Goal: Transaction & Acquisition: Purchase product/service

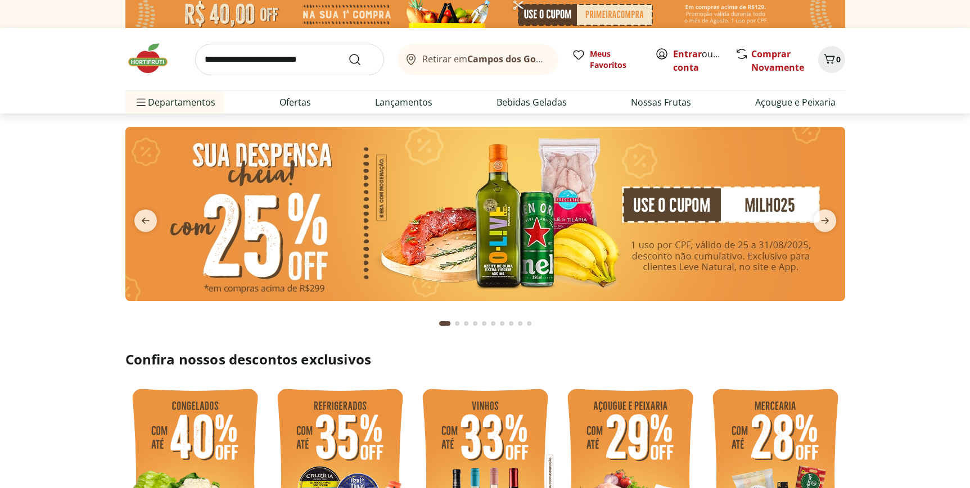
click at [302, 56] on input "search" at bounding box center [289, 59] width 189 height 31
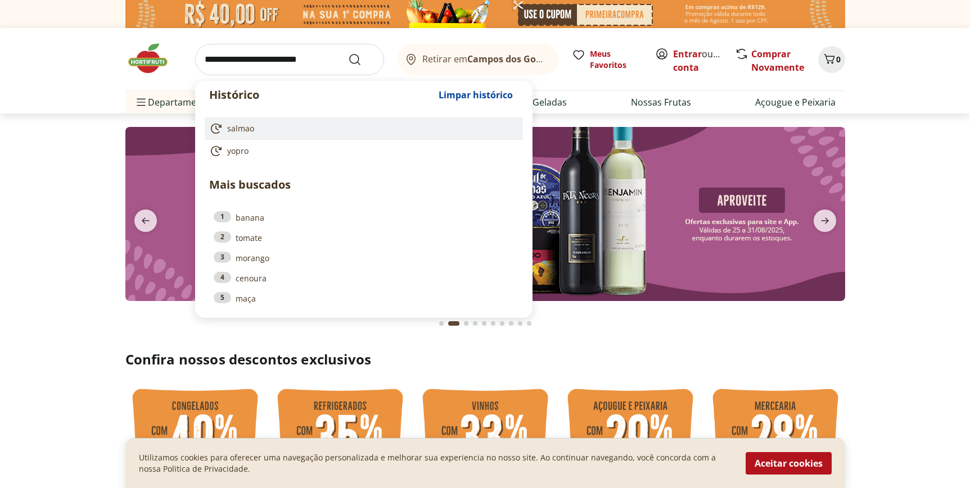
click at [257, 125] on link "salmao" at bounding box center [361, 128] width 305 height 13
type input "******"
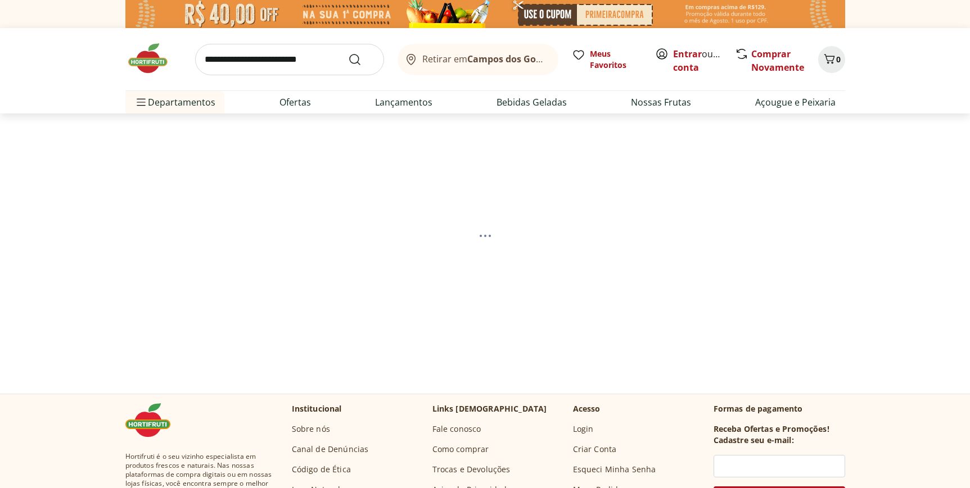
select select "**********"
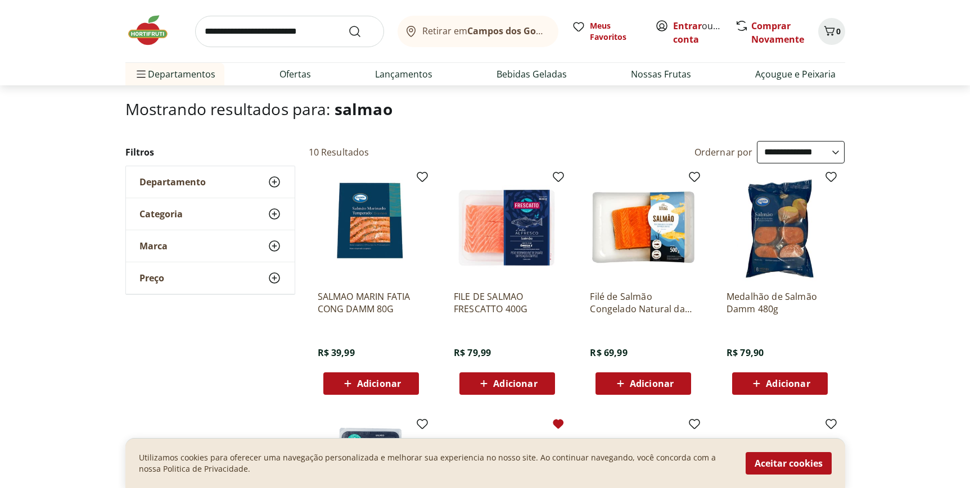
scroll to position [61, 0]
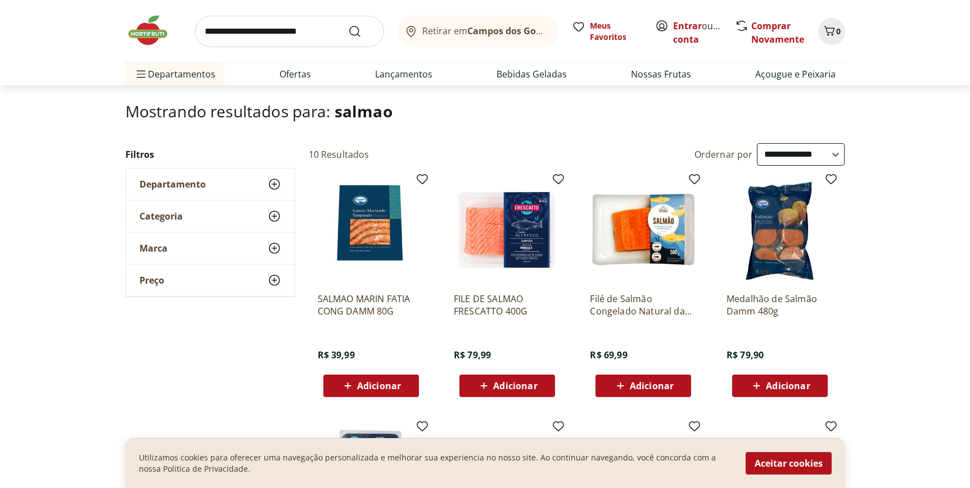
click at [650, 386] on span "Adicionar" at bounding box center [652, 386] width 44 height 9
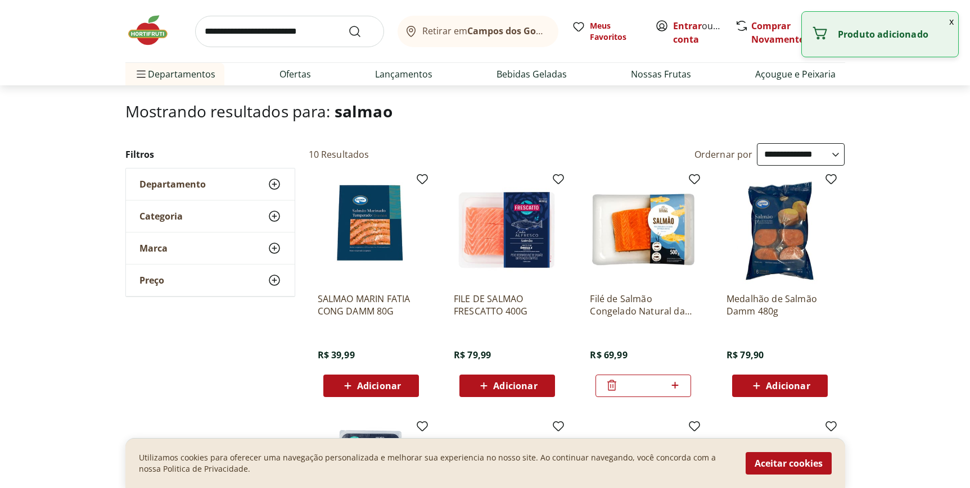
click at [678, 386] on icon at bounding box center [675, 385] width 14 height 13
type input "*"
click at [950, 23] on button "x" at bounding box center [950, 21] width 13 height 19
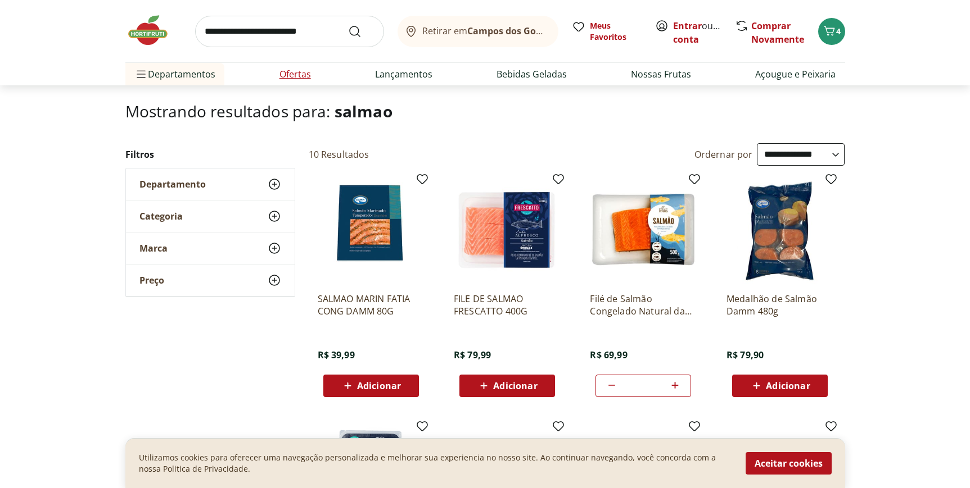
click at [308, 78] on link "Ofertas" at bounding box center [294, 73] width 31 height 13
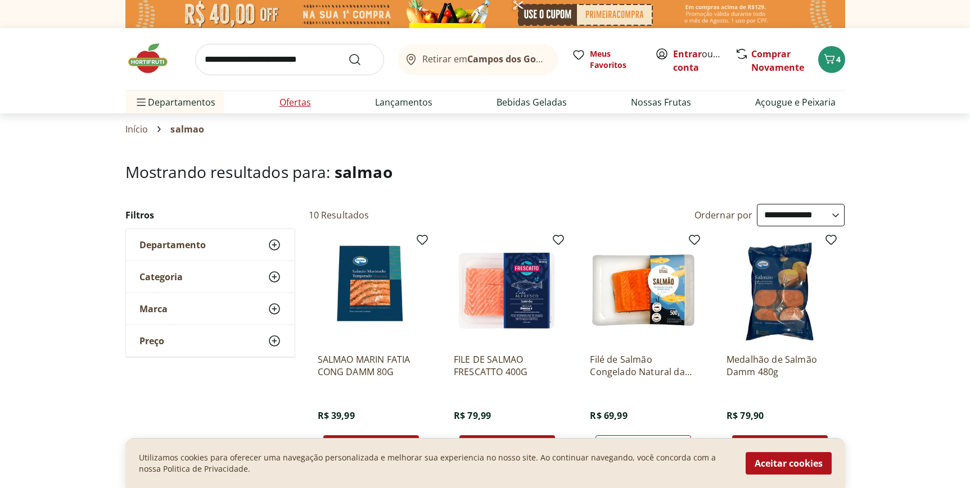
select select "**********"
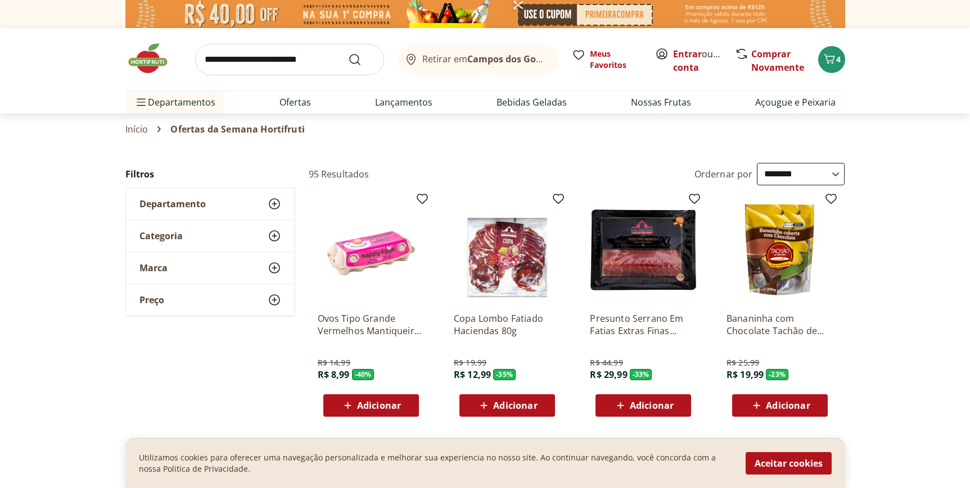
click at [401, 397] on div "Adicionar" at bounding box center [371, 406] width 78 height 20
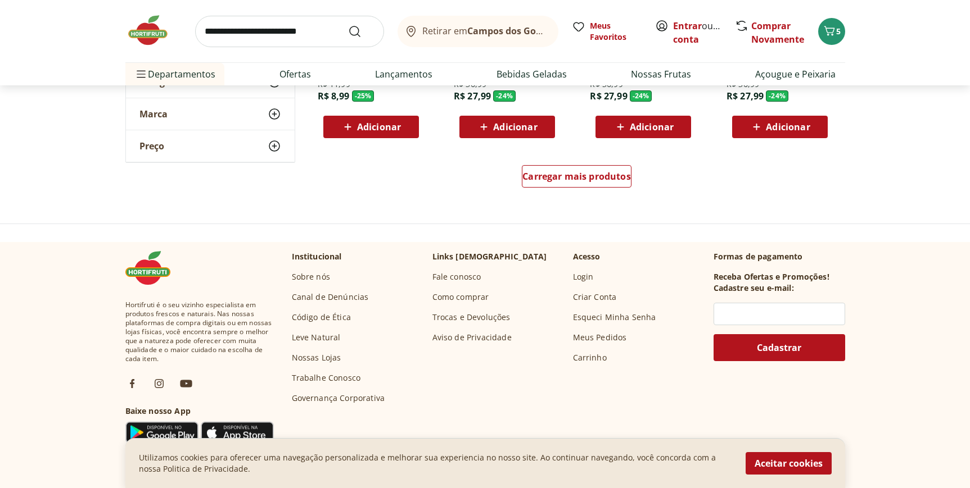
scroll to position [771, 0]
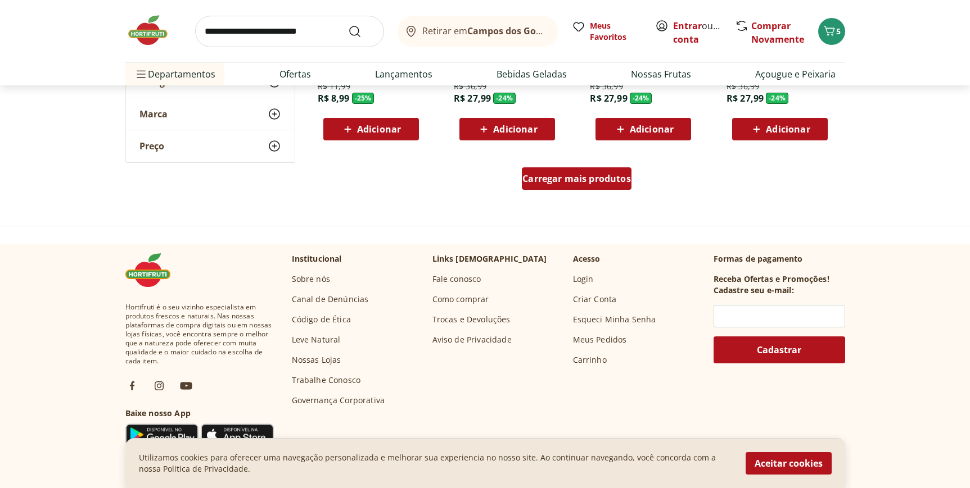
click at [573, 177] on span "Carregar mais produtos" at bounding box center [576, 178] width 108 height 9
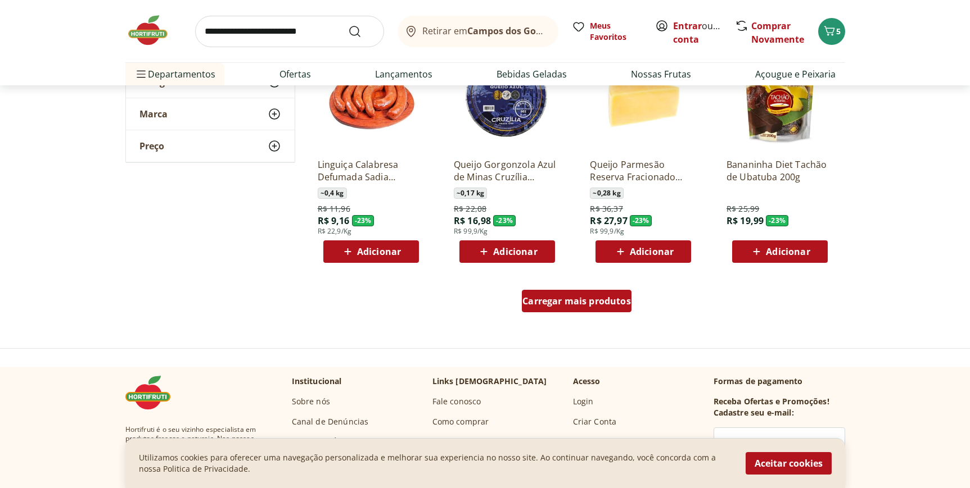
scroll to position [1384, 0]
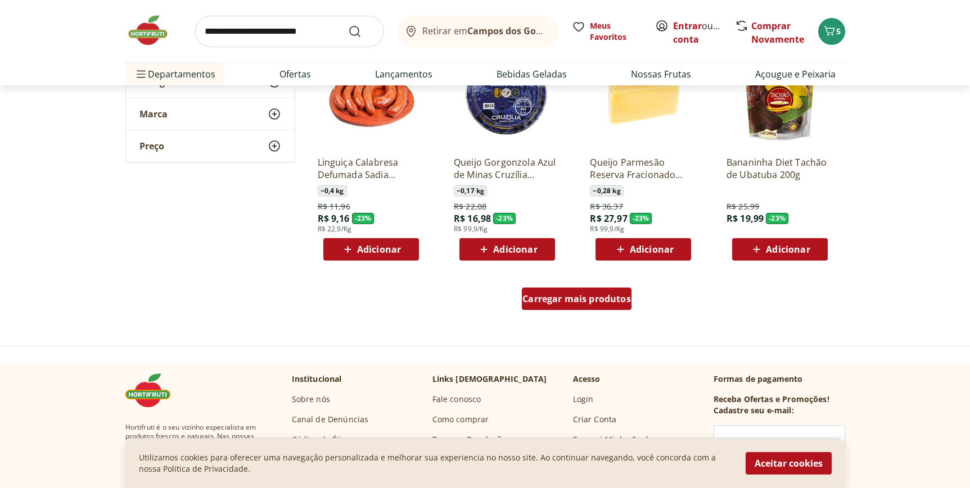
click at [587, 302] on span "Carregar mais produtos" at bounding box center [576, 299] width 108 height 9
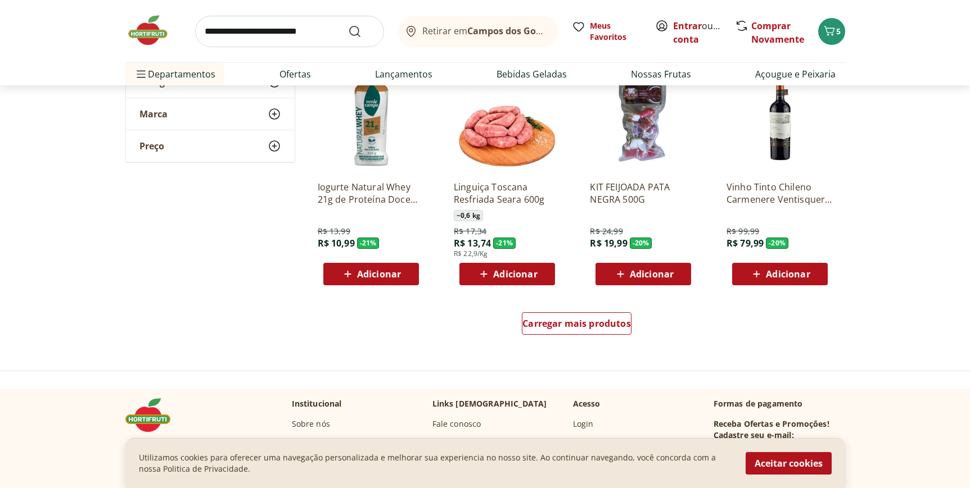
scroll to position [2093, 0]
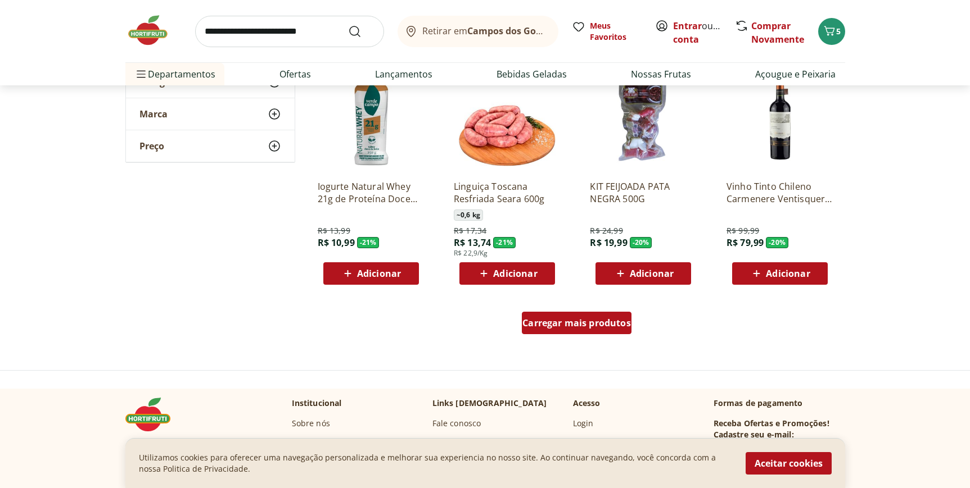
click at [596, 323] on span "Carregar mais produtos" at bounding box center [576, 323] width 108 height 9
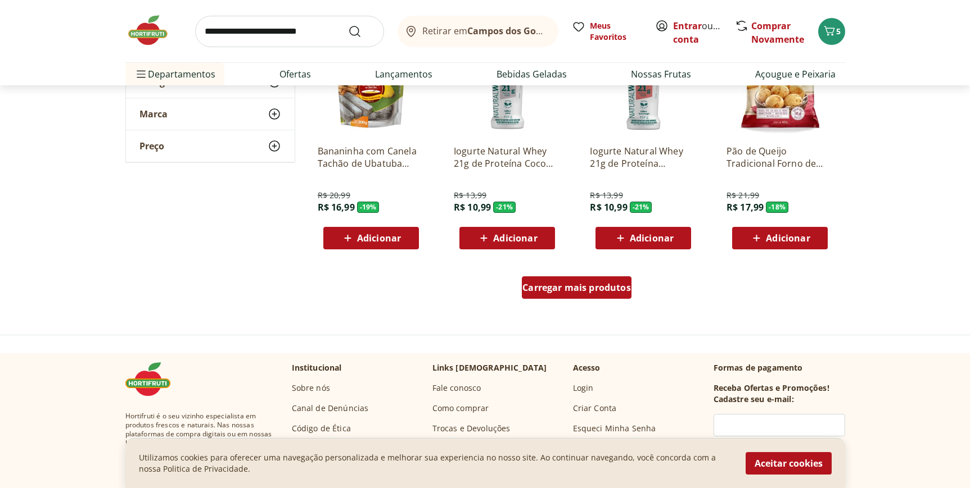
scroll to position [2869, 0]
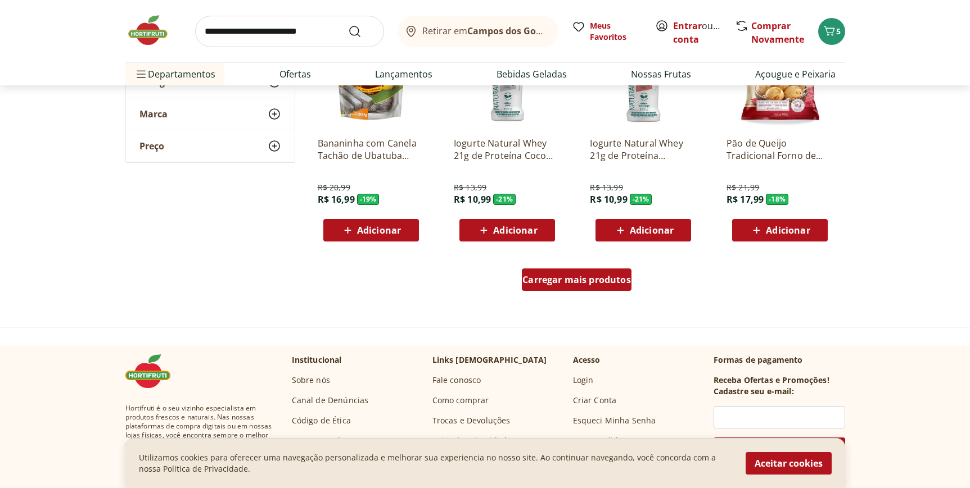
click at [596, 275] on span "Carregar mais produtos" at bounding box center [576, 279] width 108 height 9
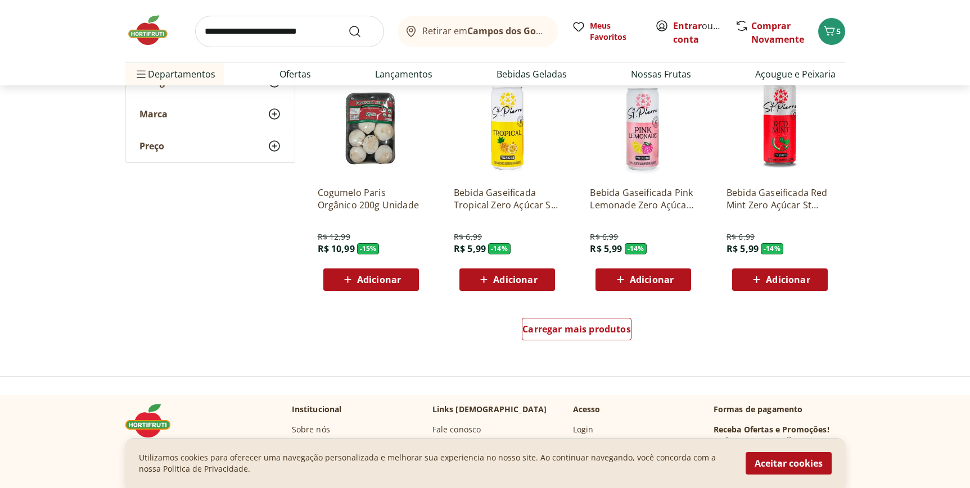
scroll to position [3564, 0]
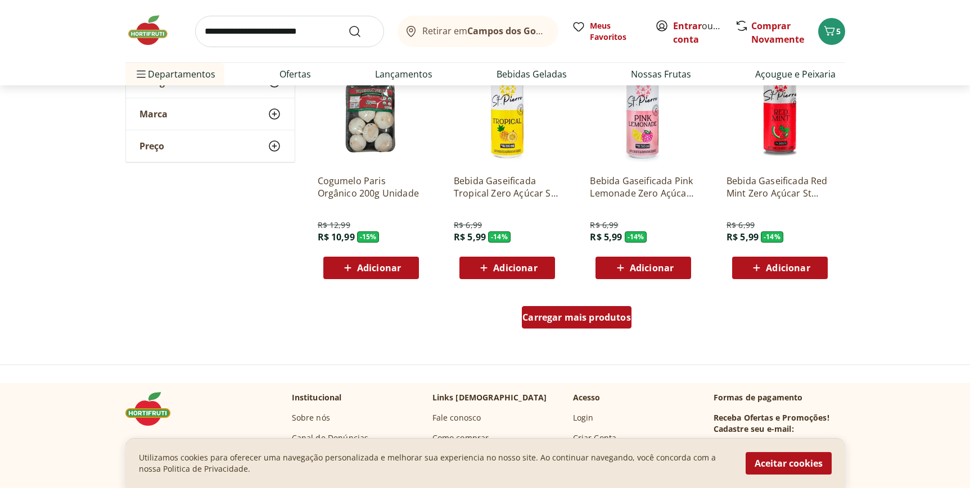
click at [594, 332] on link "Carregar mais produtos" at bounding box center [577, 319] width 110 height 27
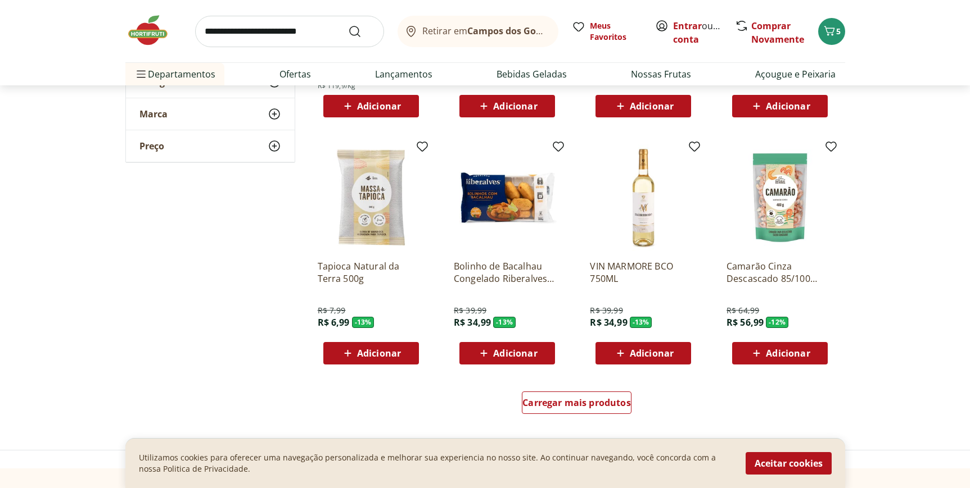
scroll to position [4214, 0]
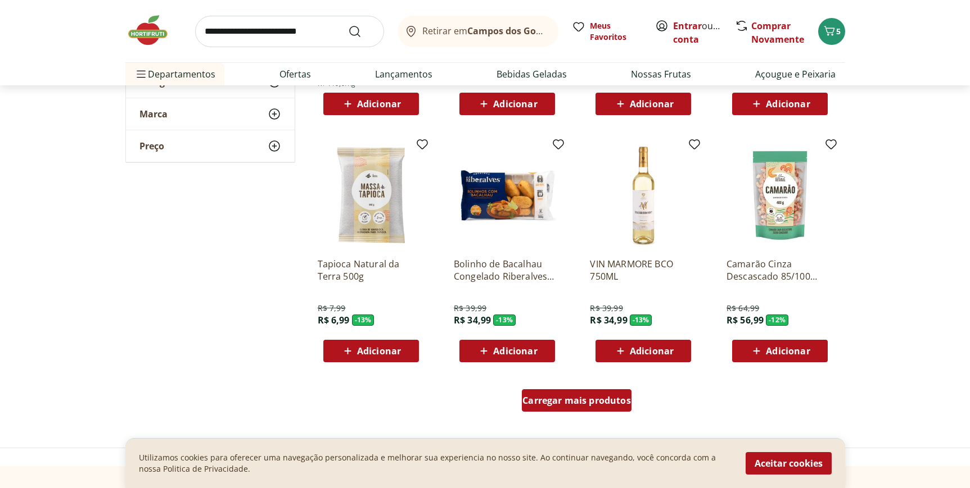
click at [581, 403] on span "Carregar mais produtos" at bounding box center [576, 400] width 108 height 9
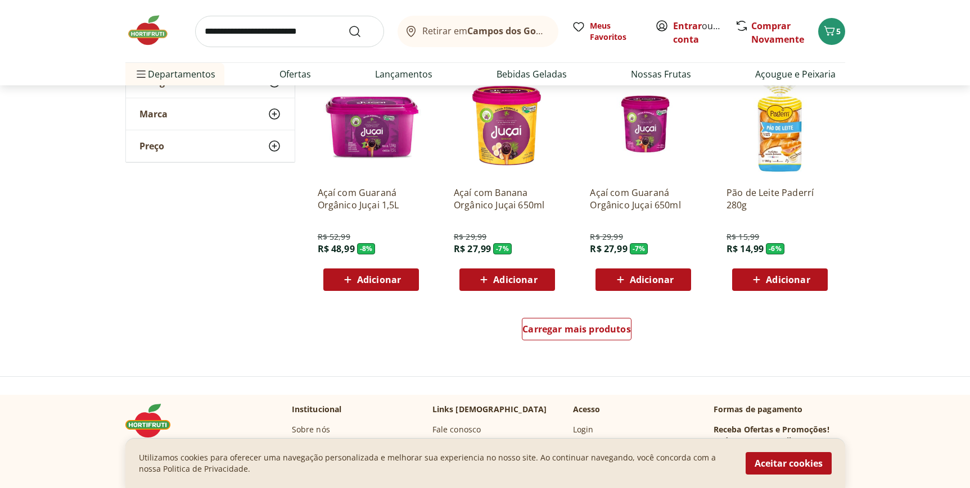
scroll to position [5021, 0]
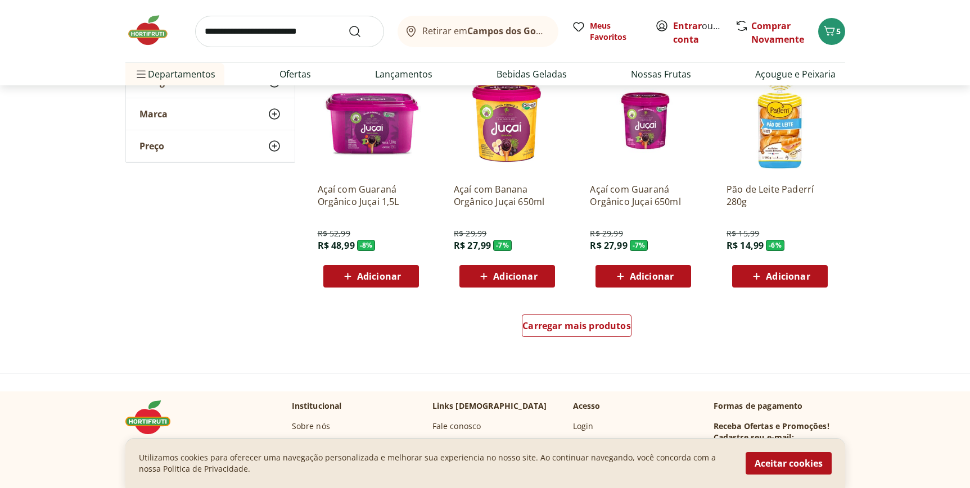
click at [579, 333] on div "Carregar mais produtos" at bounding box center [577, 326] width 110 height 22
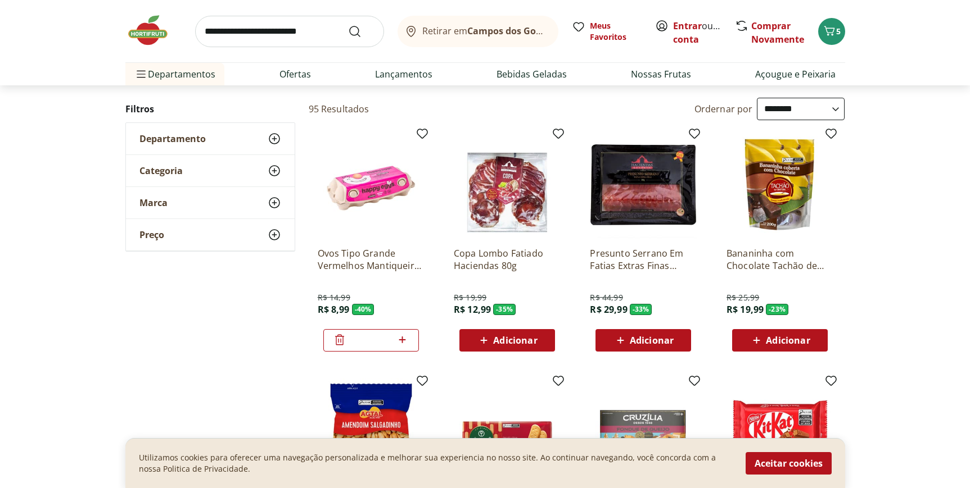
scroll to position [0, 0]
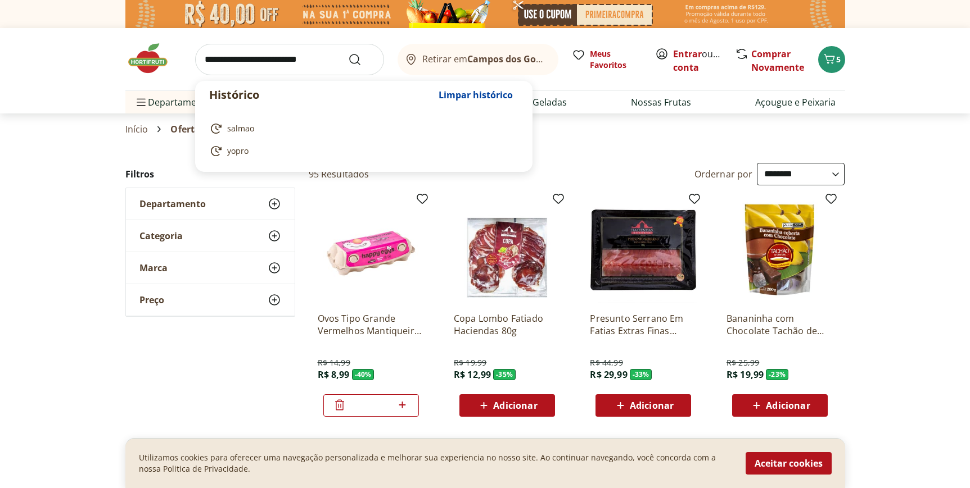
click at [301, 55] on input "search" at bounding box center [289, 59] width 189 height 31
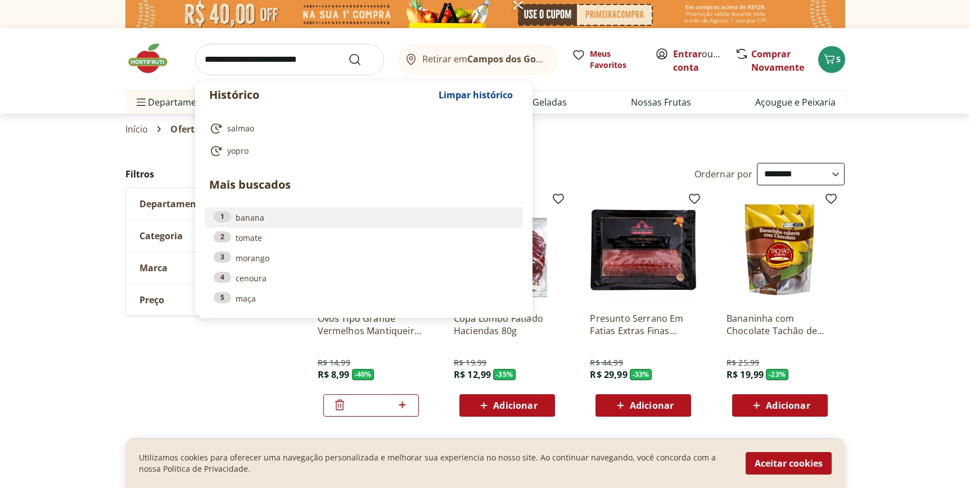
click at [266, 216] on link "1 banana" at bounding box center [364, 217] width 300 height 12
type input "******"
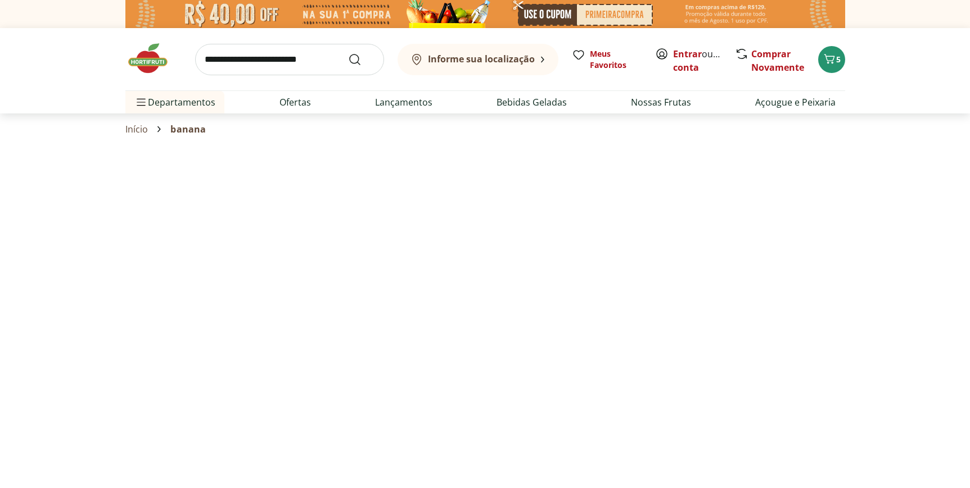
select select "**********"
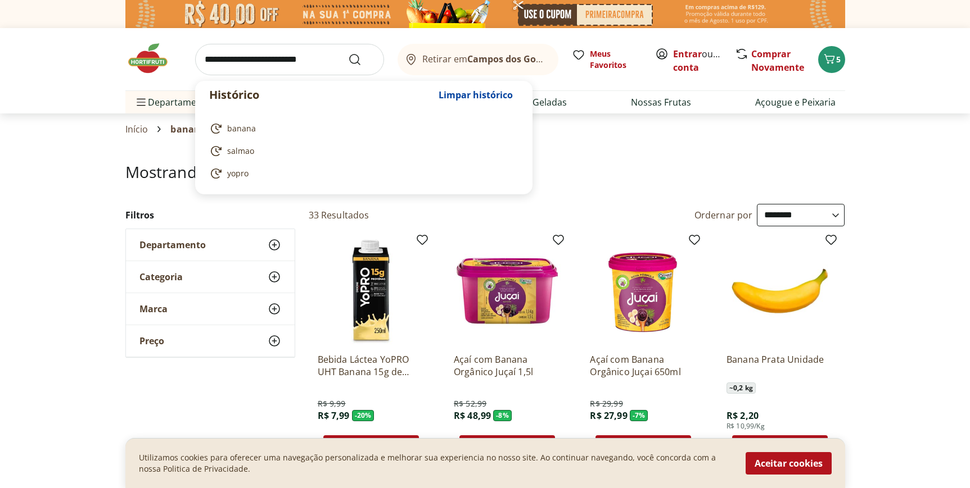
click at [271, 63] on input "search" at bounding box center [289, 59] width 189 height 31
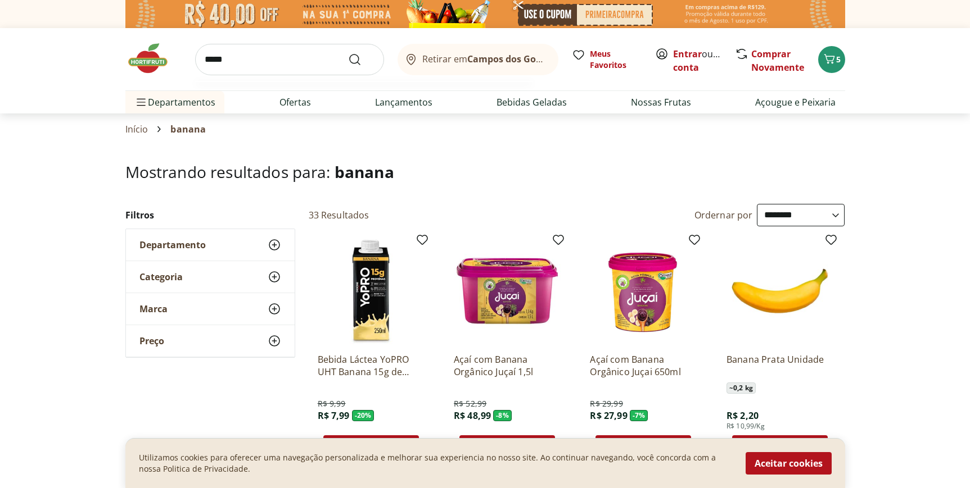
type input "*****"
click at [348, 53] on button "Submit Search" at bounding box center [361, 59] width 27 height 13
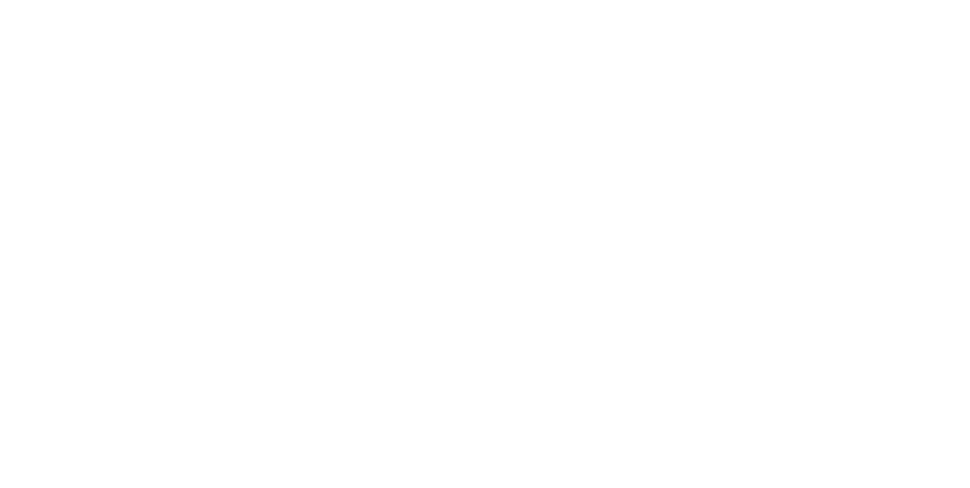
select select "**********"
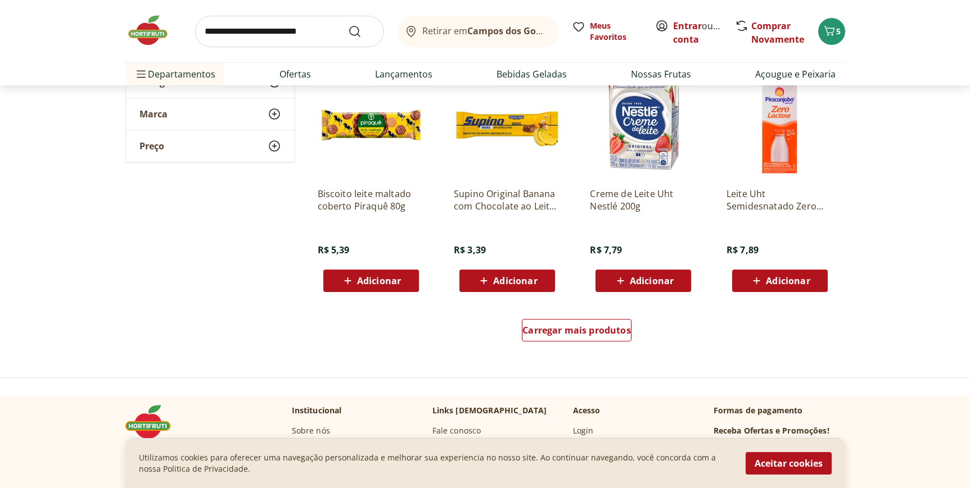
scroll to position [667, 0]
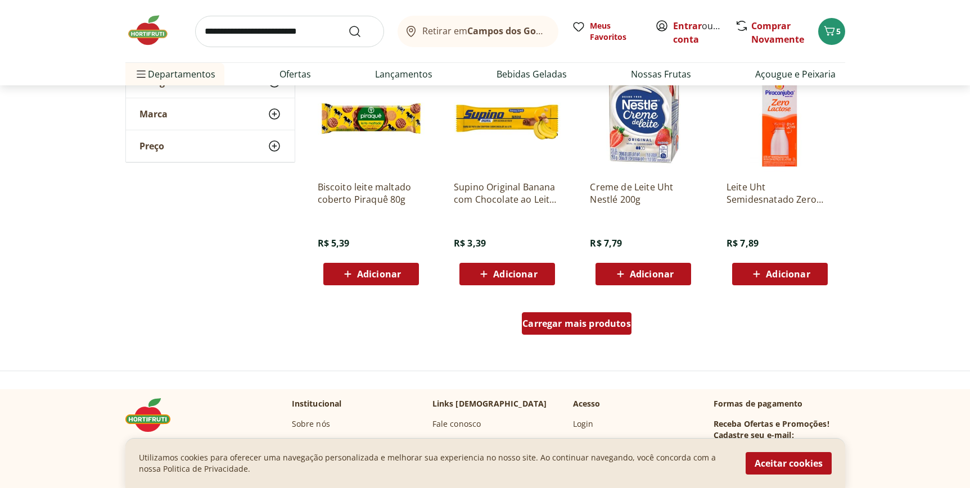
click at [566, 327] on span "Carregar mais produtos" at bounding box center [576, 323] width 108 height 9
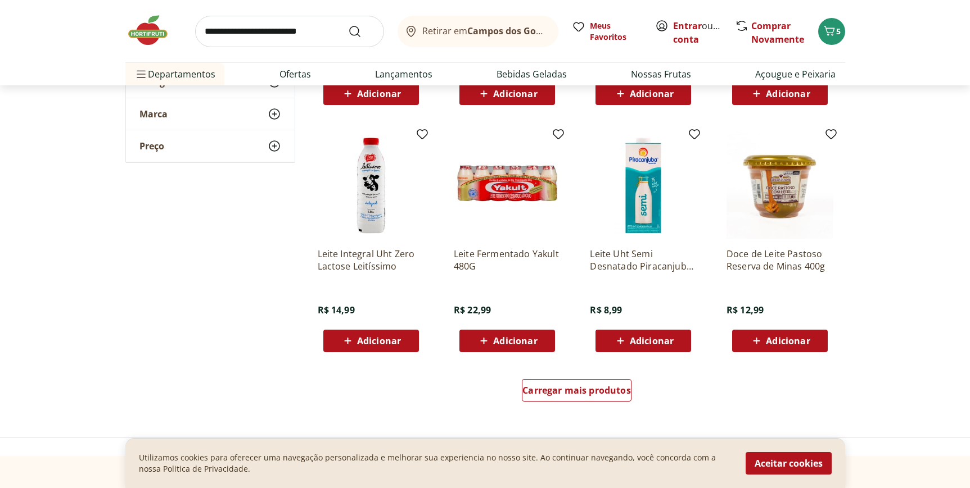
scroll to position [1342, 0]
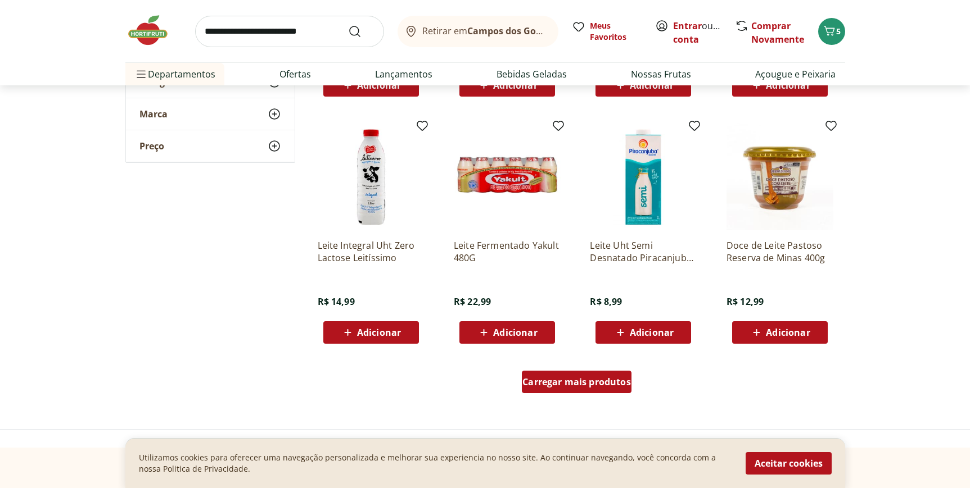
click at [578, 378] on span "Carregar mais produtos" at bounding box center [576, 382] width 108 height 9
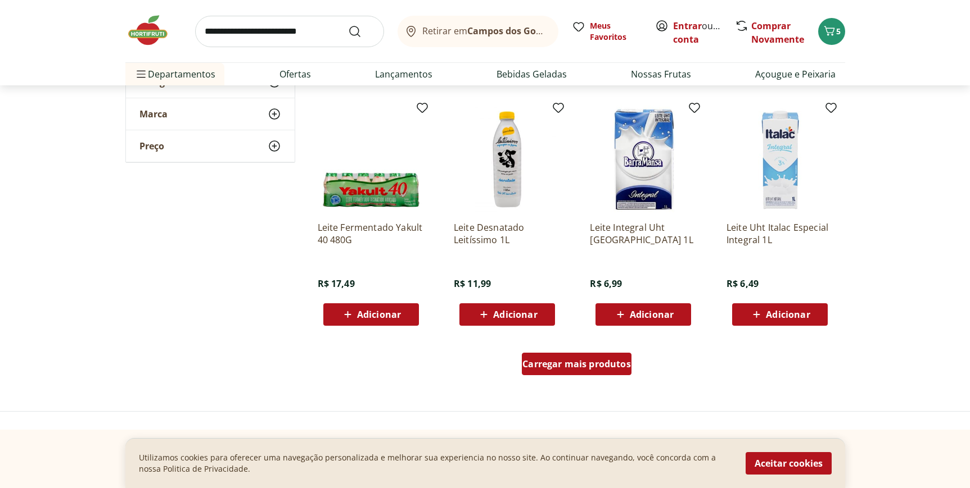
scroll to position [2100, 0]
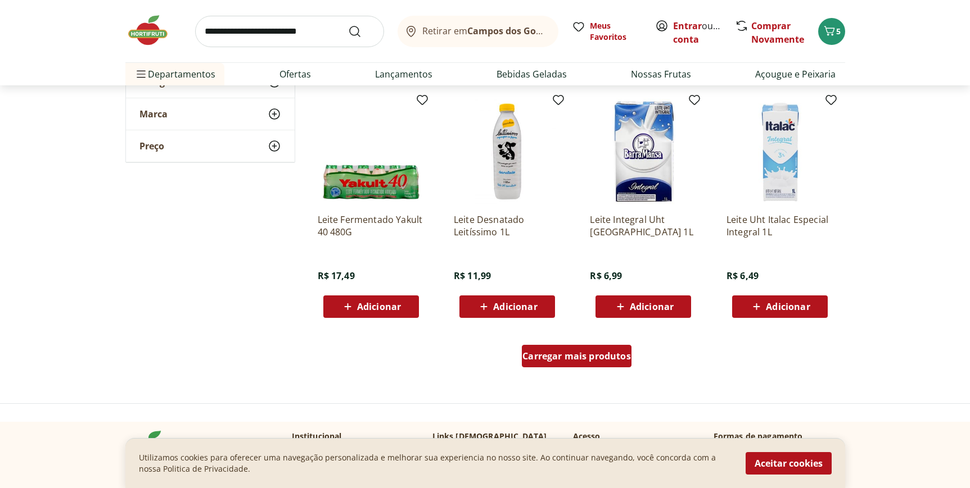
click at [569, 354] on span "Carregar mais produtos" at bounding box center [576, 356] width 108 height 9
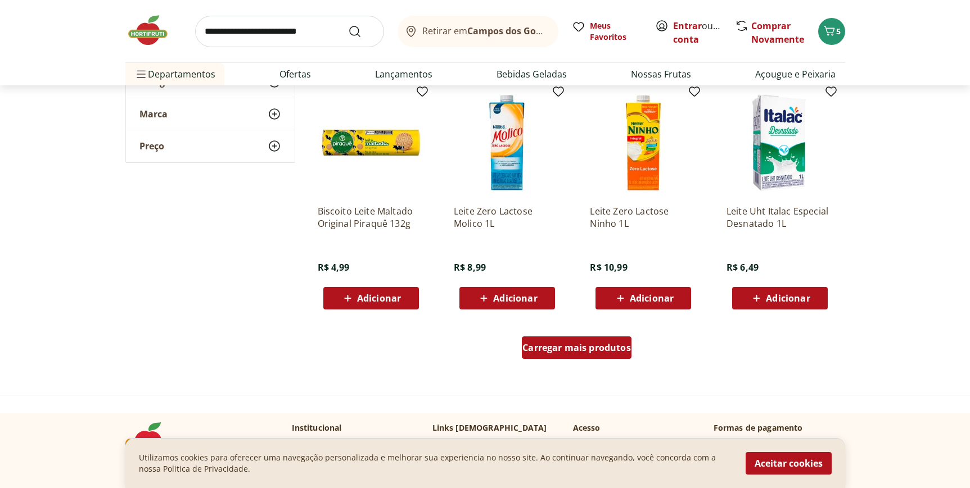
scroll to position [2852, 0]
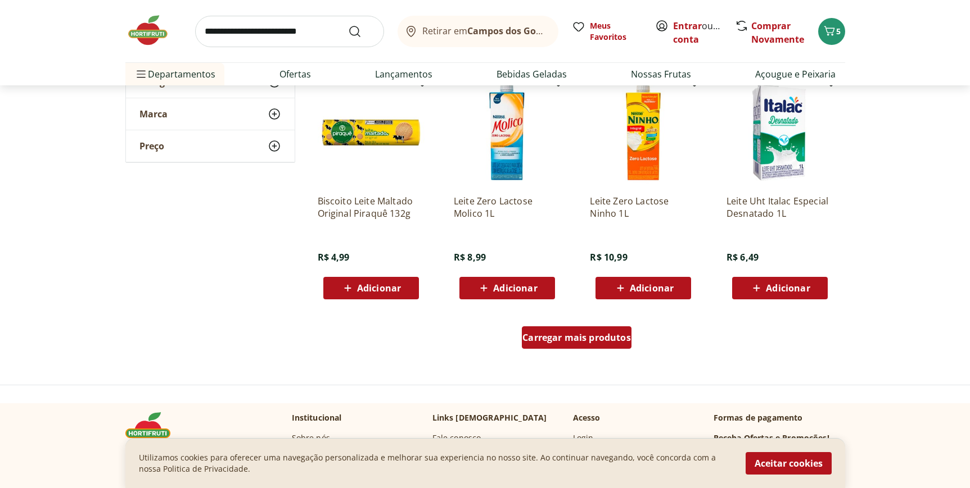
click at [568, 336] on span "Carregar mais produtos" at bounding box center [576, 337] width 108 height 9
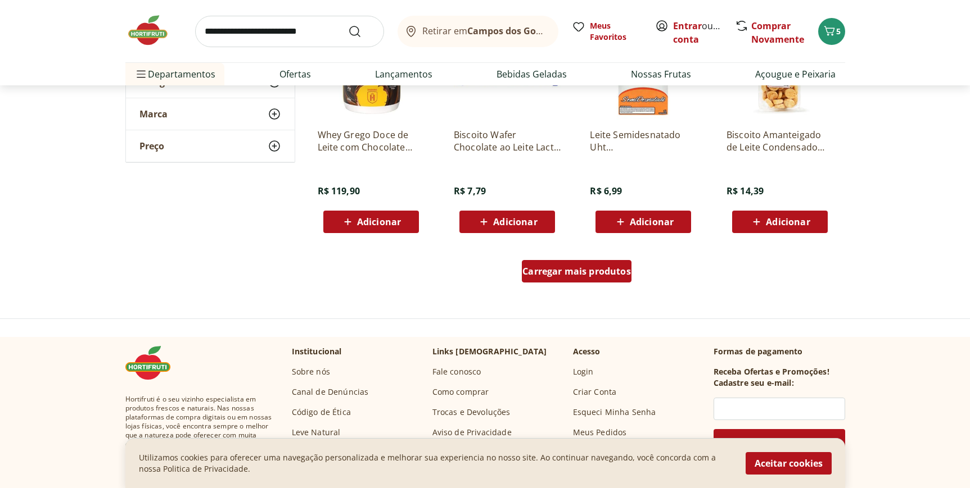
scroll to position [3661, 0]
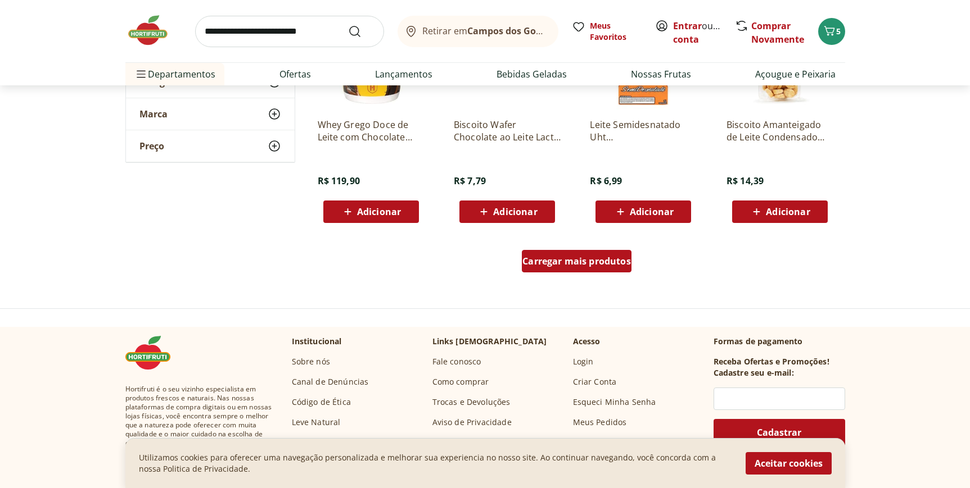
click at [563, 270] on div "Carregar mais produtos" at bounding box center [577, 261] width 110 height 22
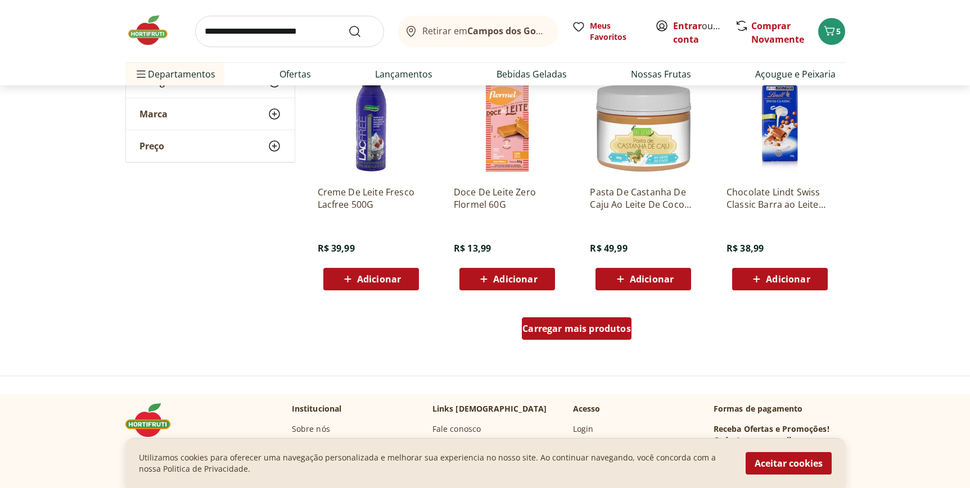
scroll to position [4507, 0]
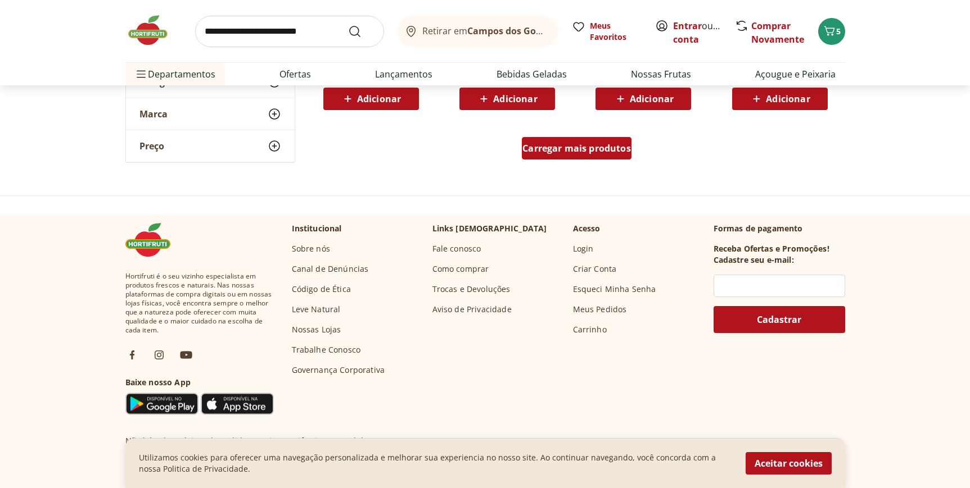
click at [560, 157] on div "Carregar mais produtos" at bounding box center [577, 148] width 110 height 22
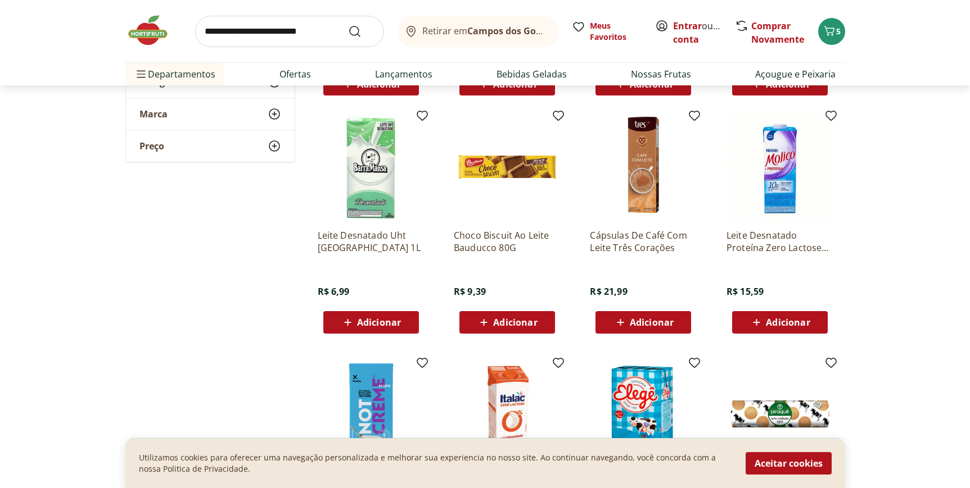
scroll to position [2737, 0]
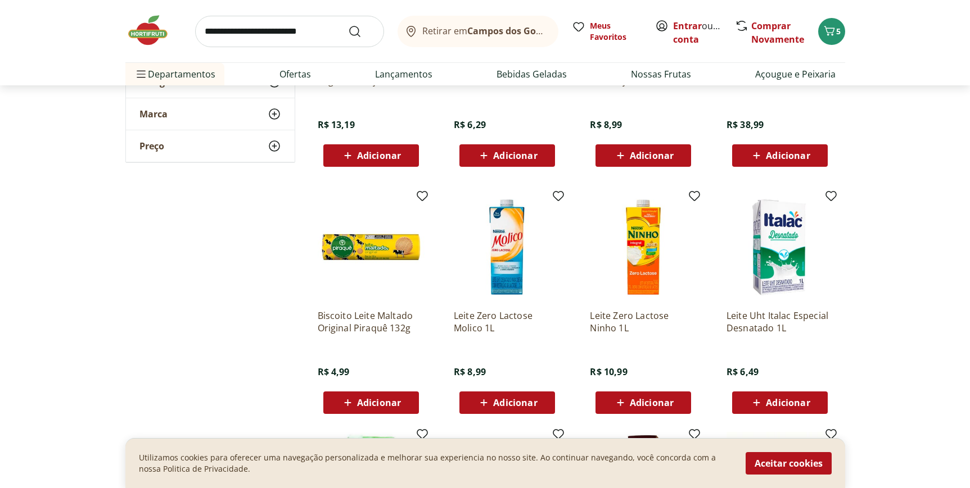
click at [291, 30] on input "search" at bounding box center [289, 31] width 189 height 31
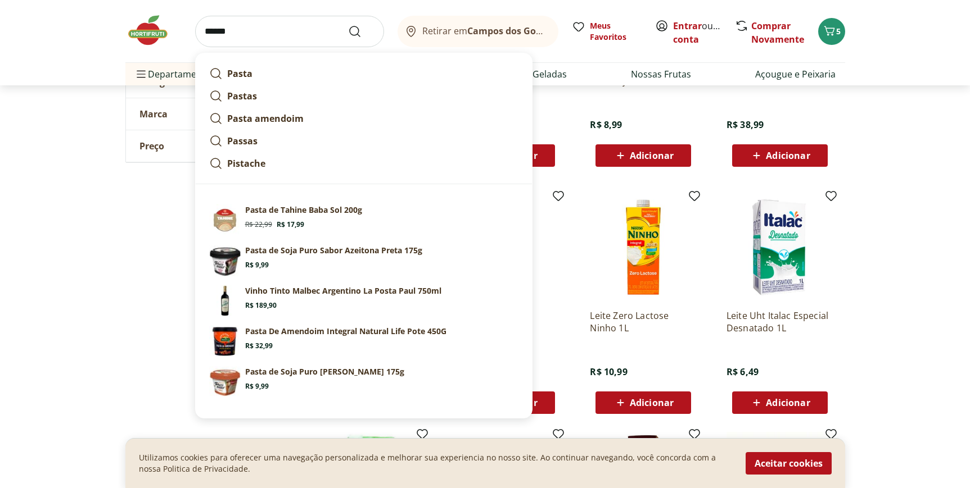
type input "******"
click at [142, 34] on img at bounding box center [153, 30] width 56 height 34
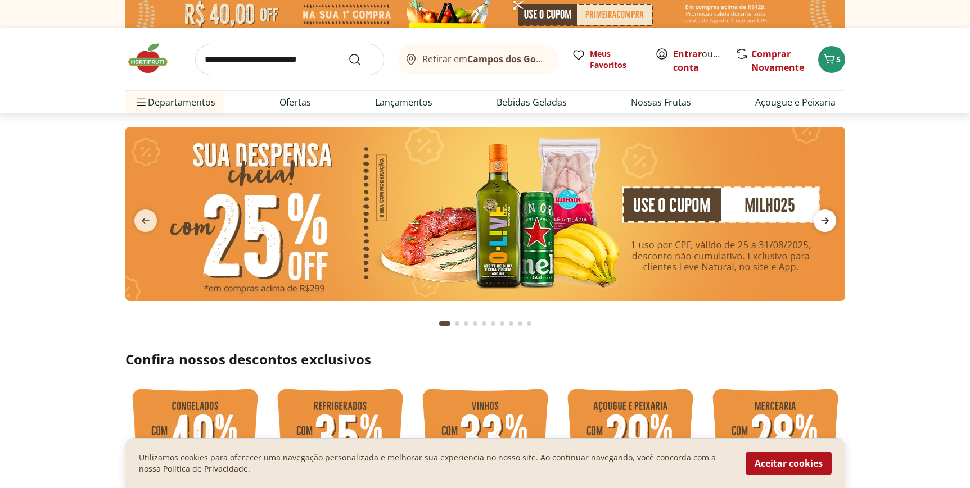
click at [830, 223] on icon "next" at bounding box center [824, 220] width 13 height 13
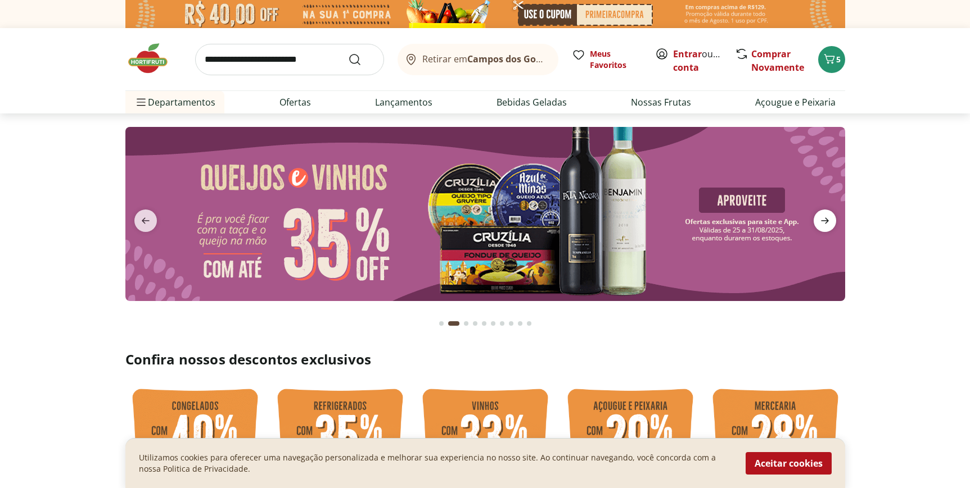
click at [827, 222] on icon "next" at bounding box center [825, 221] width 8 height 6
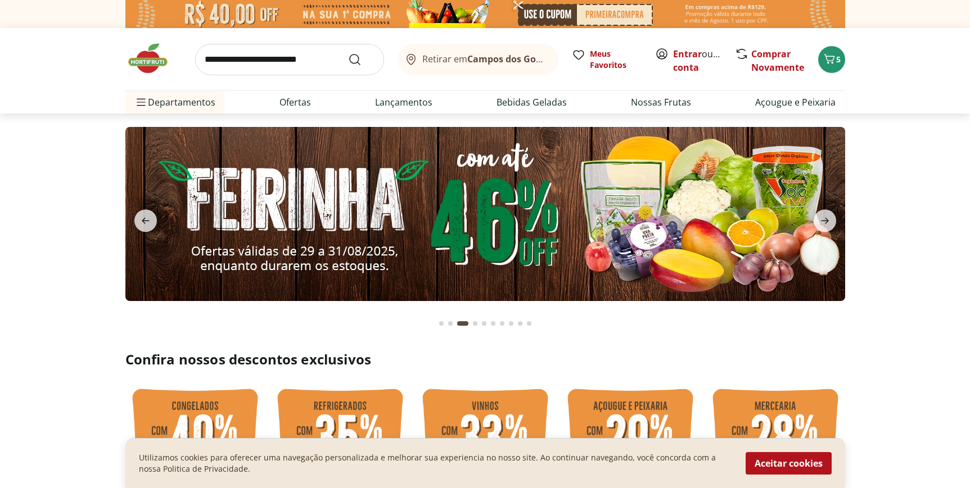
click at [705, 214] on img at bounding box center [484, 214] width 719 height 174
select select "**********"
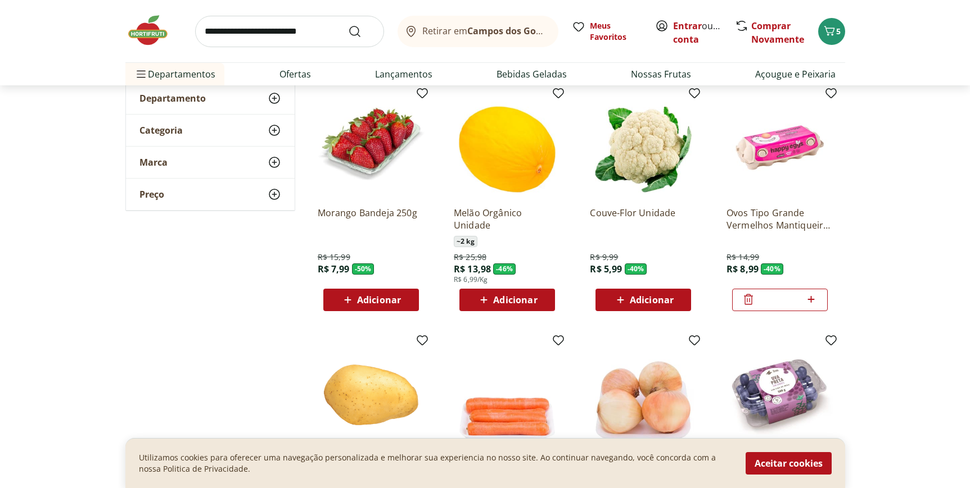
scroll to position [107, 0]
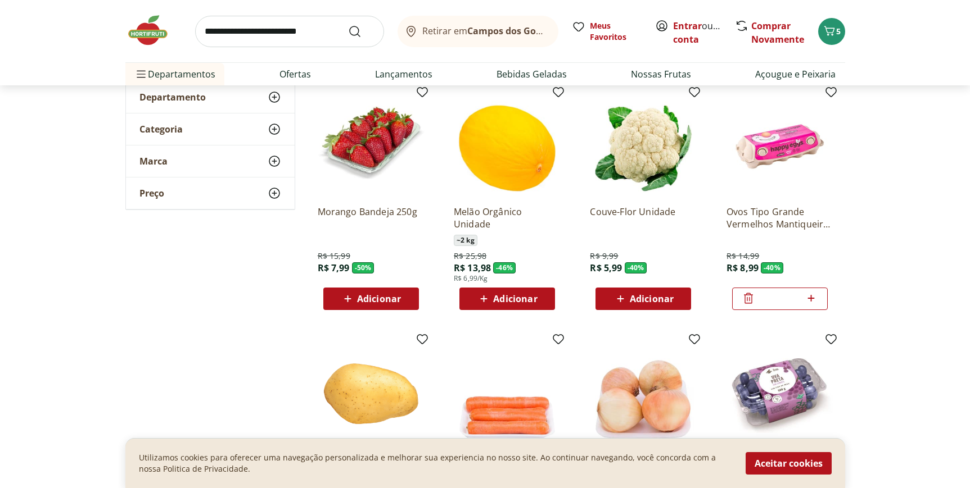
click at [631, 296] on span "Adicionar" at bounding box center [652, 299] width 44 height 9
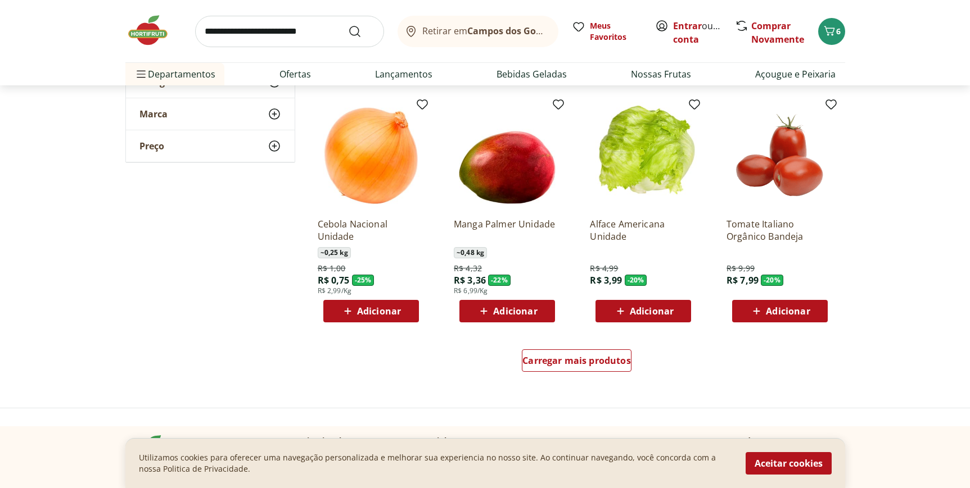
scroll to position [590, 0]
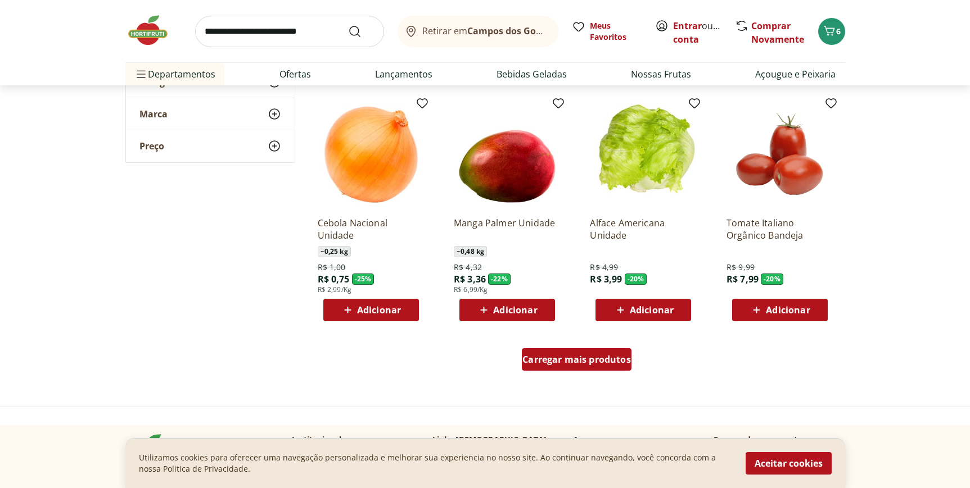
click at [587, 361] on span "Carregar mais produtos" at bounding box center [576, 359] width 108 height 9
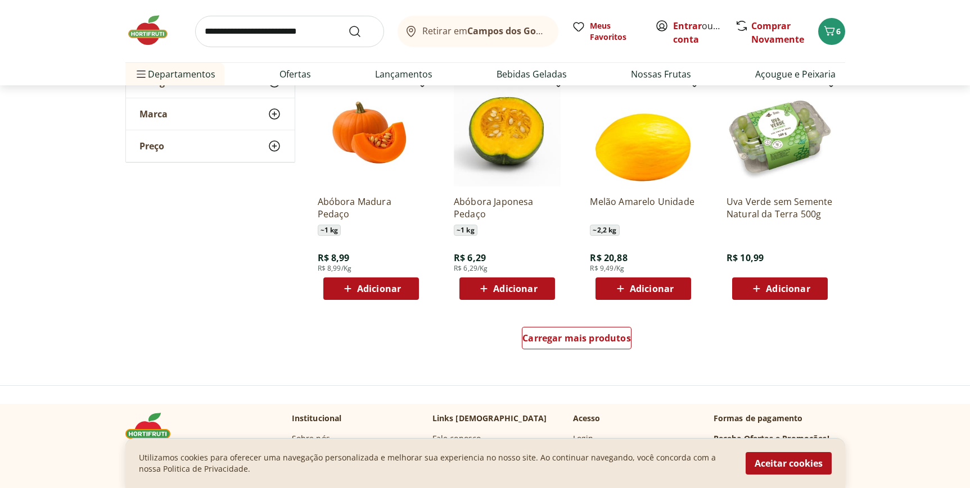
scroll to position [1346, 0]
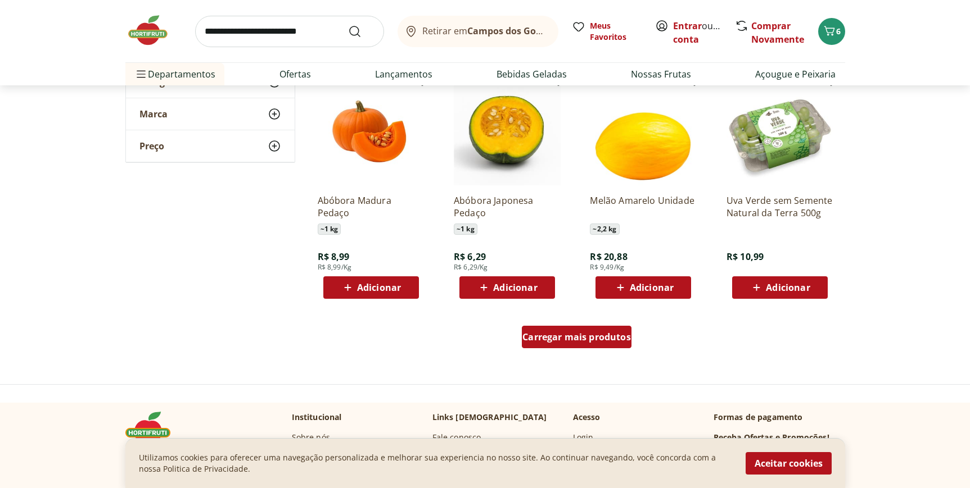
click at [587, 333] on span "Carregar mais produtos" at bounding box center [576, 337] width 108 height 9
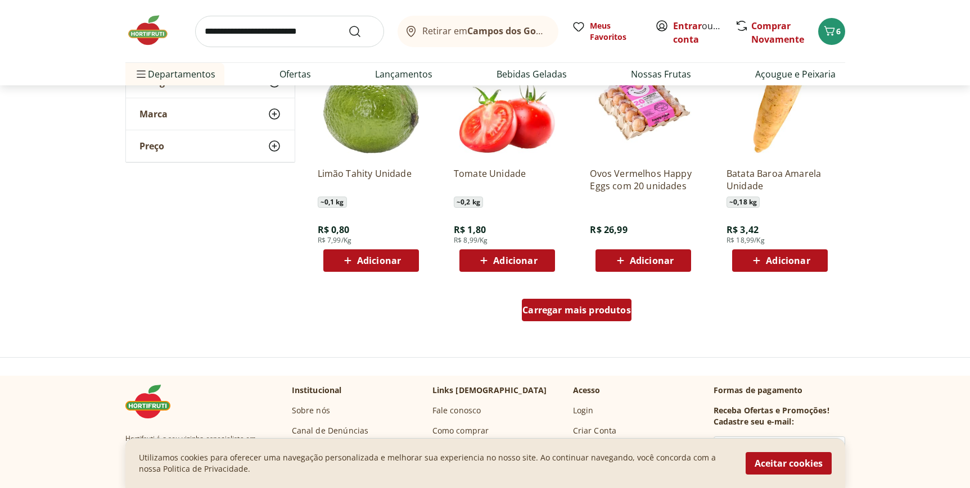
scroll to position [2107, 0]
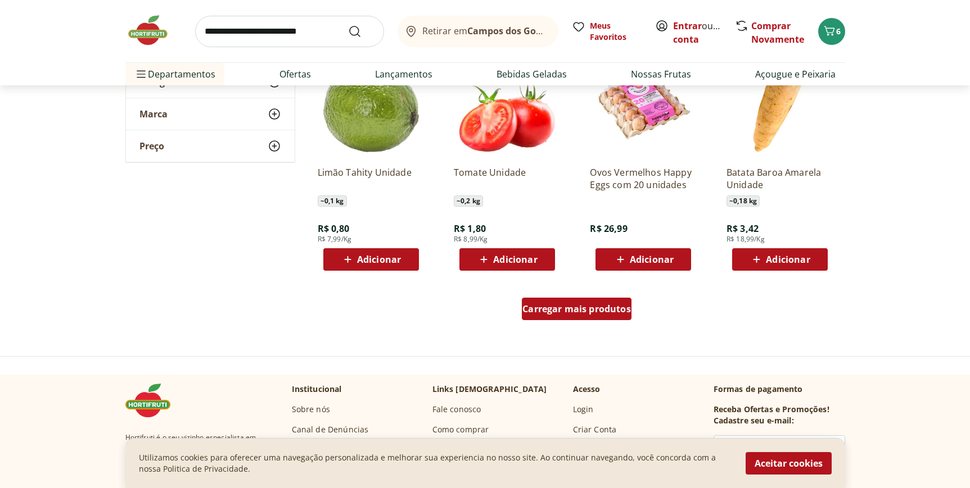
click at [586, 308] on span "Carregar mais produtos" at bounding box center [576, 309] width 108 height 9
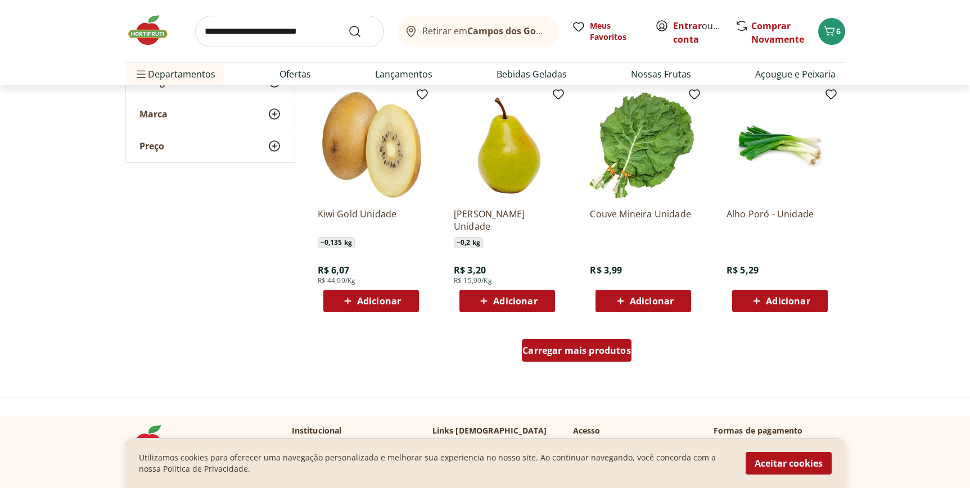
scroll to position [2802, 0]
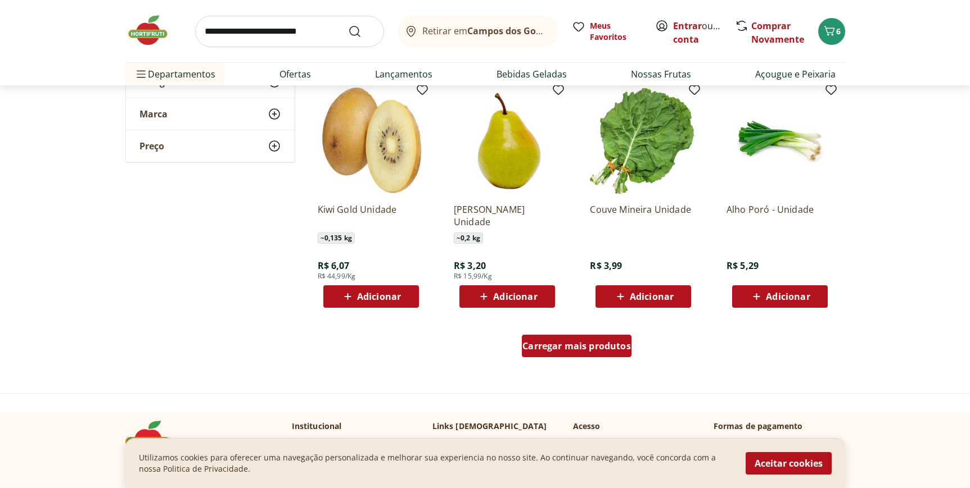
click at [598, 351] on span "Carregar mais produtos" at bounding box center [576, 346] width 108 height 9
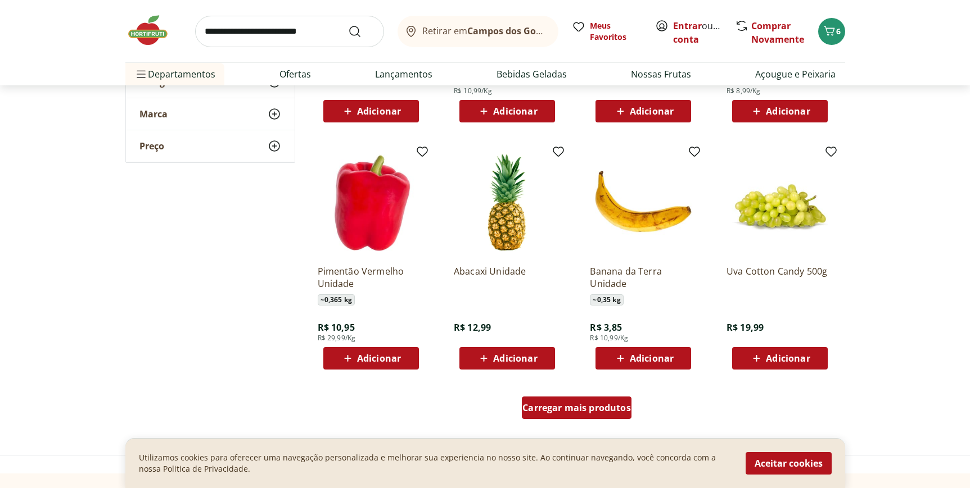
scroll to position [3475, 0]
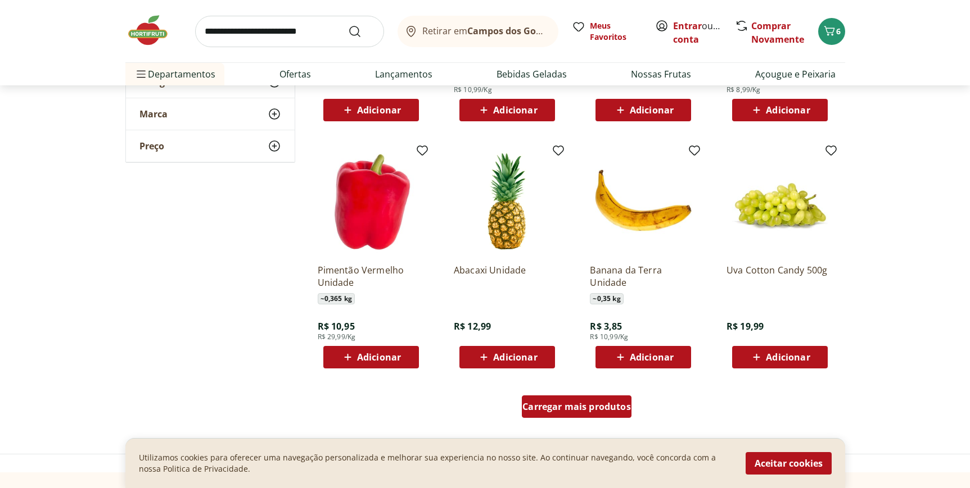
click at [592, 407] on span "Carregar mais produtos" at bounding box center [576, 406] width 108 height 9
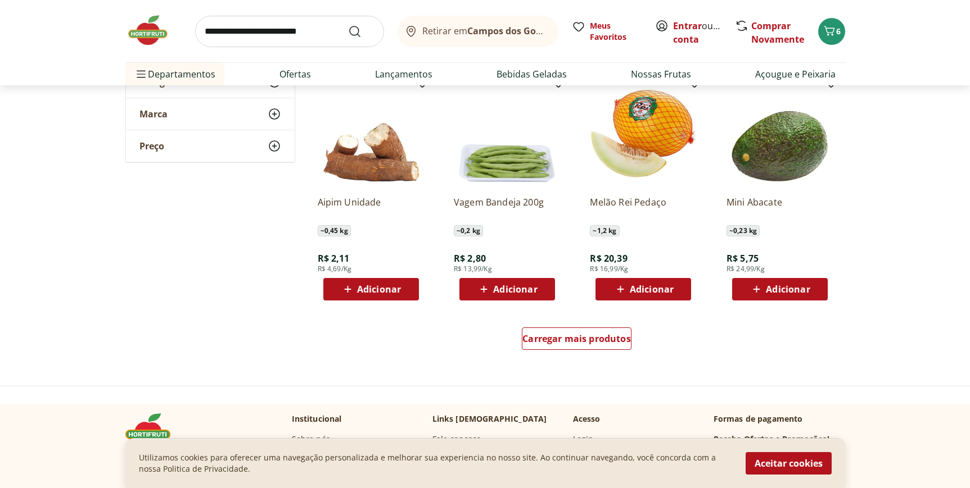
scroll to position [4299, 0]
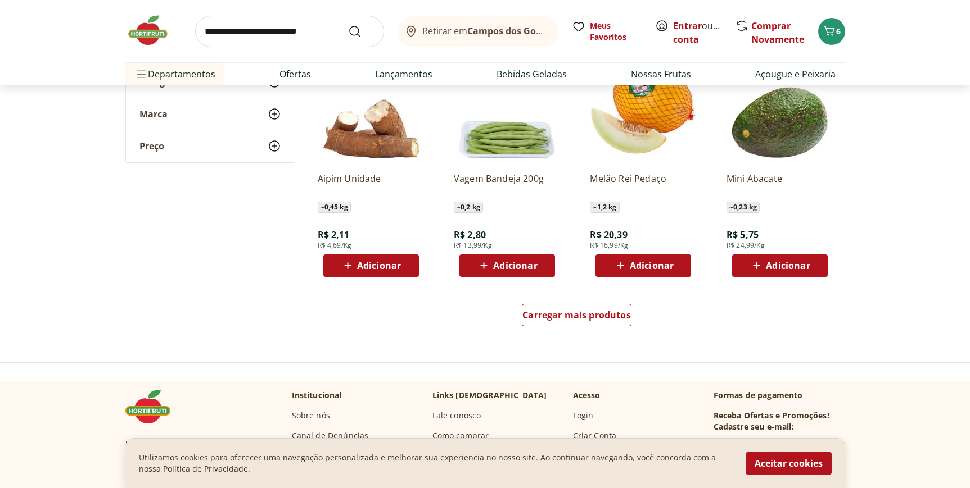
click at [574, 312] on span "Carregar mais produtos" at bounding box center [576, 315] width 108 height 9
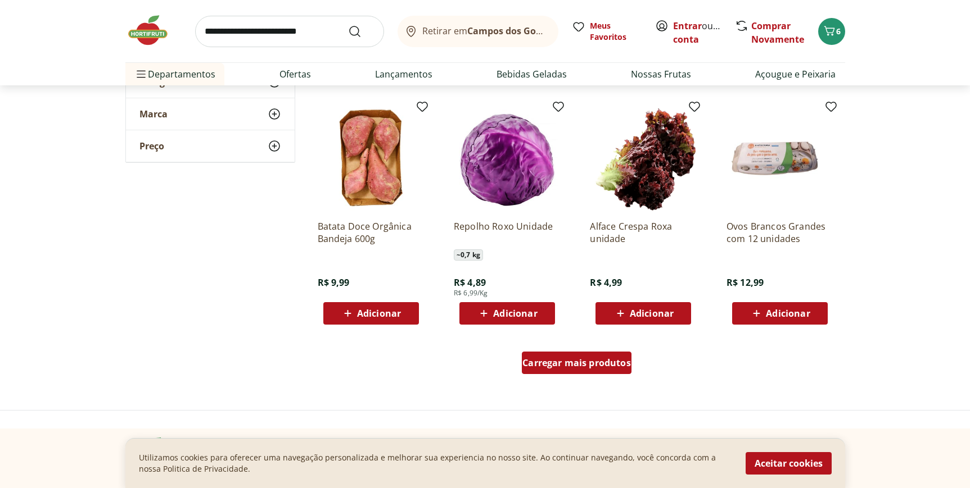
scroll to position [4989, 0]
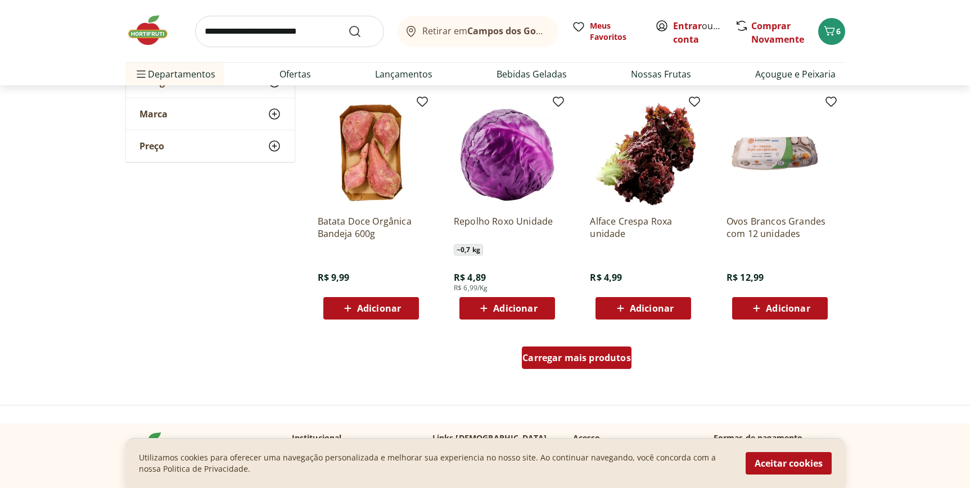
click at [605, 355] on span "Carregar mais produtos" at bounding box center [576, 358] width 108 height 9
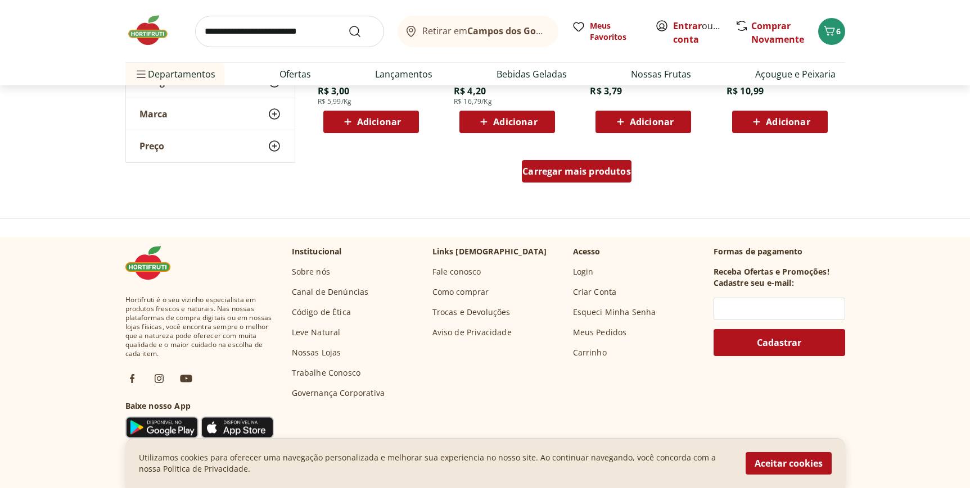
scroll to position [5845, 0]
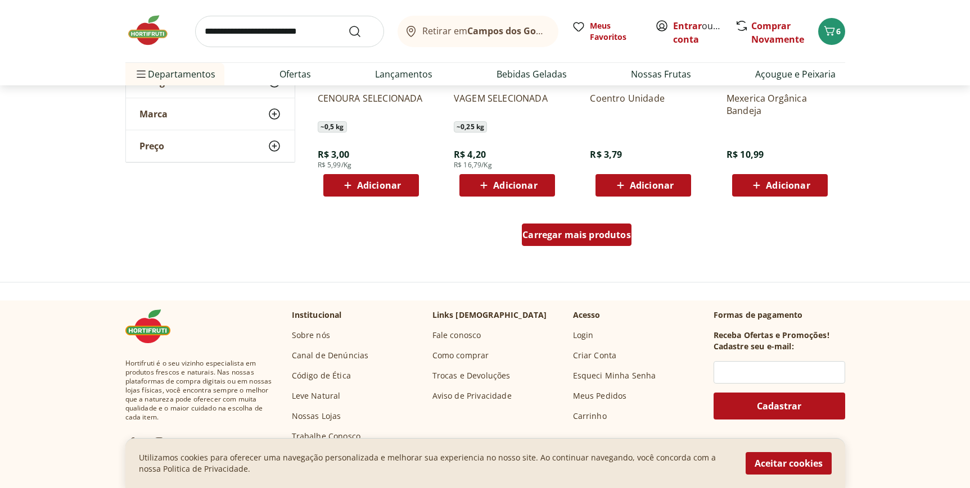
click at [579, 250] on link "Carregar mais produtos" at bounding box center [577, 237] width 110 height 27
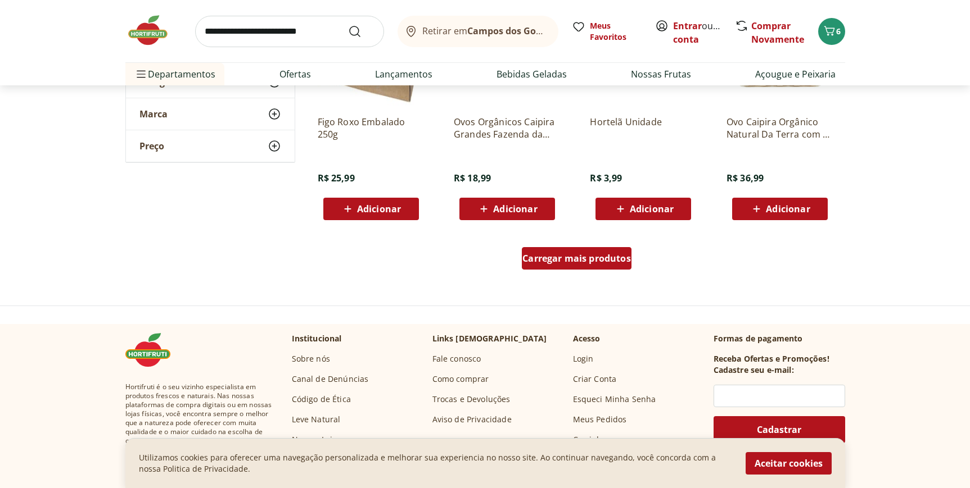
scroll to position [6556, 0]
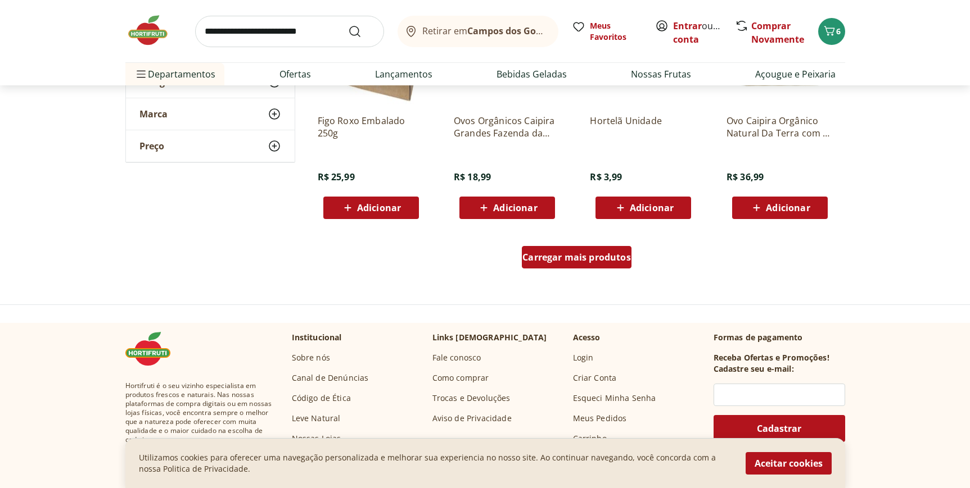
click at [578, 260] on span "Carregar mais produtos" at bounding box center [576, 257] width 108 height 9
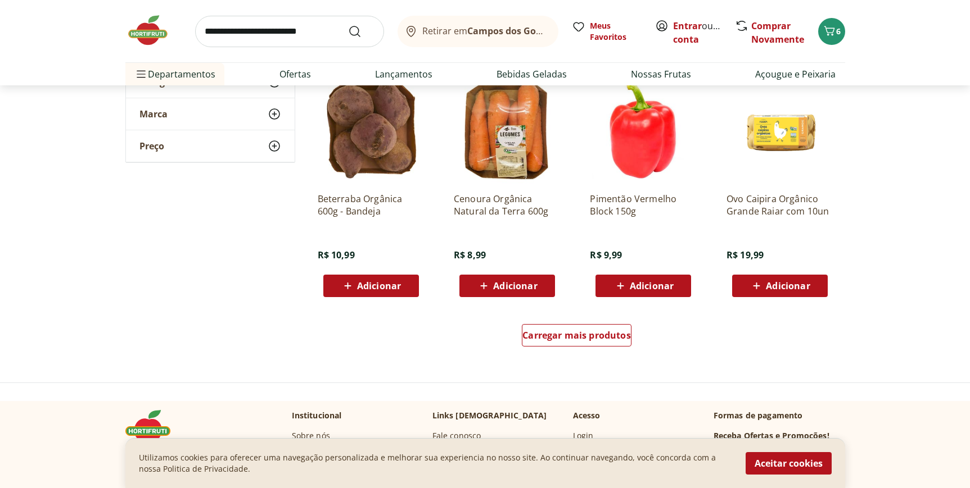
scroll to position [7258, 0]
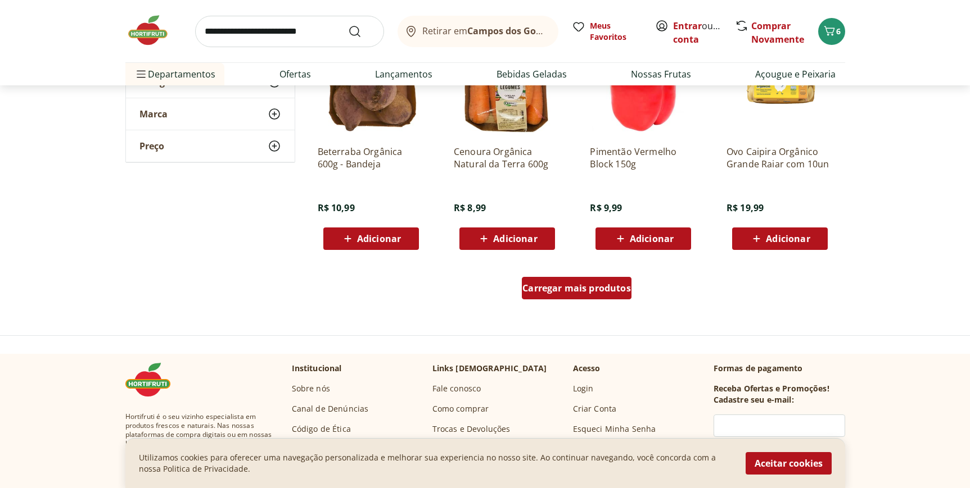
click at [590, 293] on span "Carregar mais produtos" at bounding box center [576, 288] width 108 height 9
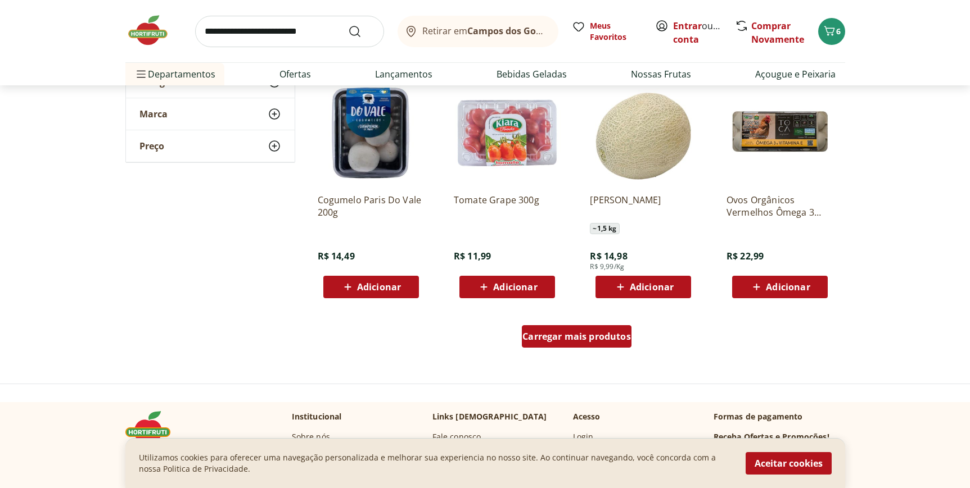
scroll to position [7951, 0]
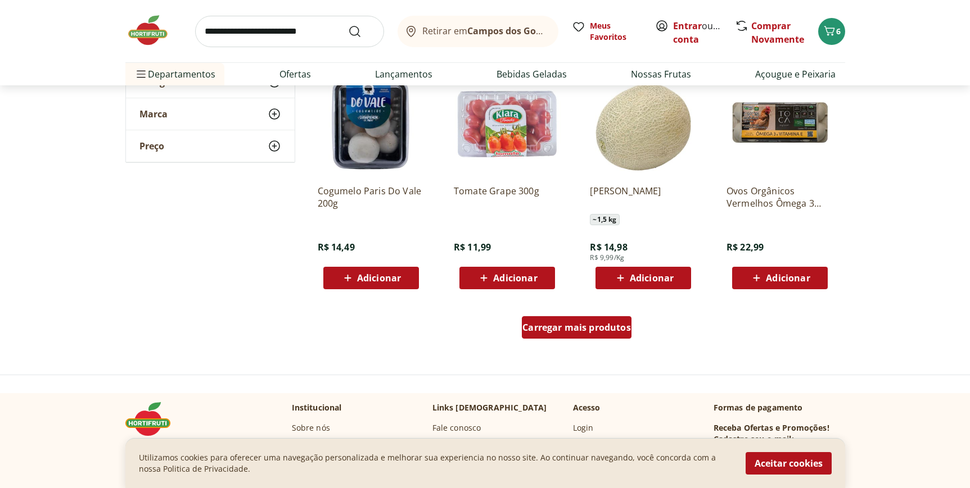
click at [588, 324] on span "Carregar mais produtos" at bounding box center [576, 327] width 108 height 9
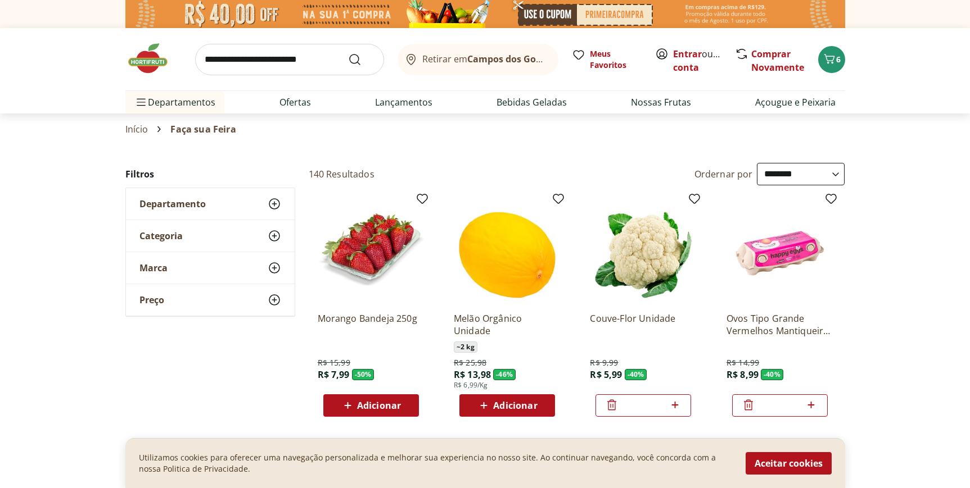
click at [285, 60] on input "search" at bounding box center [289, 59] width 189 height 31
click at [838, 60] on span "6" at bounding box center [838, 59] width 4 height 11
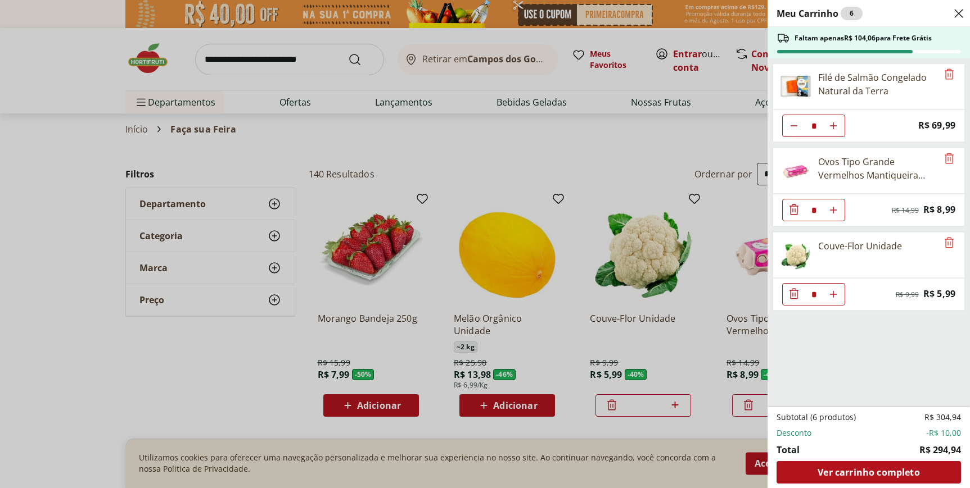
click at [834, 126] on use "Aumentar Quantidade" at bounding box center [832, 125] width 9 height 9
type input "*"
click at [237, 61] on div "Meu Carrinho 7 Faltam apenas R$ 34,07 para Frete Grátis Filé de Salmão Congelad…" at bounding box center [485, 244] width 970 height 488
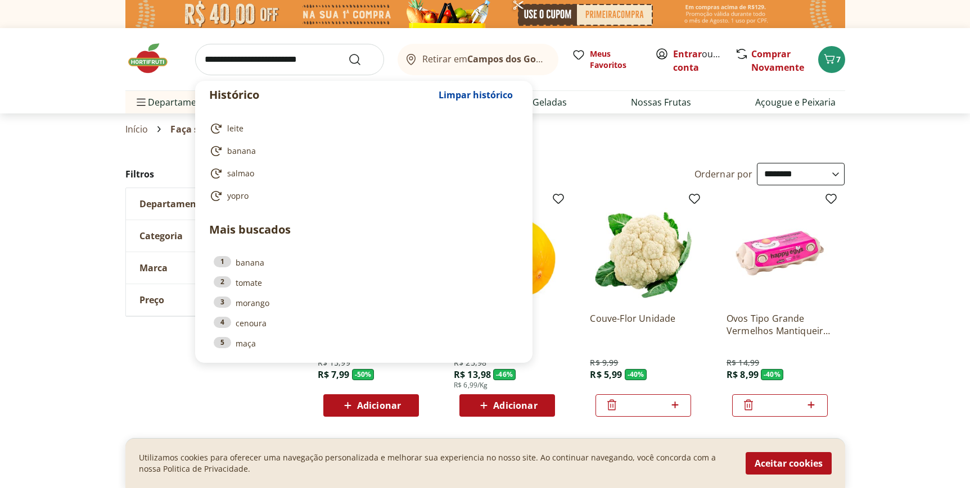
click at [234, 51] on input "search" at bounding box center [289, 59] width 189 height 31
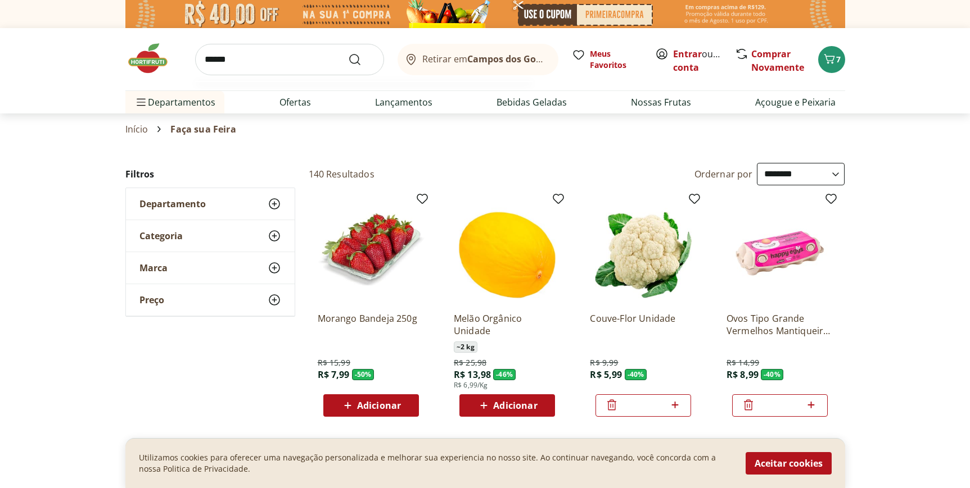
type input "*******"
click button "Submit Search" at bounding box center [361, 59] width 27 height 13
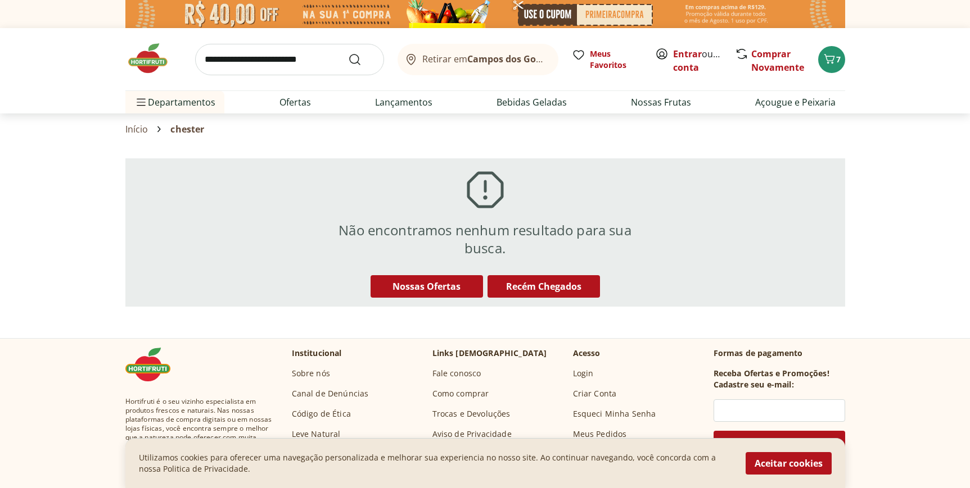
click at [252, 69] on input "search" at bounding box center [289, 59] width 189 height 31
type input "**********"
click at [348, 53] on button "Submit Search" at bounding box center [361, 59] width 27 height 13
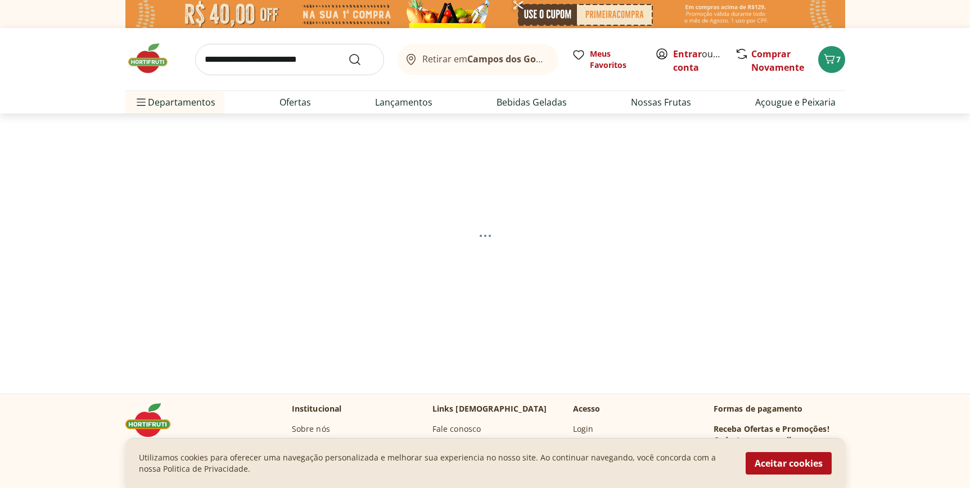
select select "**********"
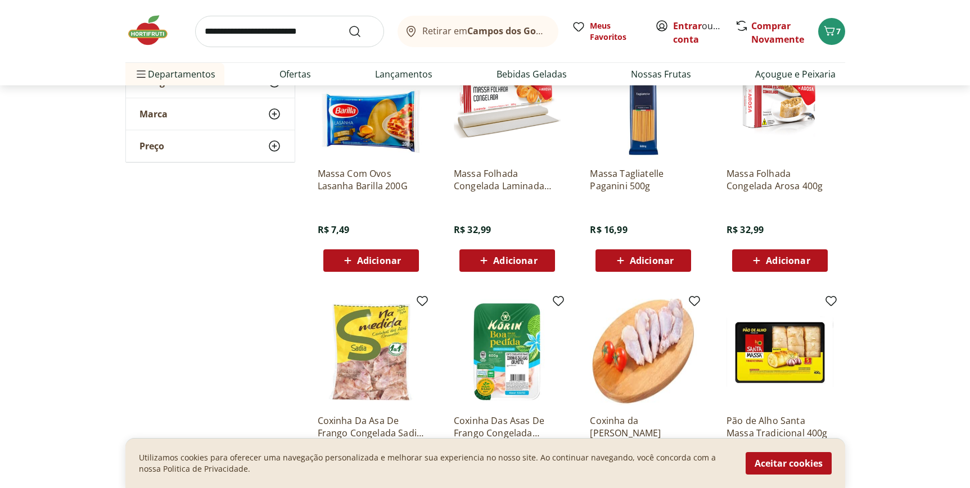
scroll to position [632, 0]
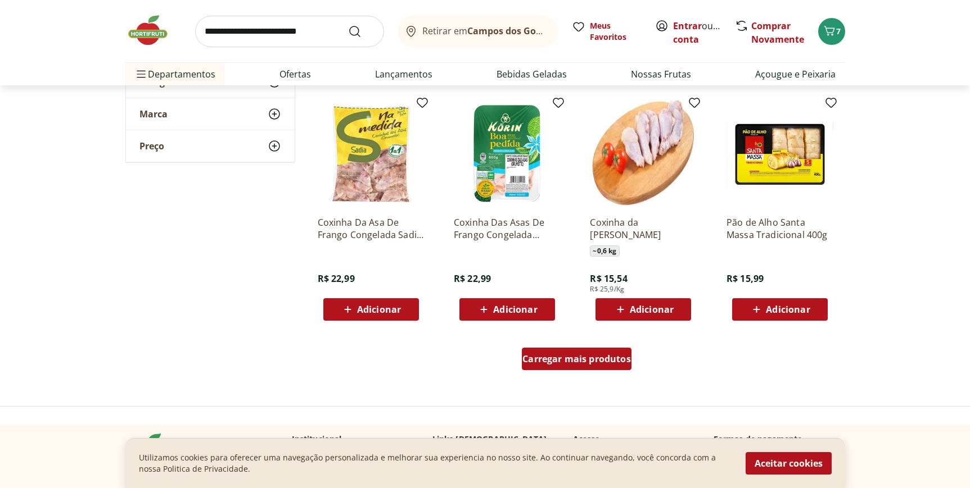
click at [559, 359] on span "Carregar mais produtos" at bounding box center [576, 359] width 108 height 9
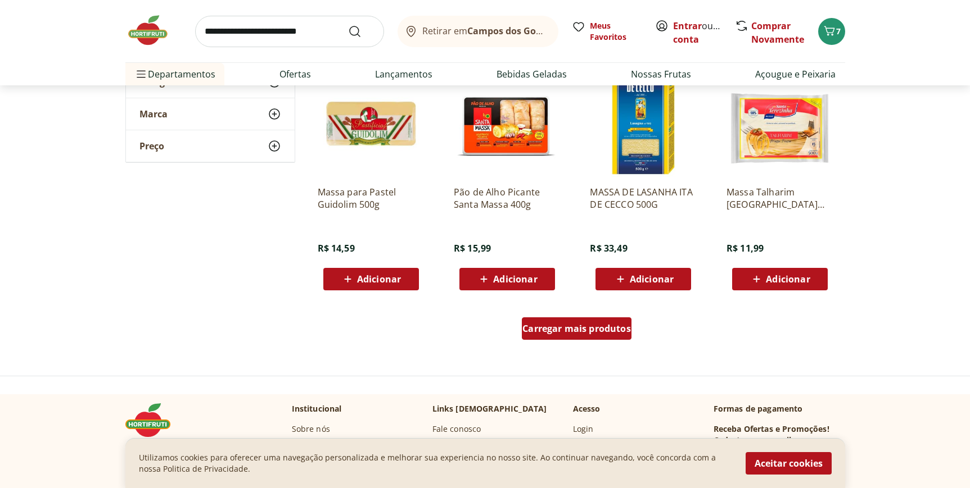
scroll to position [1400, 0]
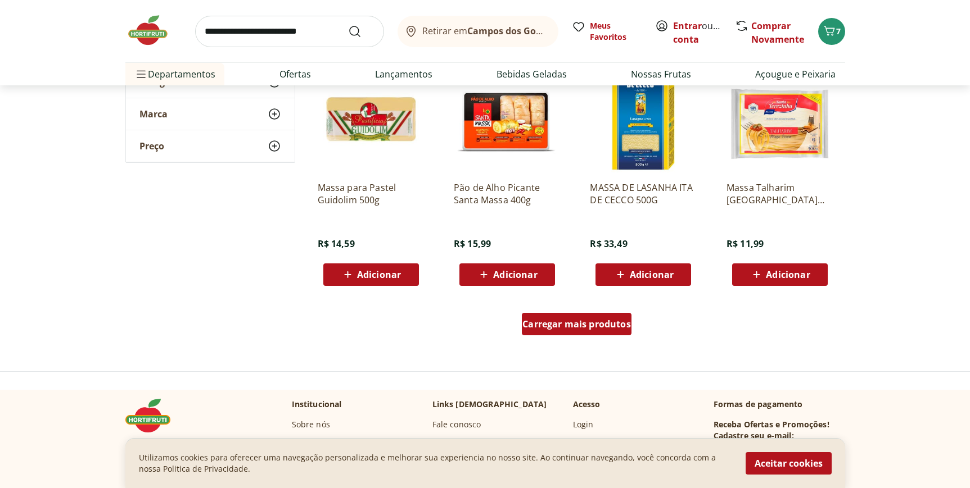
click at [554, 320] on span "Carregar mais produtos" at bounding box center [576, 324] width 108 height 9
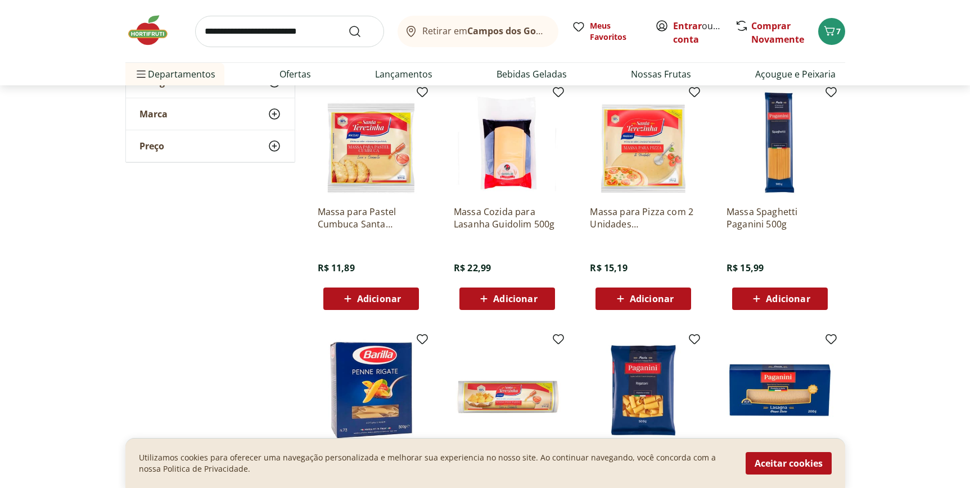
scroll to position [0, 0]
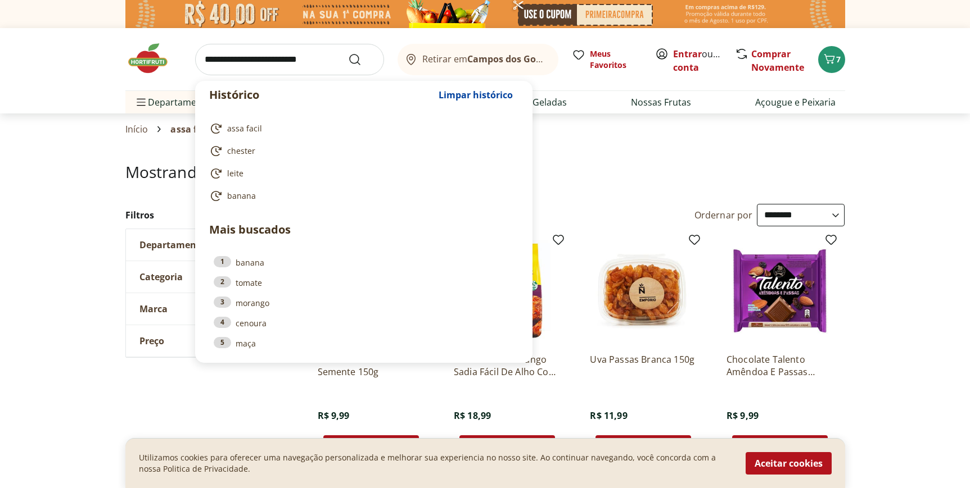
click at [274, 65] on input "search" at bounding box center [289, 59] width 189 height 31
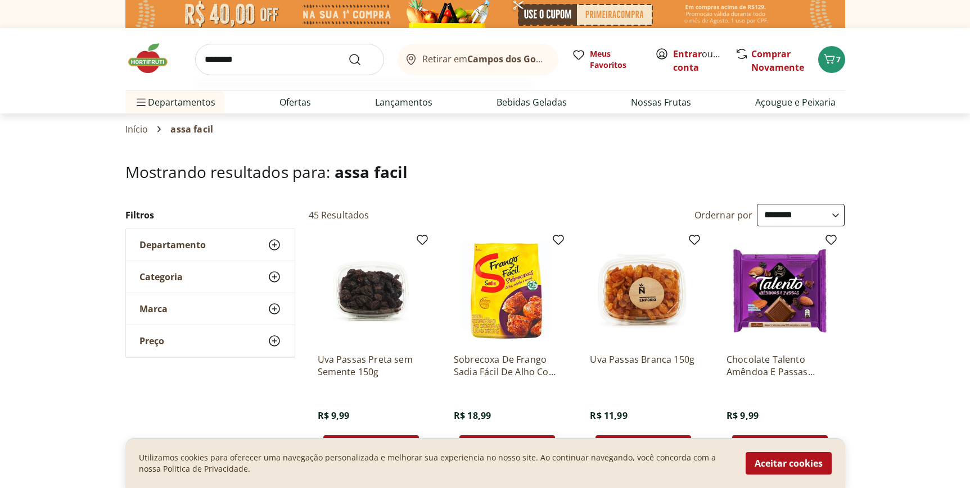
type input "********"
click at [348, 53] on button "Submit Search" at bounding box center [361, 59] width 27 height 13
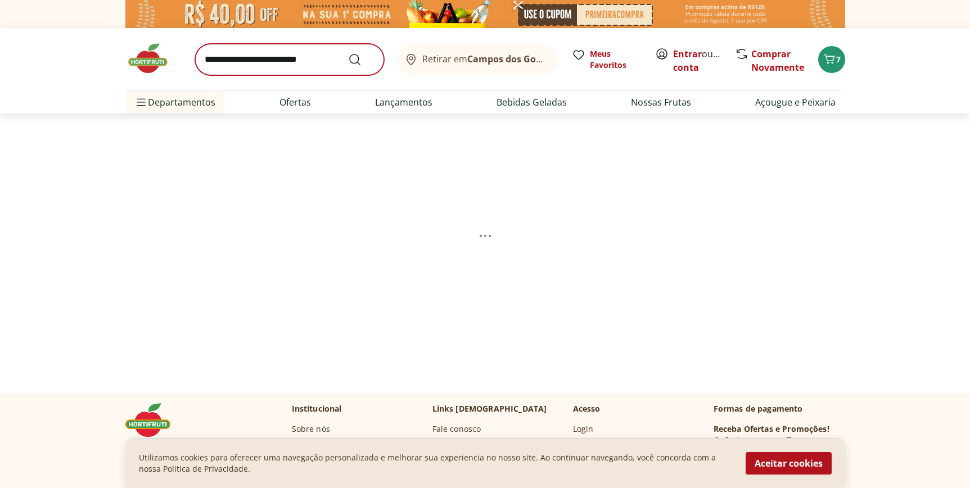
select select "**********"
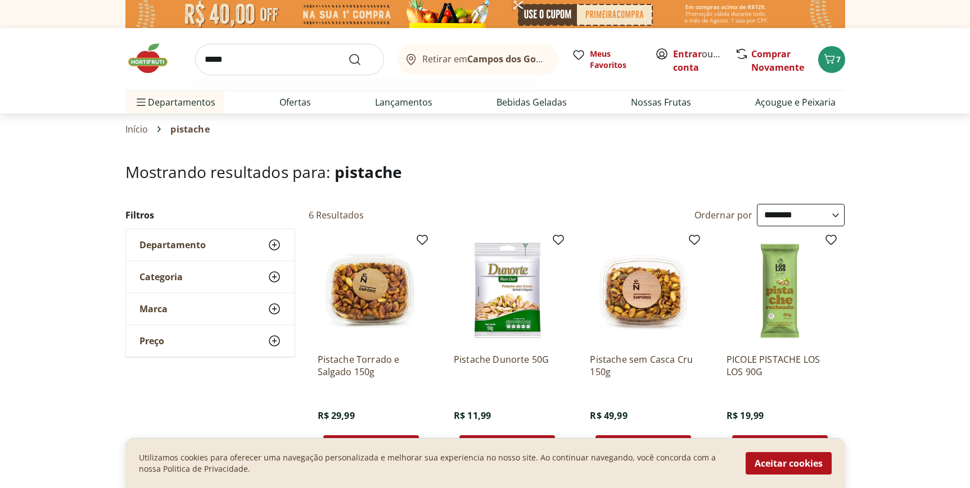
type input "*****"
click at [348, 53] on button "Submit Search" at bounding box center [361, 59] width 27 height 13
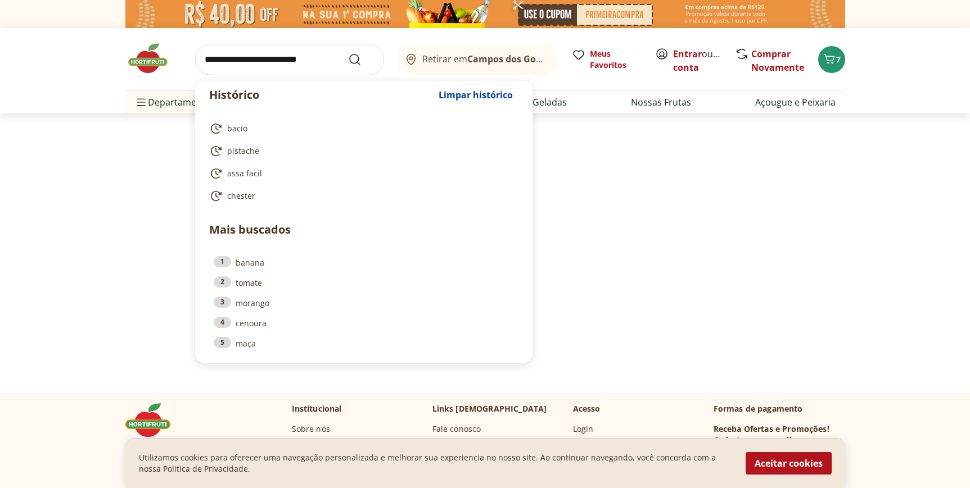
select select "**********"
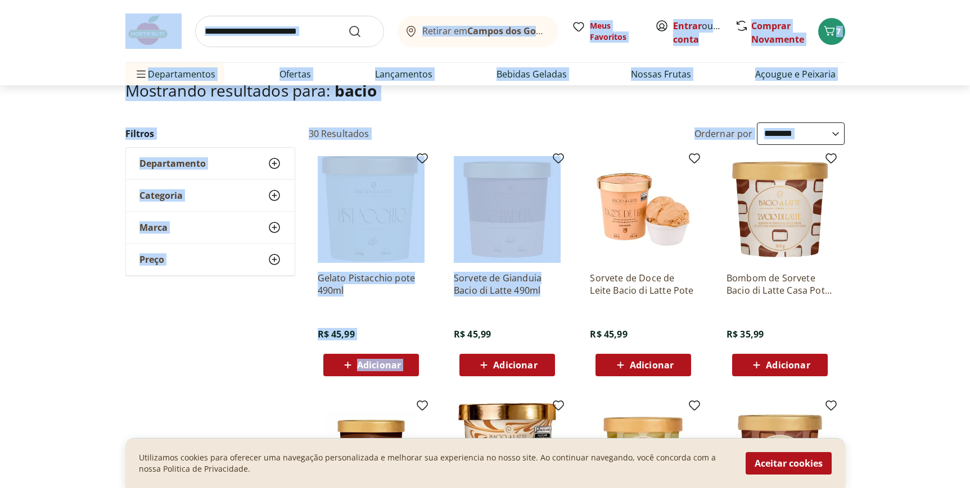
scroll to position [96, 0]
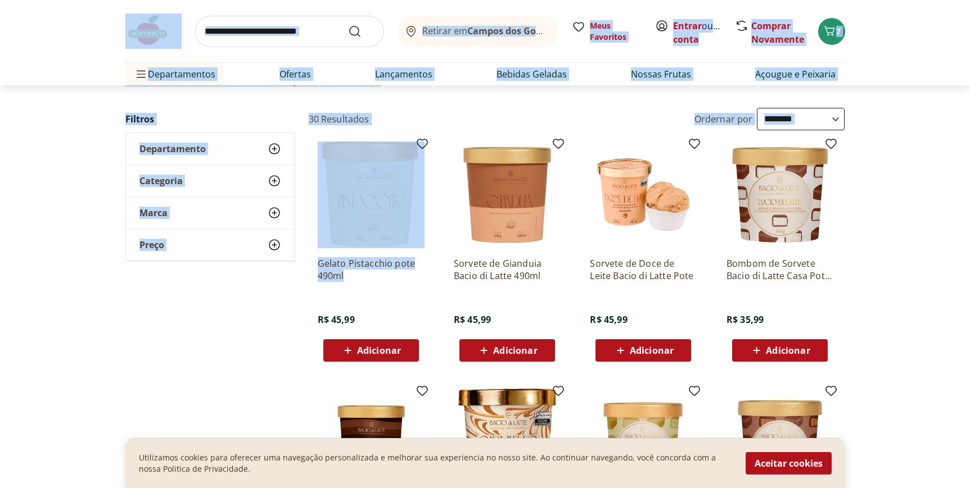
drag, startPoint x: 323, startPoint y: 60, endPoint x: 295, endPoint y: 311, distance: 253.4
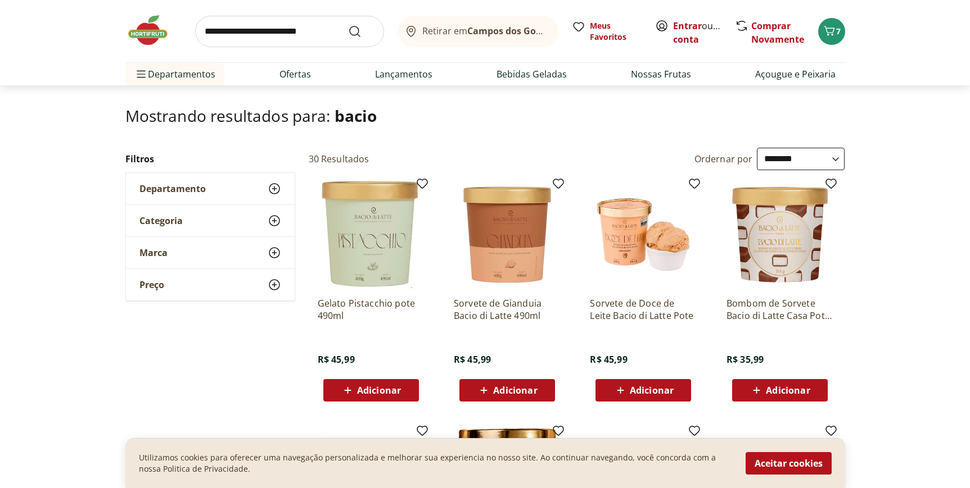
scroll to position [53, 0]
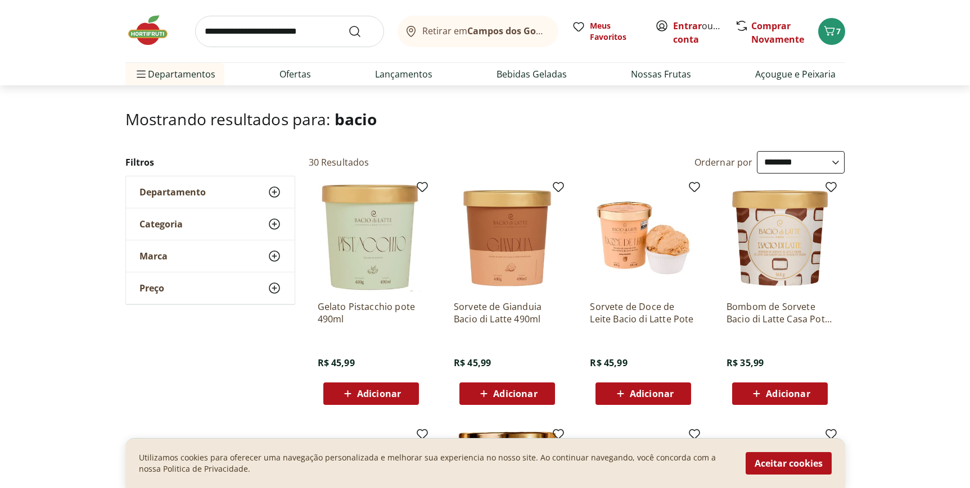
click at [360, 396] on span "Adicionar" at bounding box center [379, 394] width 44 height 9
click at [831, 25] on icon "Carrinho" at bounding box center [828, 30] width 13 height 13
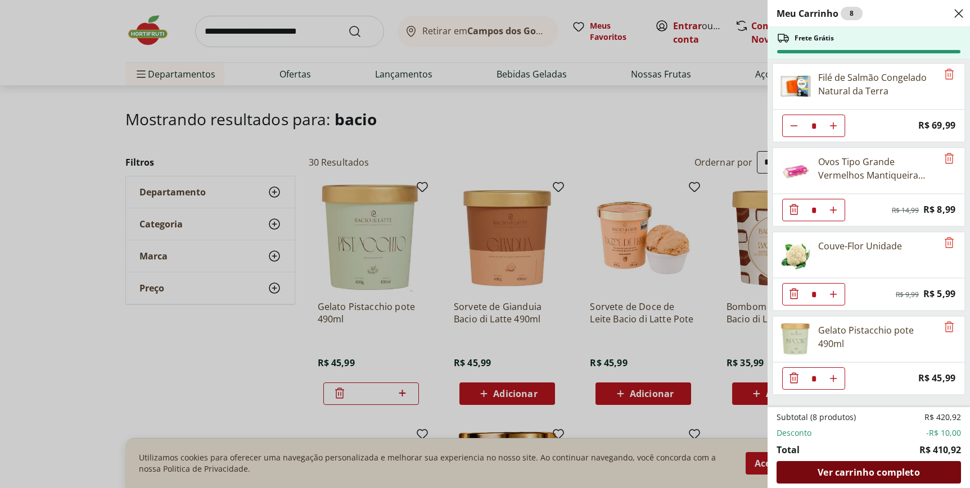
click at [900, 474] on span "Ver carrinho completo" at bounding box center [868, 472] width 102 height 9
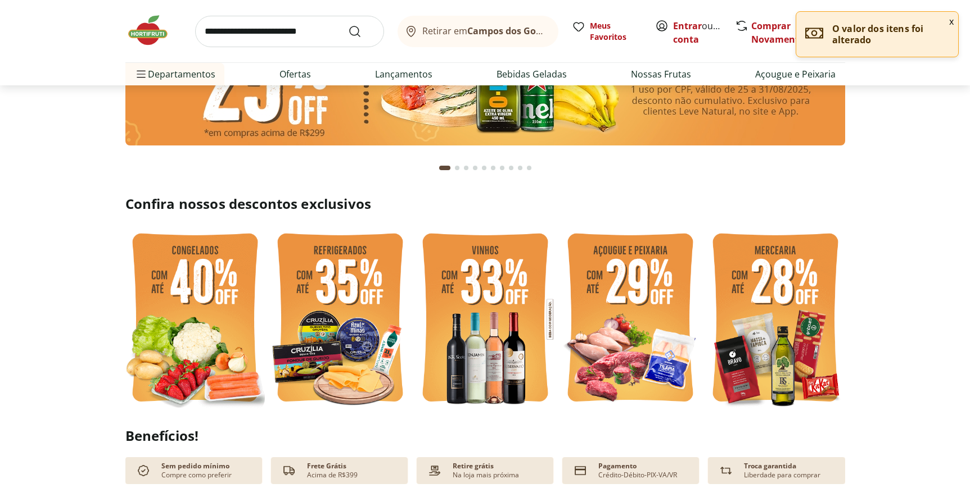
scroll to position [164, 0]
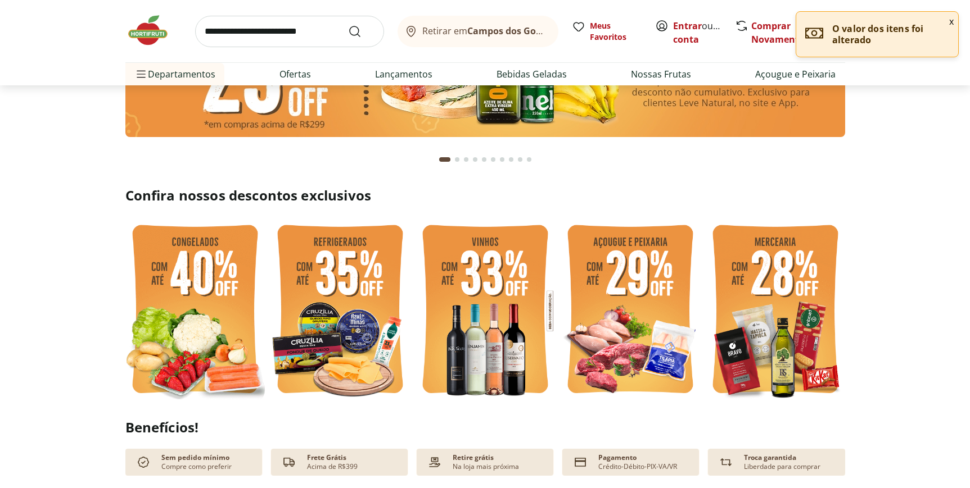
click at [328, 291] on img at bounding box center [339, 311] width 139 height 186
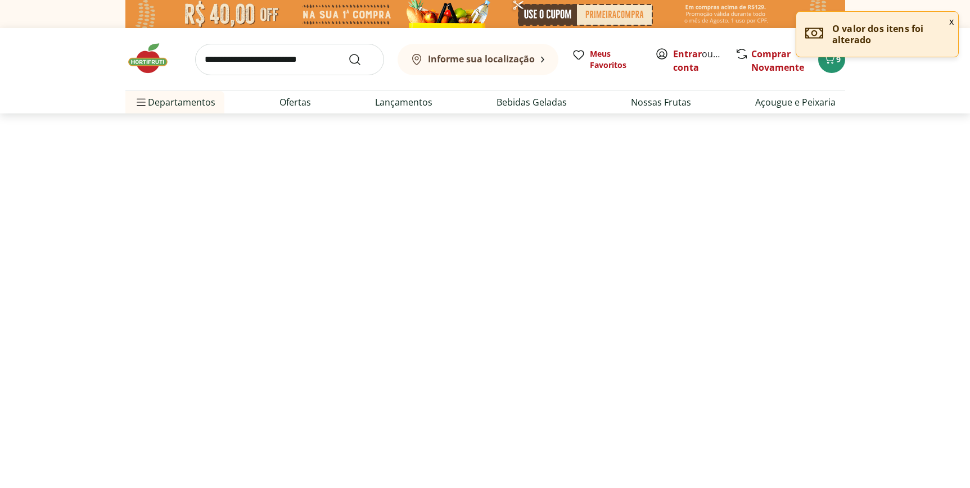
select select "**********"
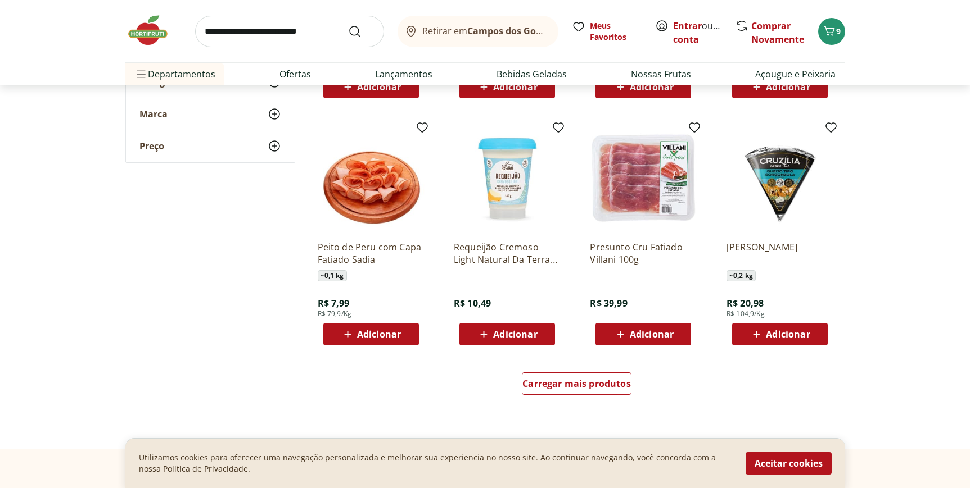
scroll to position [585, 0]
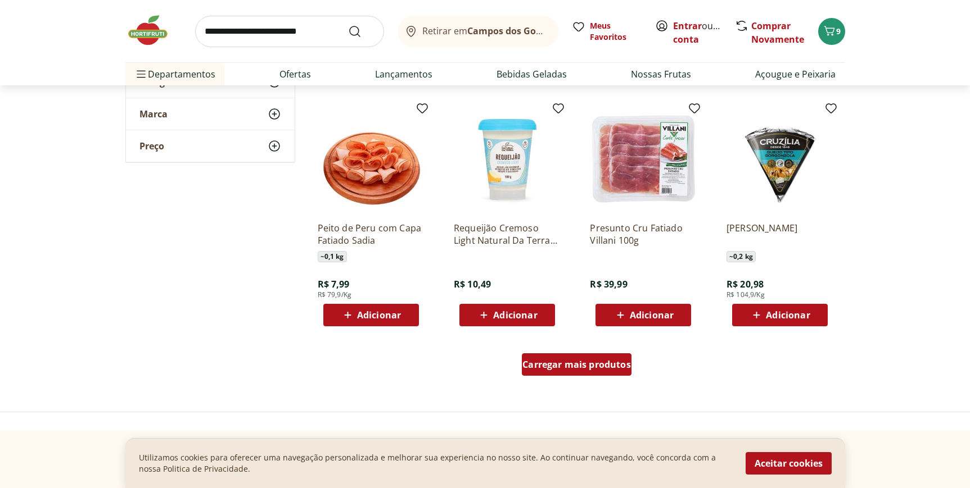
click at [564, 366] on span "Carregar mais produtos" at bounding box center [576, 364] width 108 height 9
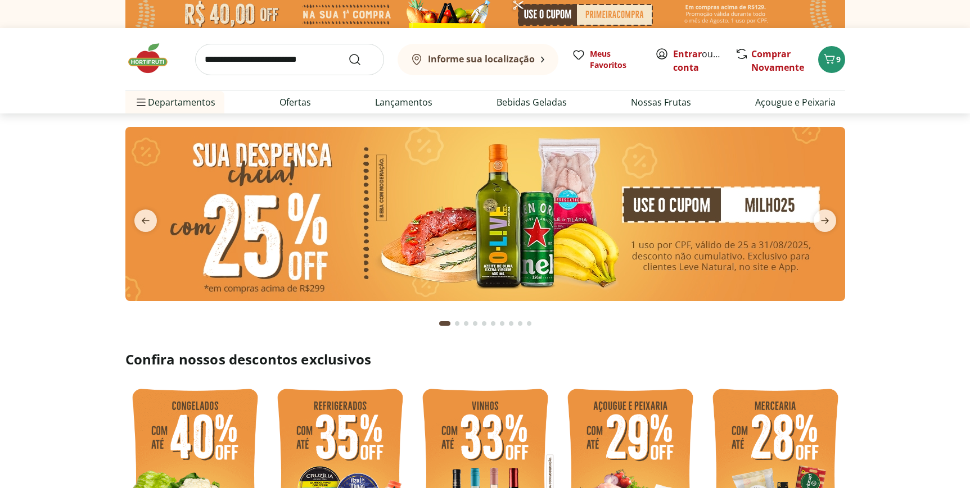
scroll to position [164, 0]
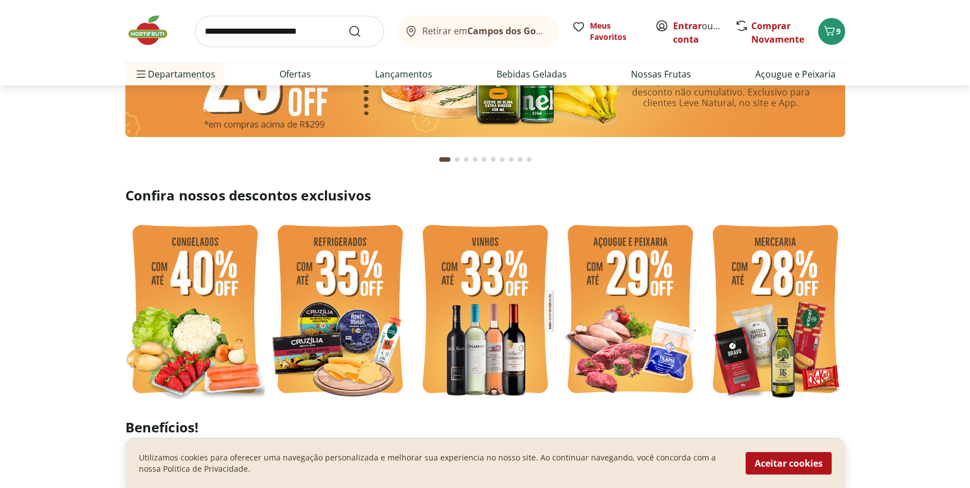
click at [754, 354] on img at bounding box center [774, 311] width 139 height 186
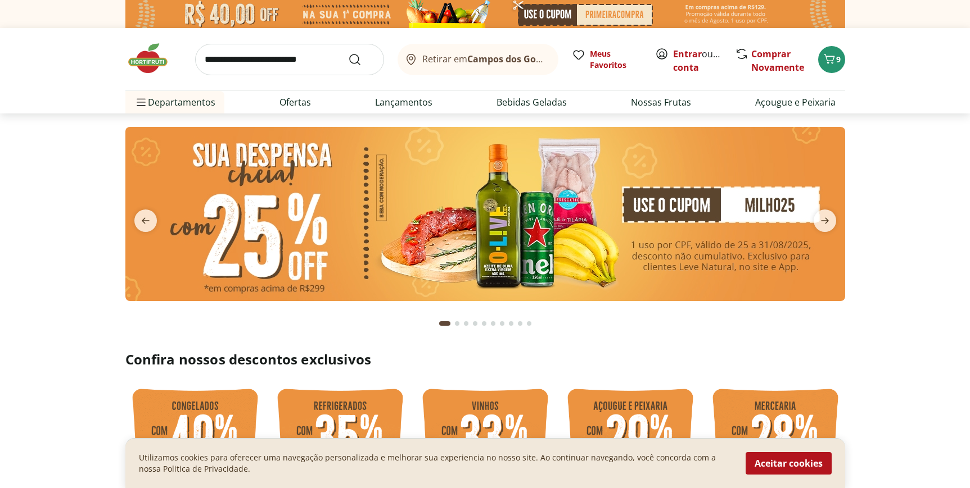
select select "**********"
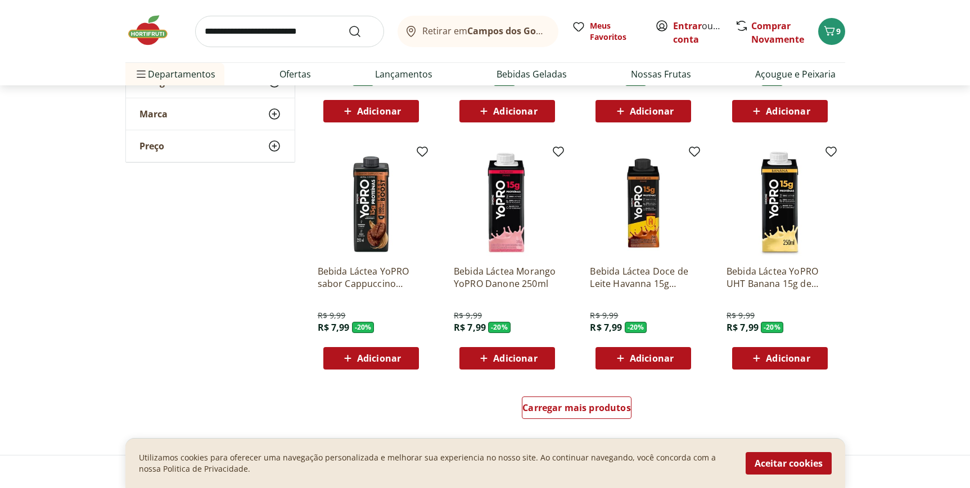
scroll to position [676, 0]
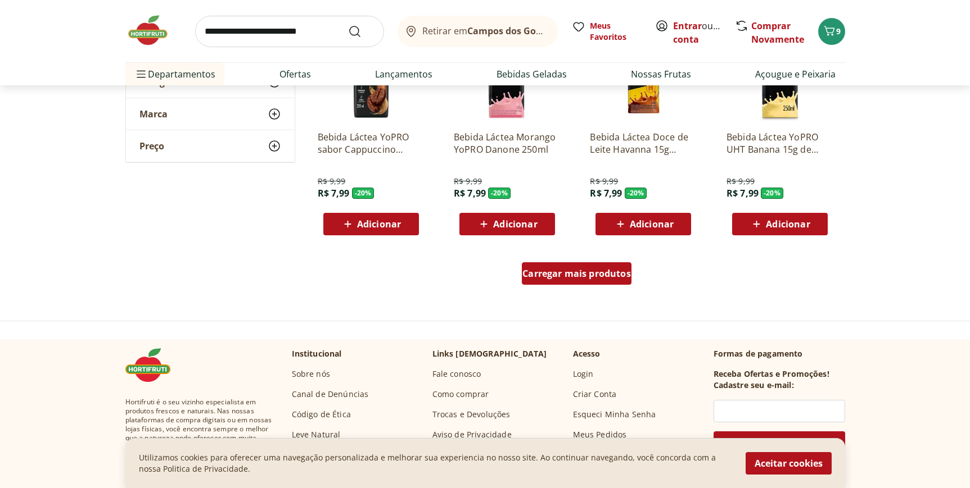
click at [600, 278] on span "Carregar mais produtos" at bounding box center [576, 273] width 108 height 9
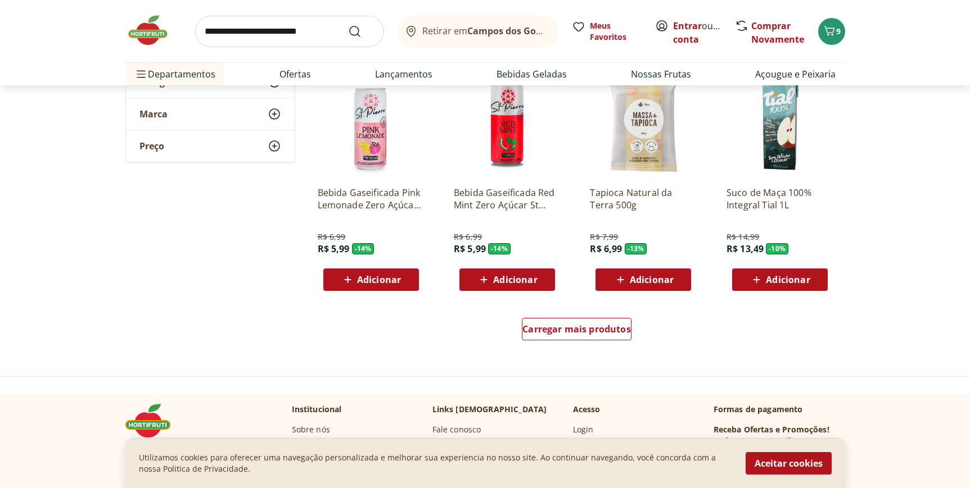
scroll to position [1384, 0]
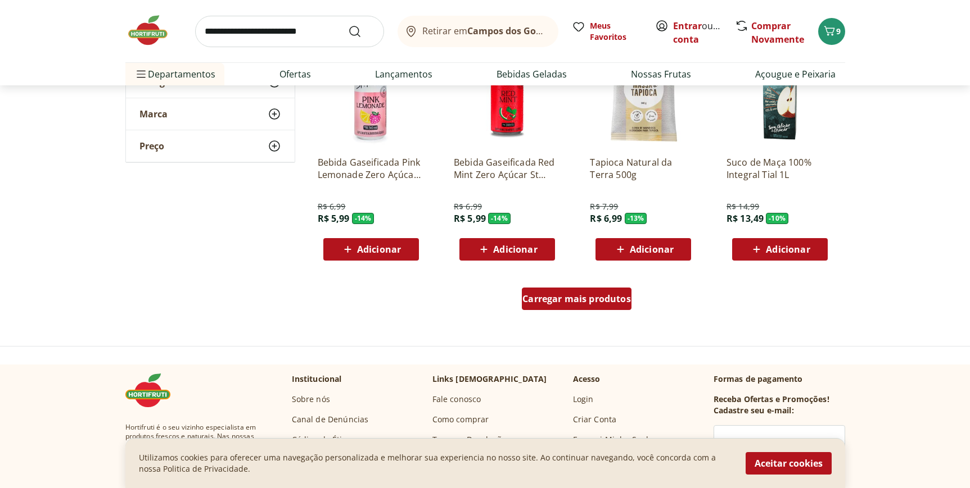
click at [593, 310] on div "Carregar mais produtos" at bounding box center [577, 299] width 110 height 22
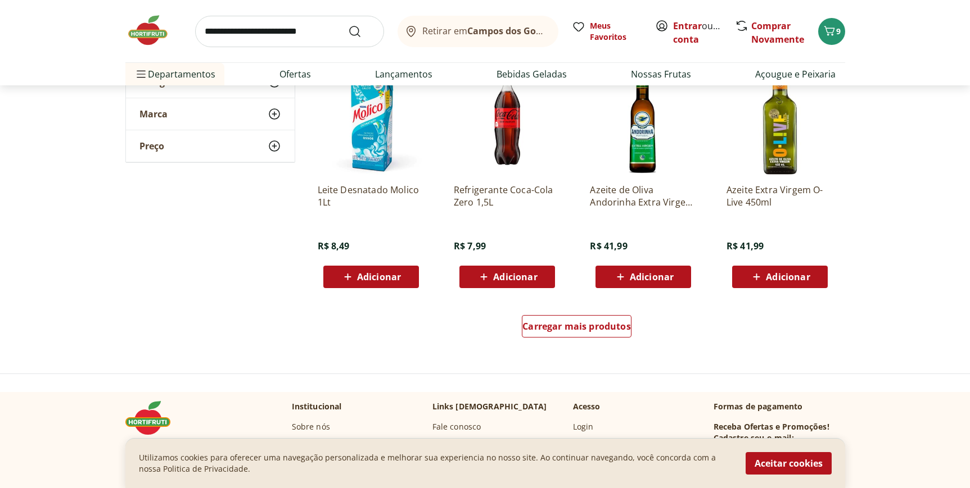
scroll to position [2105, 0]
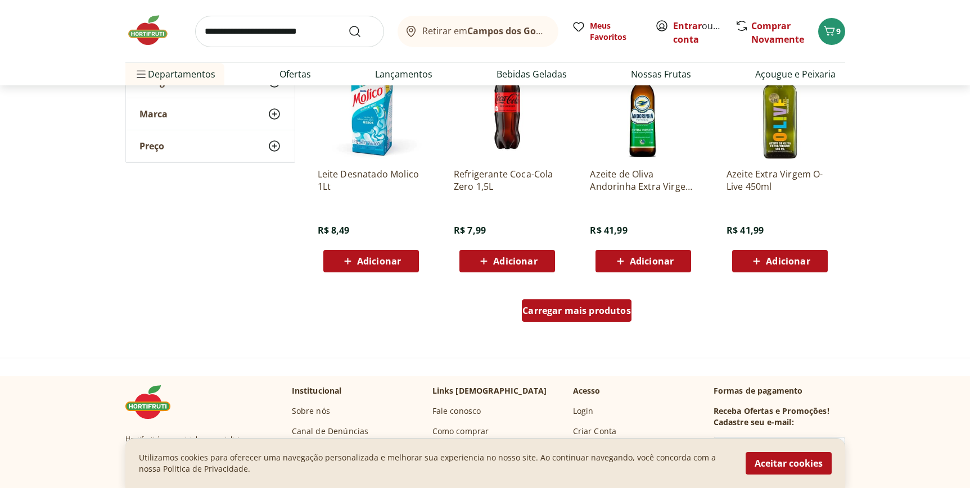
click at [593, 309] on span "Carregar mais produtos" at bounding box center [576, 310] width 108 height 9
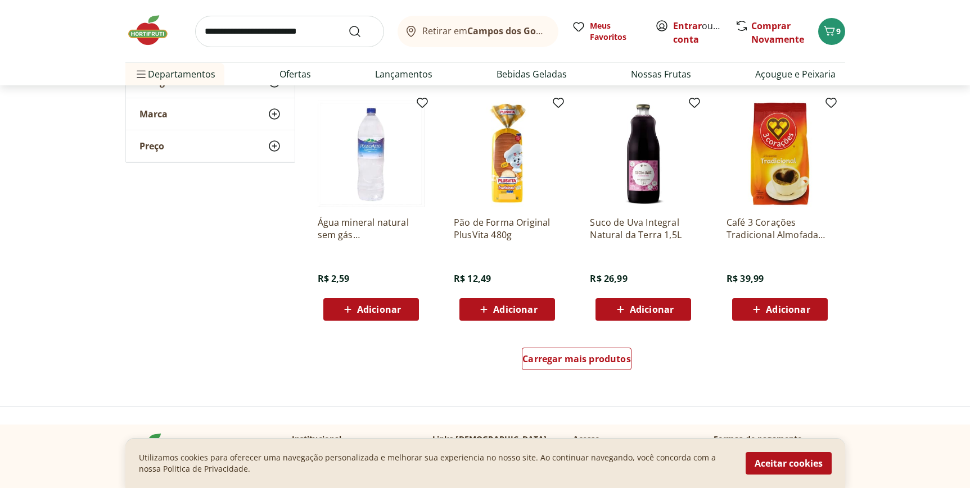
scroll to position [2799, 0]
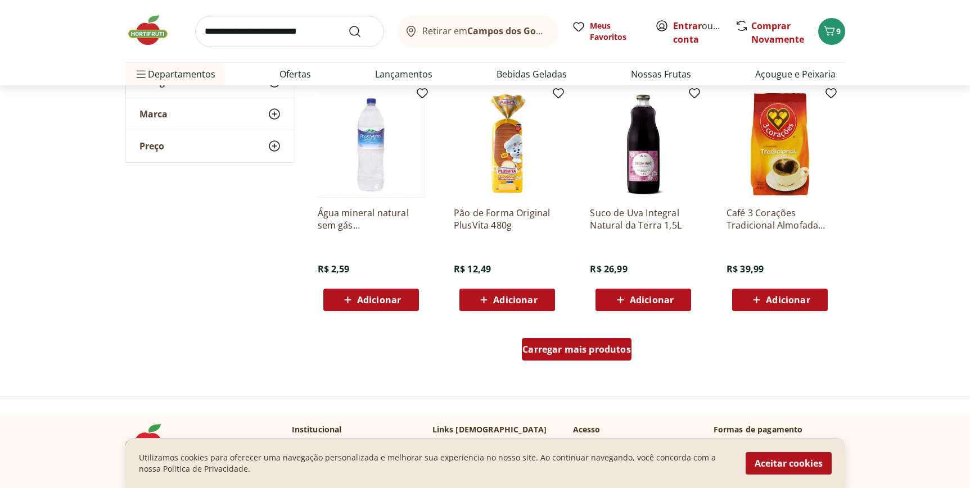
click at [580, 345] on span "Carregar mais produtos" at bounding box center [576, 349] width 108 height 9
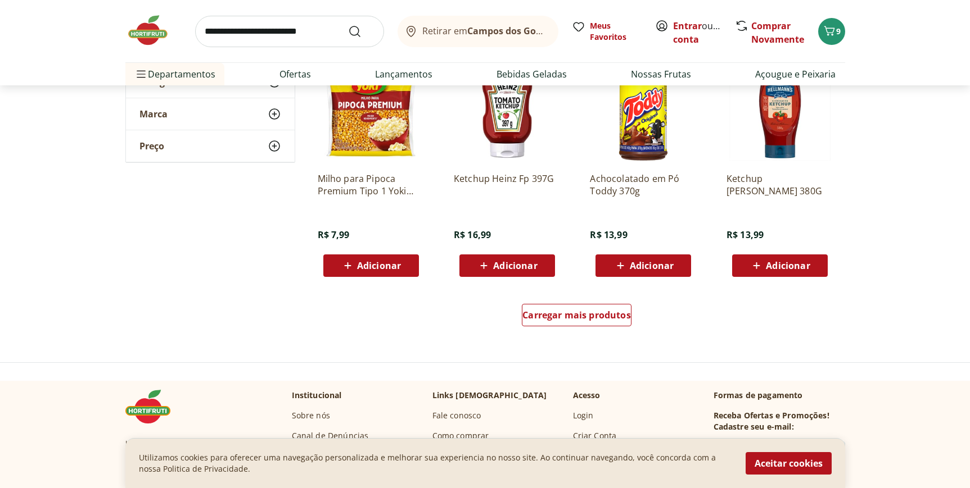
scroll to position [3579, 0]
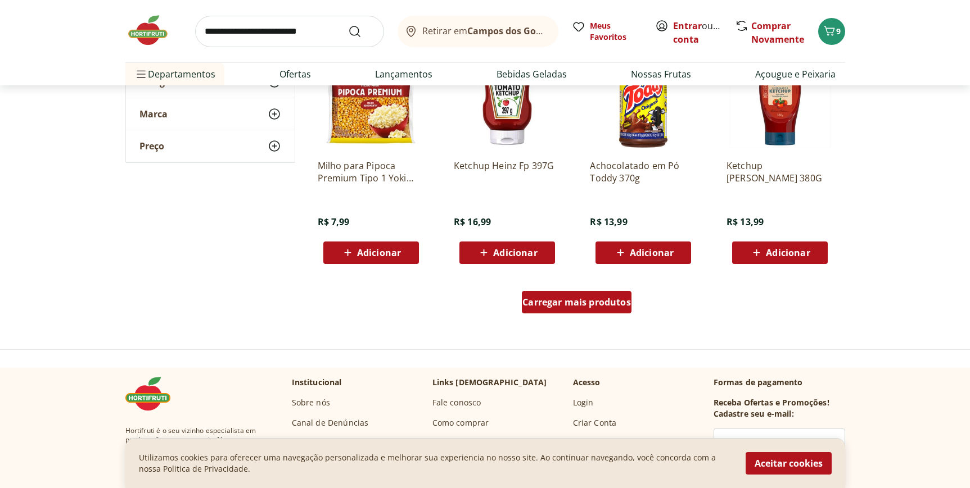
click at [578, 310] on div "Carregar mais produtos" at bounding box center [577, 302] width 110 height 22
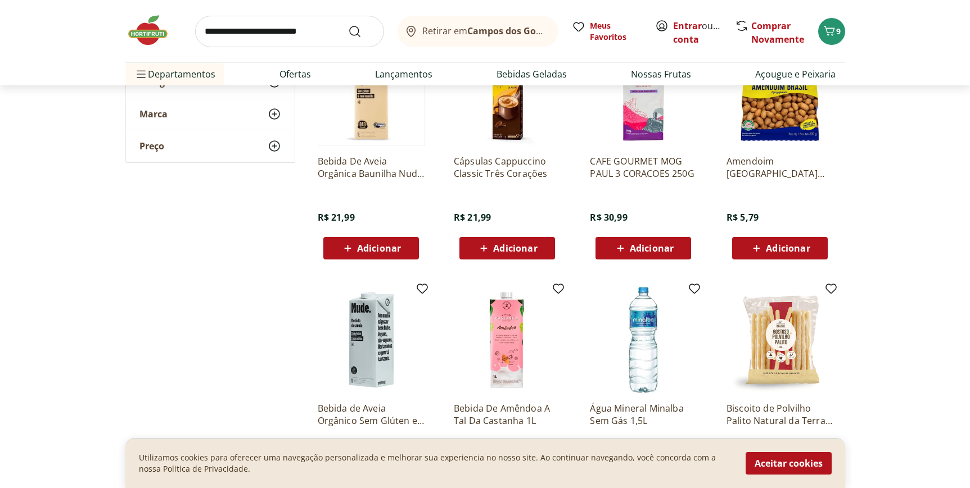
scroll to position [4281, 0]
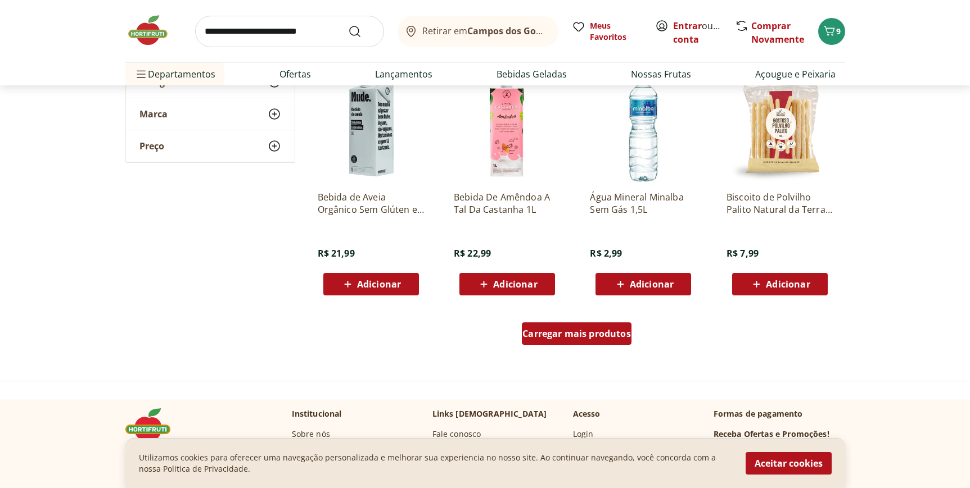
click at [572, 338] on span "Carregar mais produtos" at bounding box center [576, 333] width 108 height 9
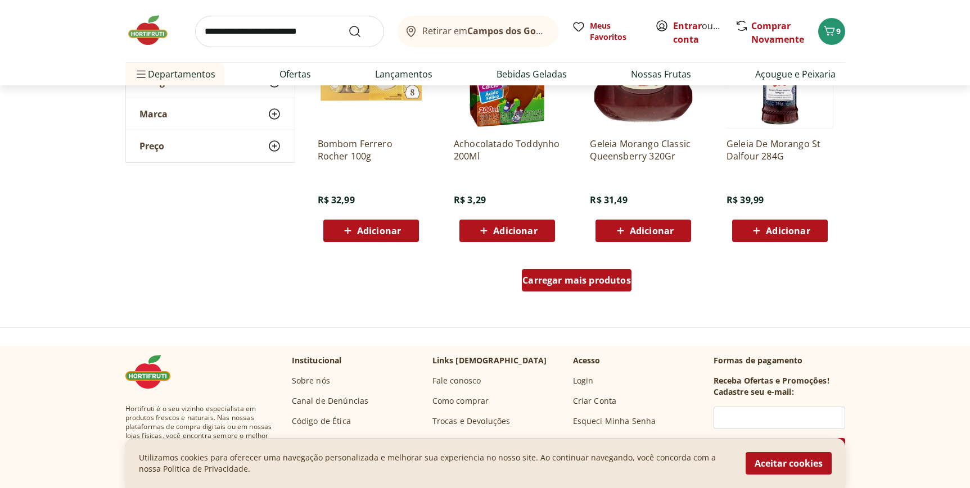
scroll to position [5107, 0]
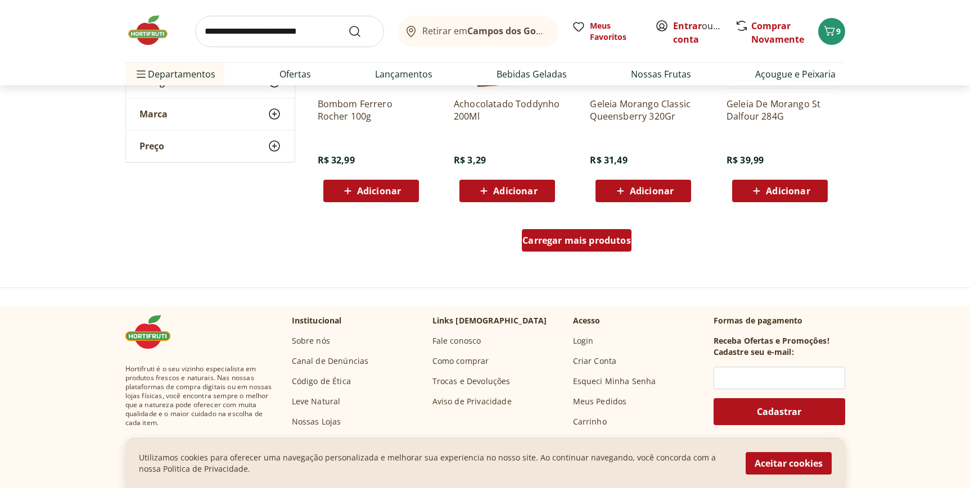
click at [570, 239] on span "Carregar mais produtos" at bounding box center [576, 240] width 108 height 9
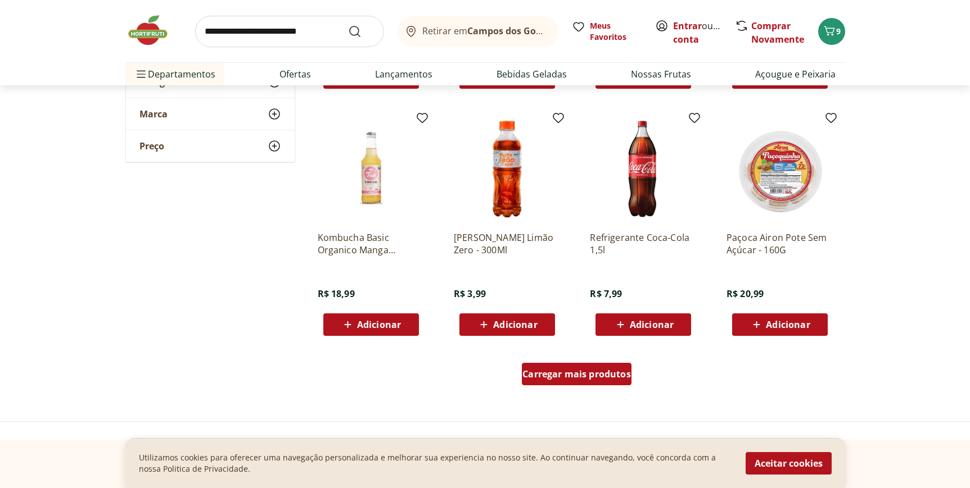
scroll to position [5875, 0]
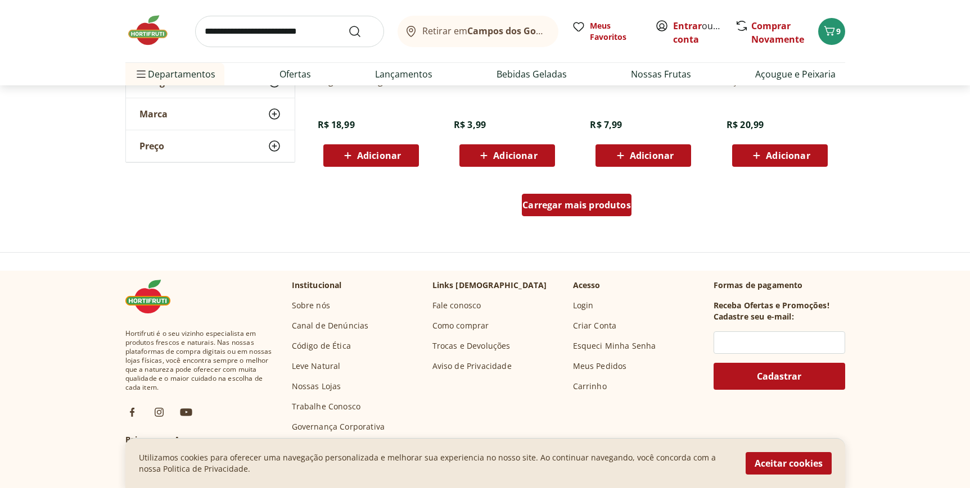
click at [568, 207] on span "Carregar mais produtos" at bounding box center [576, 205] width 108 height 9
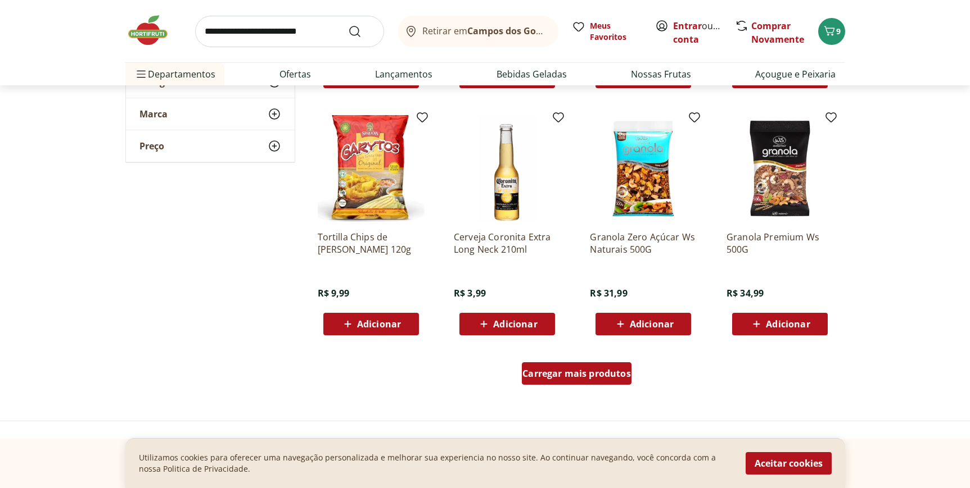
scroll to position [6440, 0]
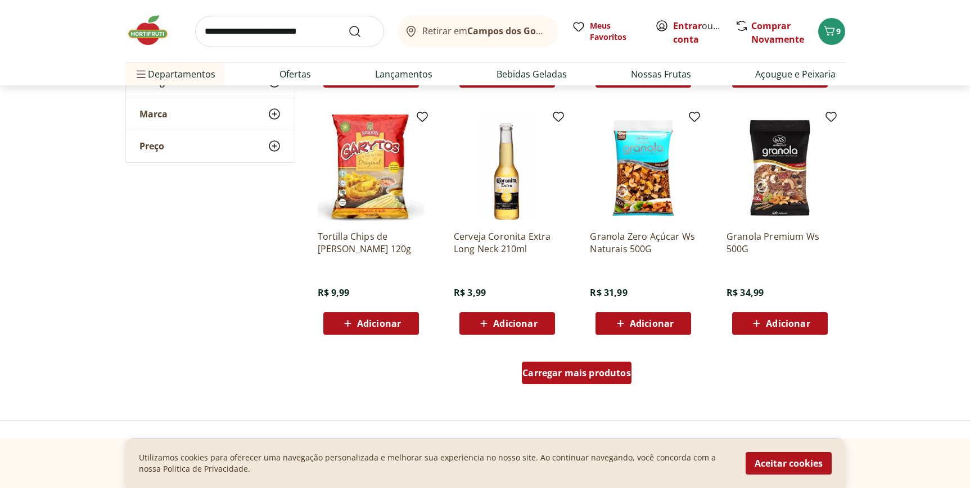
click at [592, 373] on span "Carregar mais produtos" at bounding box center [576, 373] width 108 height 9
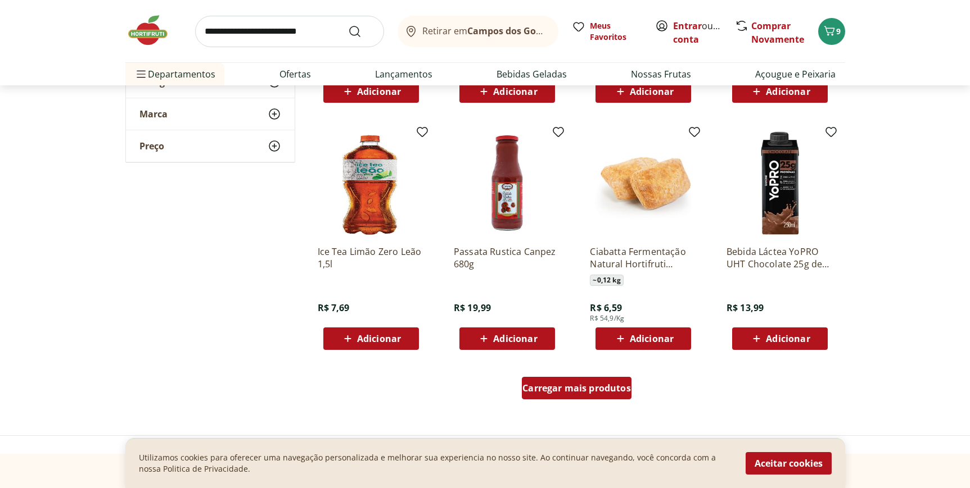
scroll to position [7230, 0]
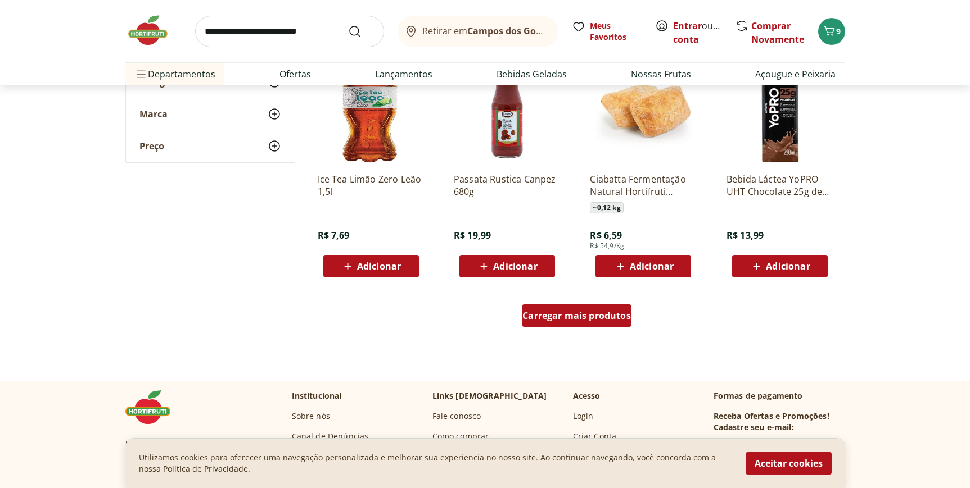
click at [581, 321] on div "Carregar mais produtos" at bounding box center [577, 316] width 110 height 22
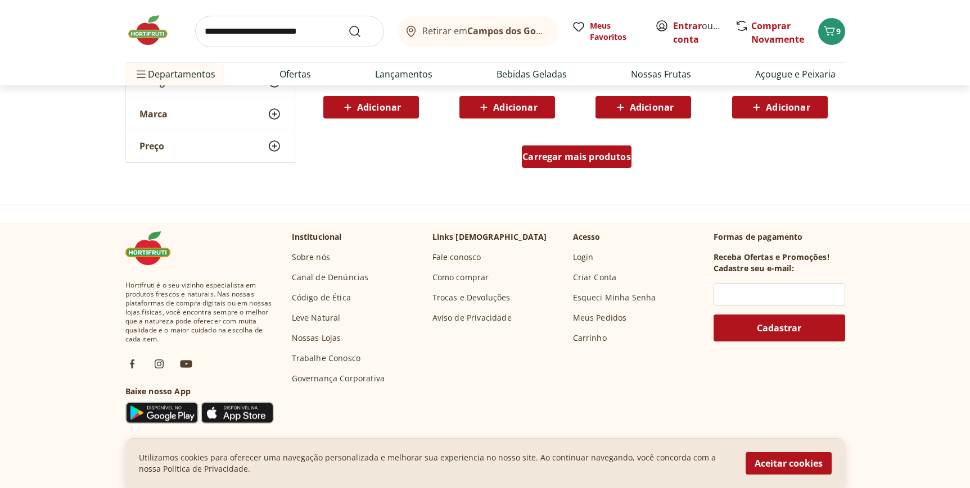
scroll to position [8132, 0]
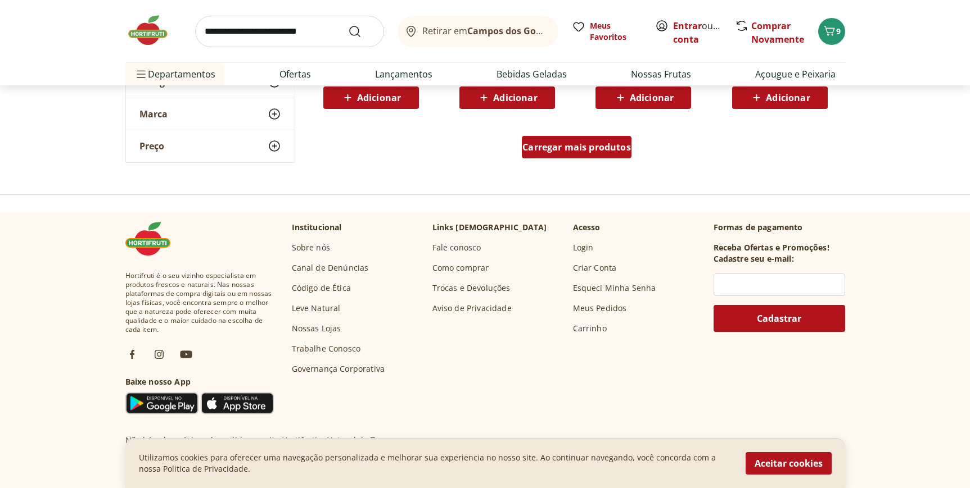
click at [553, 150] on span "Carregar mais produtos" at bounding box center [576, 147] width 108 height 9
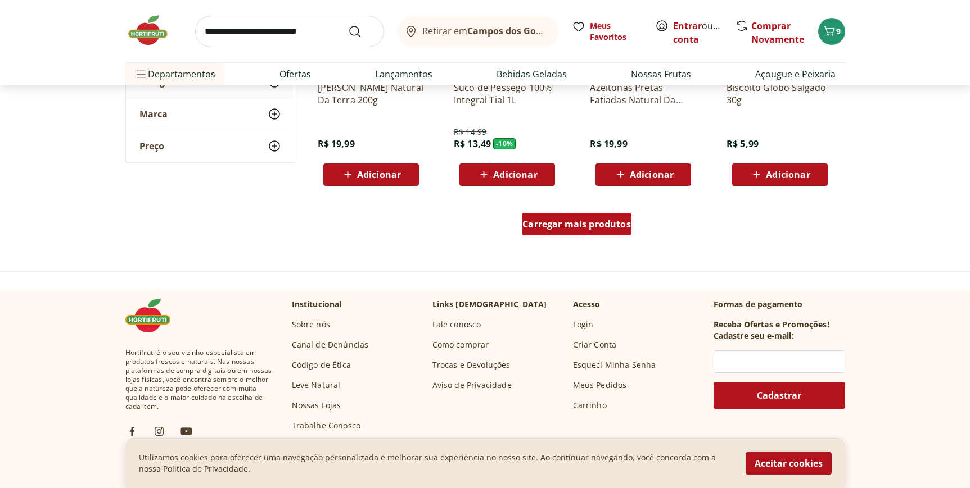
scroll to position [8789, 0]
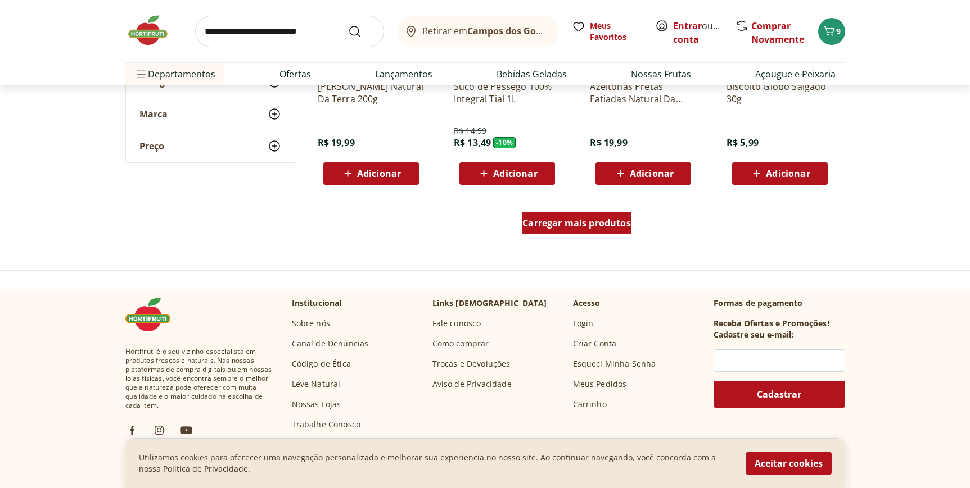
click at [586, 221] on span "Carregar mais produtos" at bounding box center [576, 223] width 108 height 9
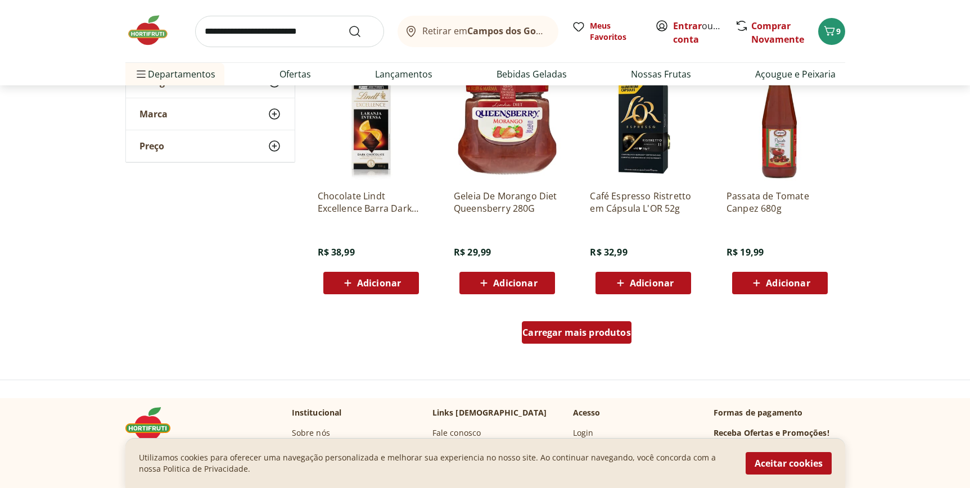
scroll to position [9413, 0]
click at [608, 330] on span "Carregar mais produtos" at bounding box center [576, 332] width 108 height 9
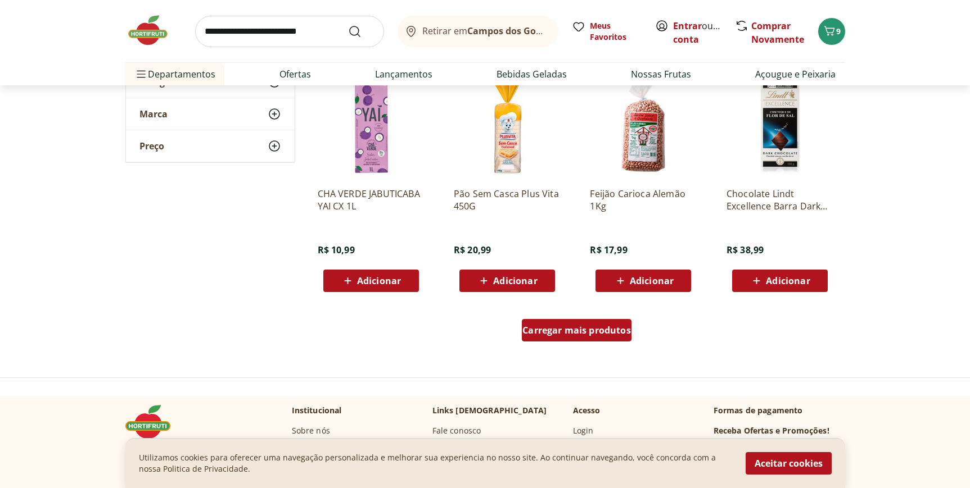
scroll to position [10157, 0]
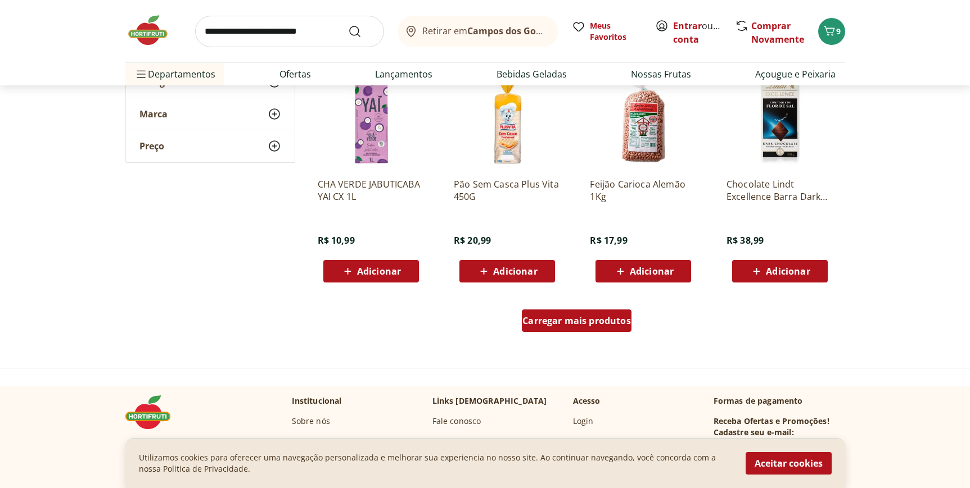
click at [602, 319] on span "Carregar mais produtos" at bounding box center [576, 320] width 108 height 9
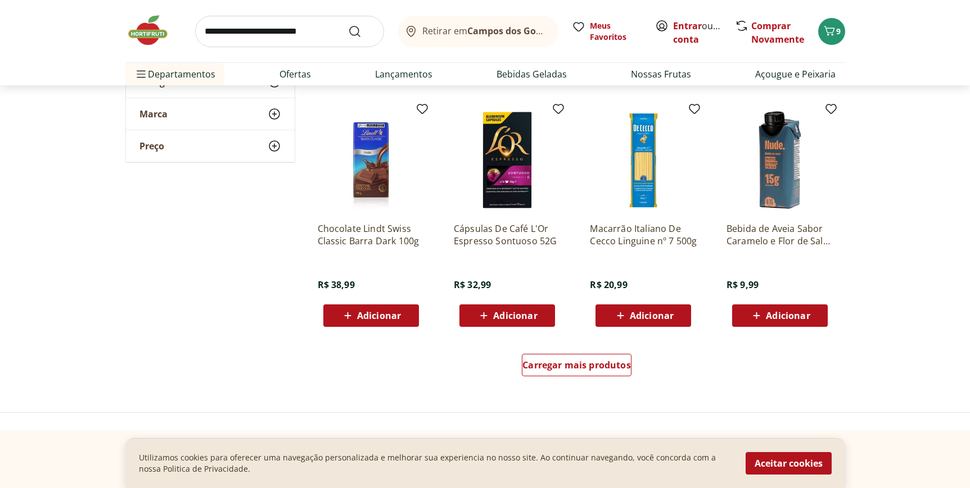
scroll to position [10846, 0]
click at [604, 360] on span "Carregar mais produtos" at bounding box center [576, 364] width 108 height 9
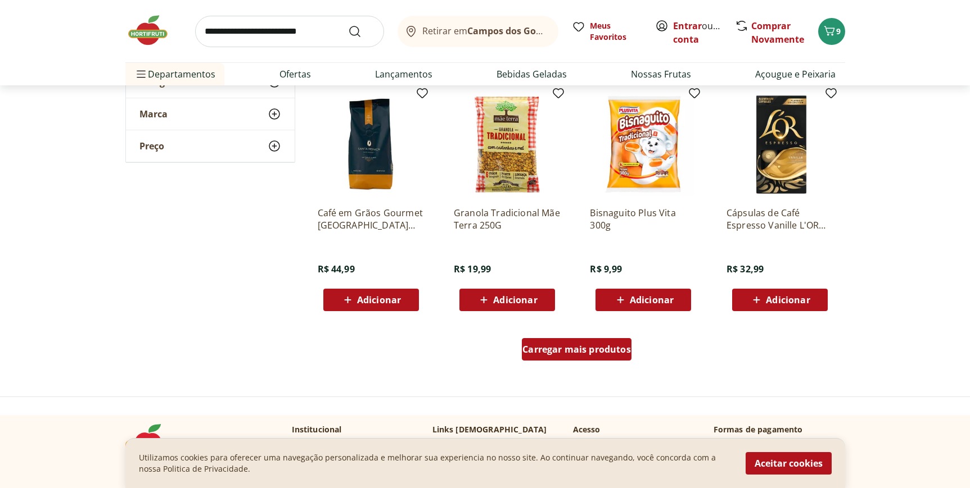
scroll to position [11657, 0]
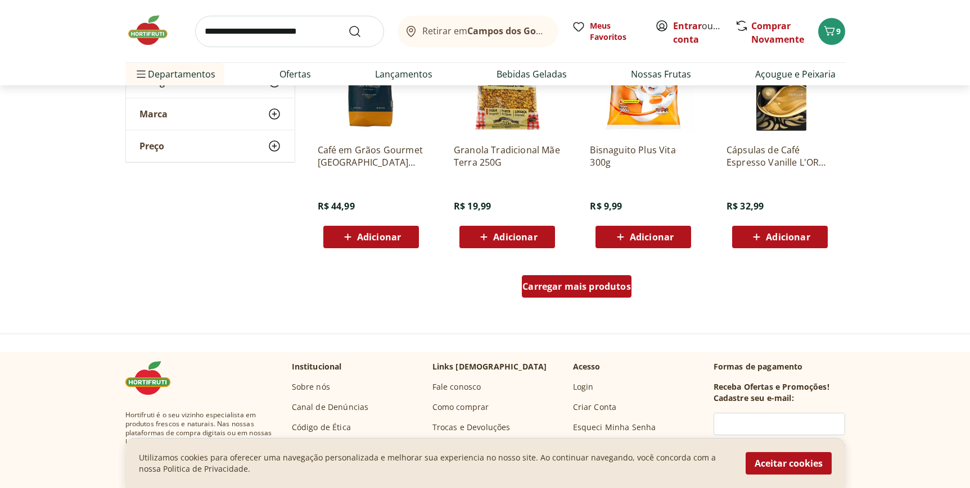
click at [591, 290] on span "Carregar mais produtos" at bounding box center [576, 286] width 108 height 9
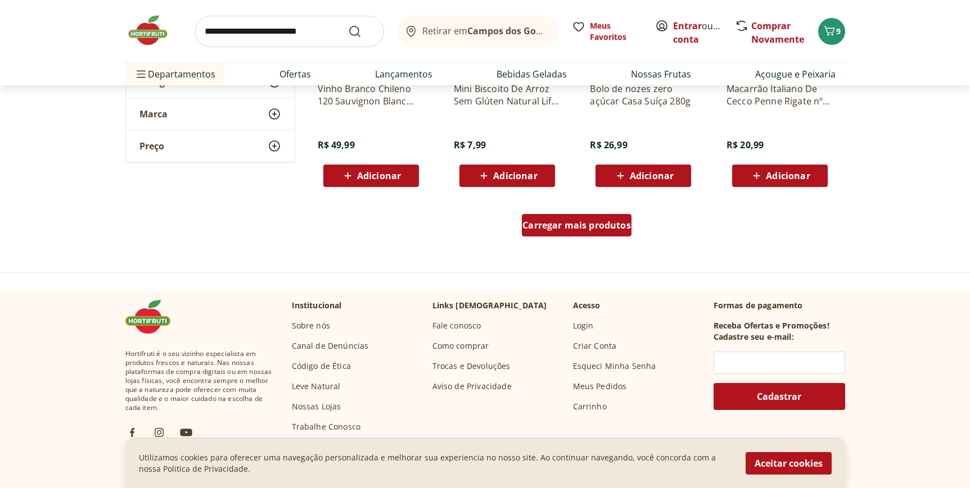
scroll to position [12455, 0]
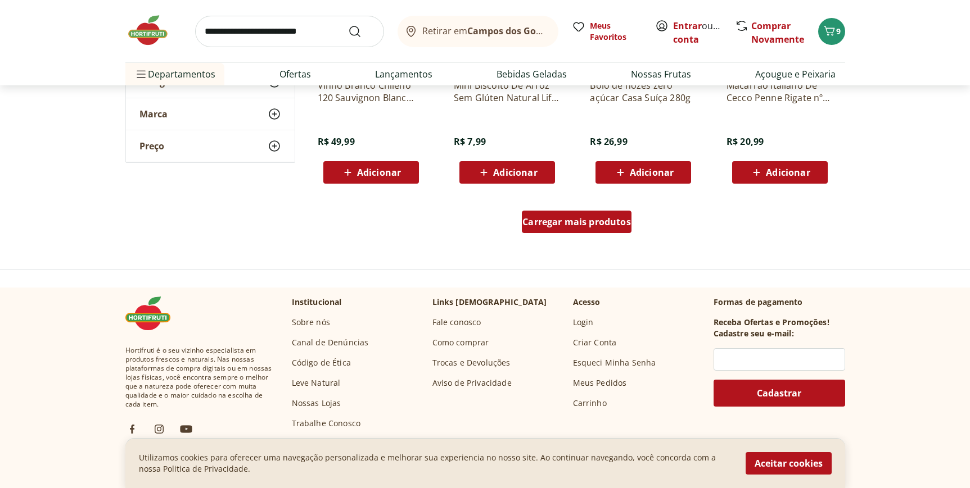
click at [582, 218] on span "Carregar mais produtos" at bounding box center [576, 222] width 108 height 9
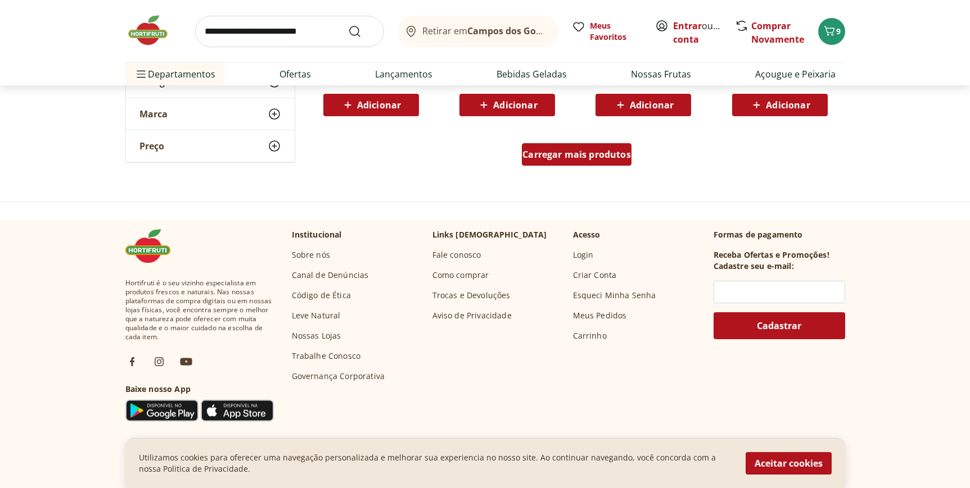
scroll to position [13247, 0]
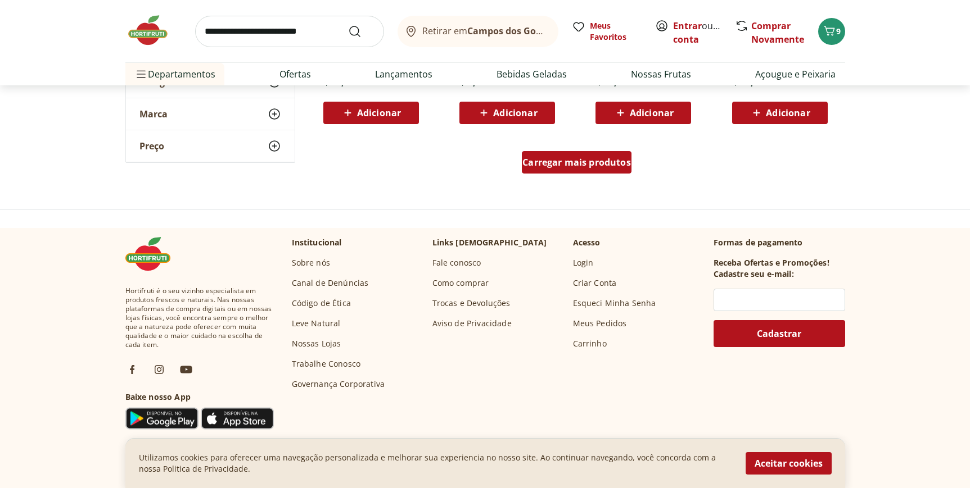
click at [582, 164] on span "Carregar mais produtos" at bounding box center [576, 162] width 108 height 9
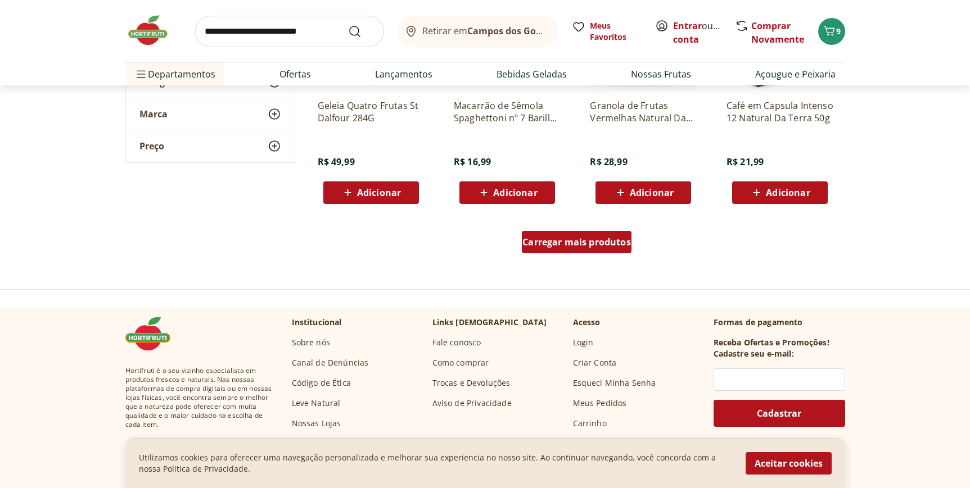
scroll to position [13933, 0]
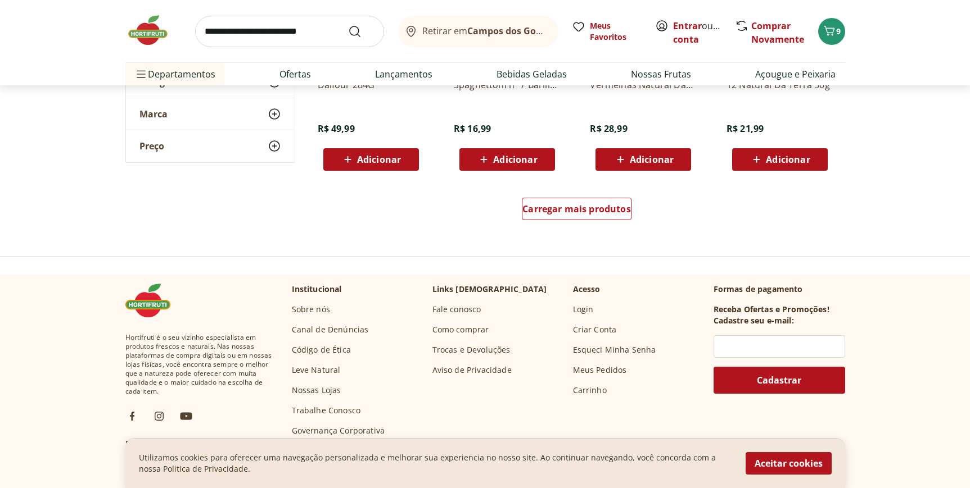
click at [588, 197] on div "Carregar mais produtos" at bounding box center [576, 211] width 545 height 54
click at [588, 212] on span "Carregar mais produtos" at bounding box center [576, 209] width 108 height 9
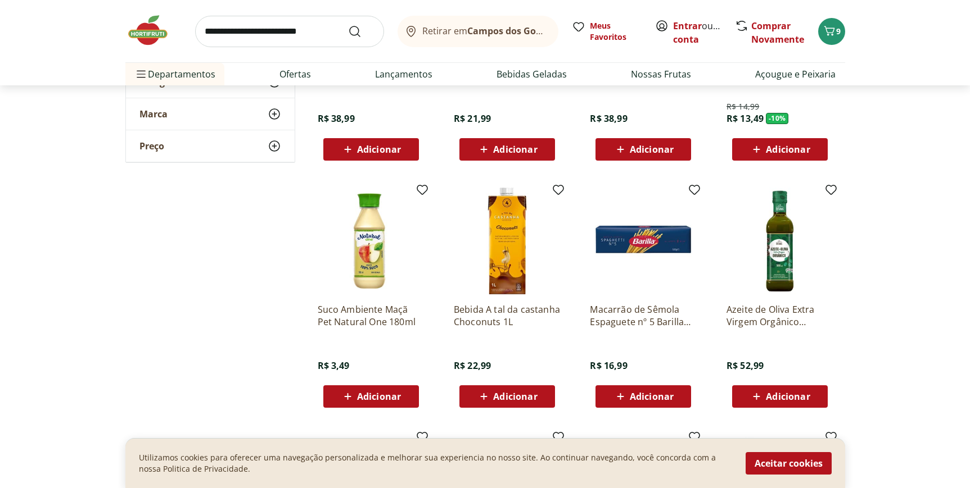
scroll to position [8290, 0]
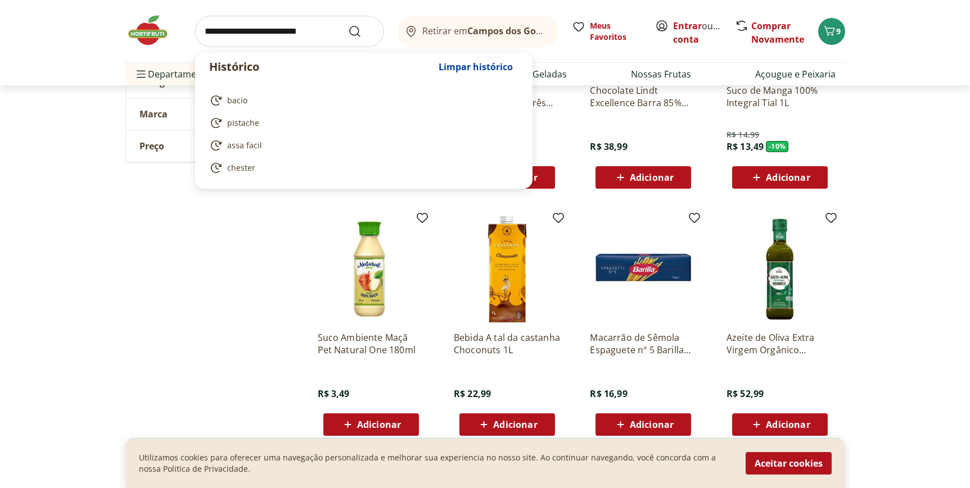
click at [303, 29] on input "search" at bounding box center [289, 31] width 189 height 31
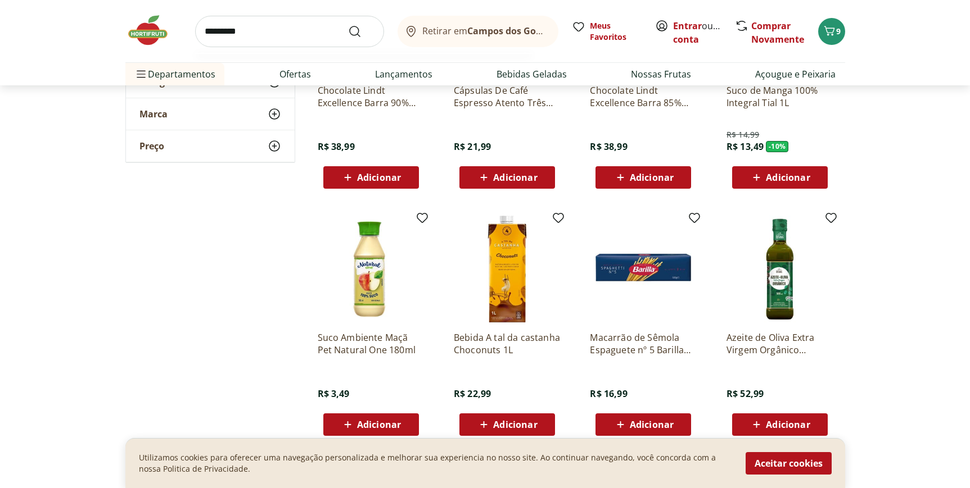
type input "*********"
click at [348, 25] on button "Submit Search" at bounding box center [361, 31] width 27 height 13
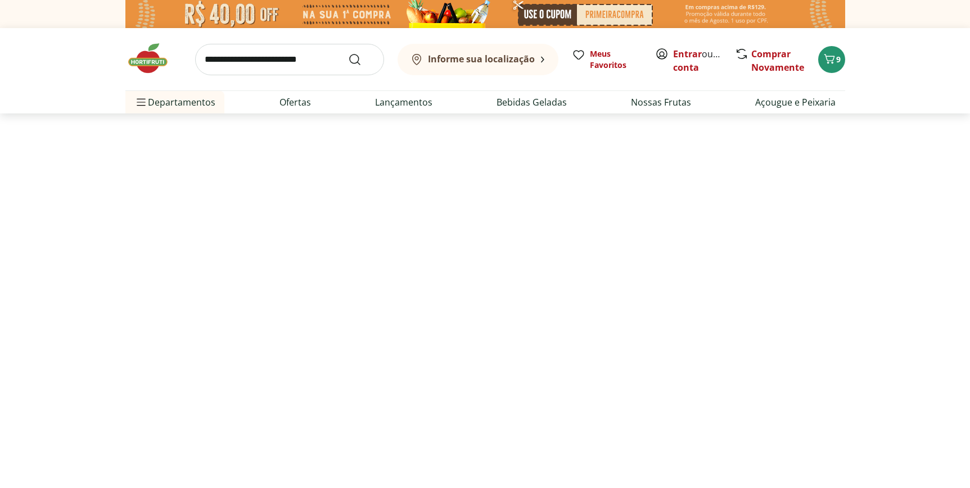
select select "**********"
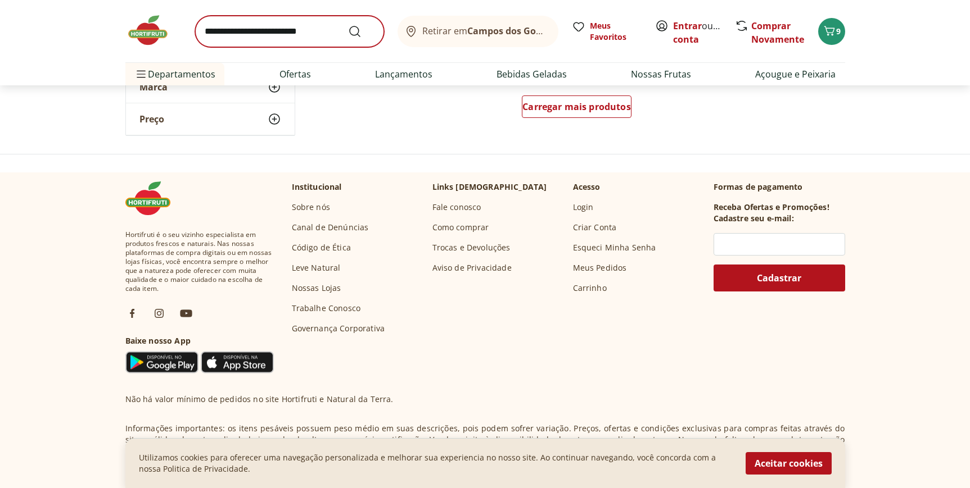
scroll to position [876, 0]
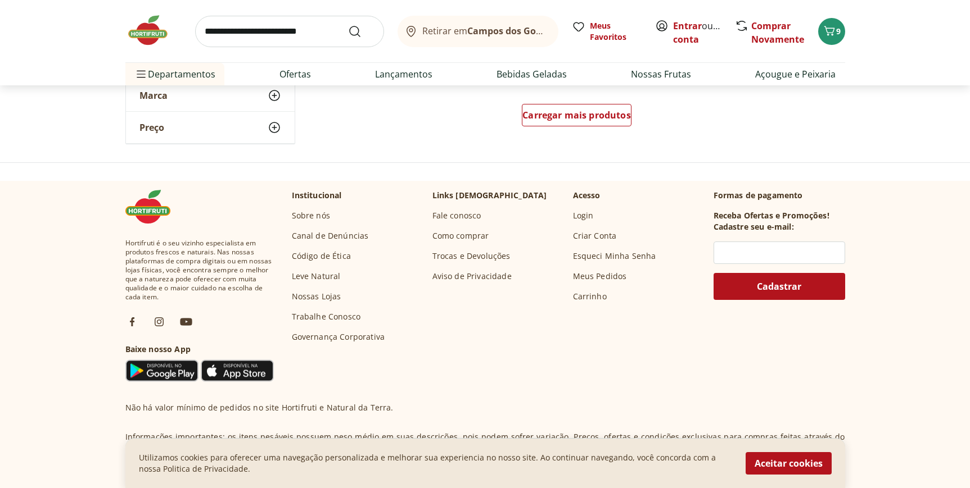
click at [274, 25] on input "search" at bounding box center [289, 31] width 189 height 31
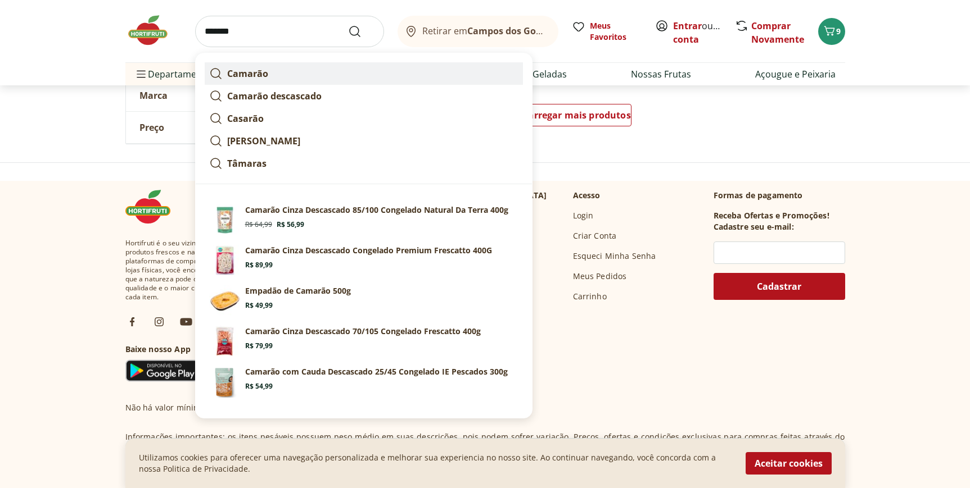
click at [247, 71] on strong "Camarão" at bounding box center [247, 73] width 41 height 12
type input "*******"
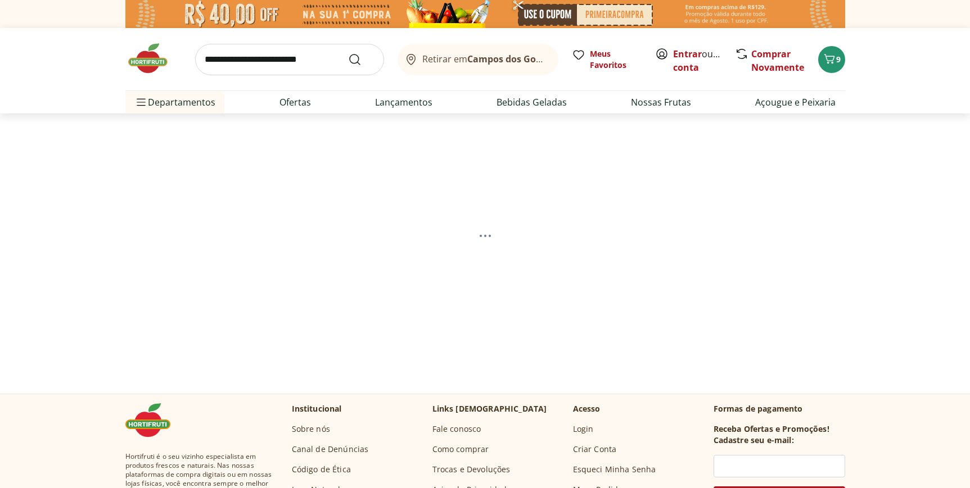
select select "**********"
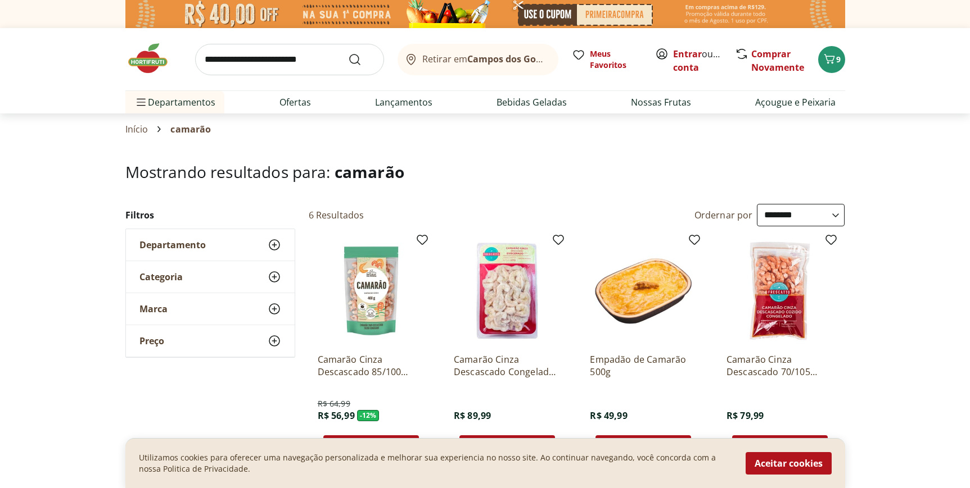
click at [363, 305] on img at bounding box center [371, 291] width 107 height 107
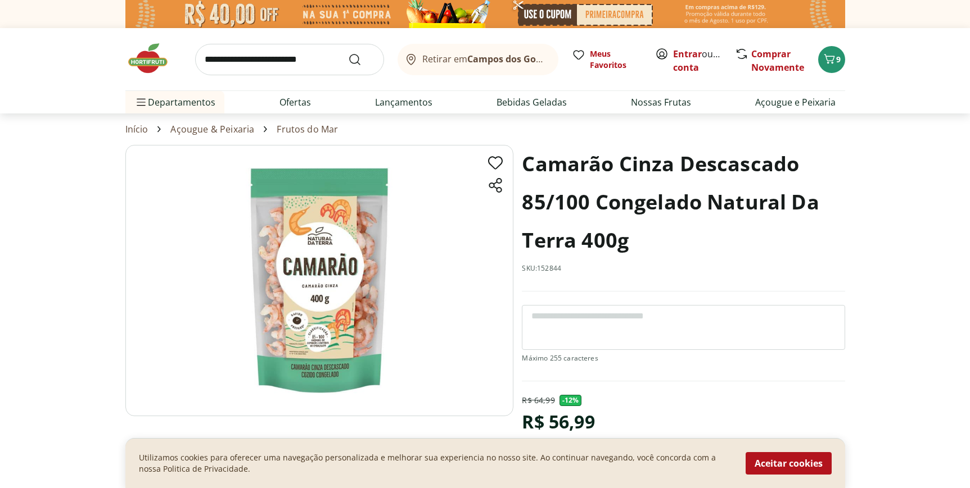
select select "**********"
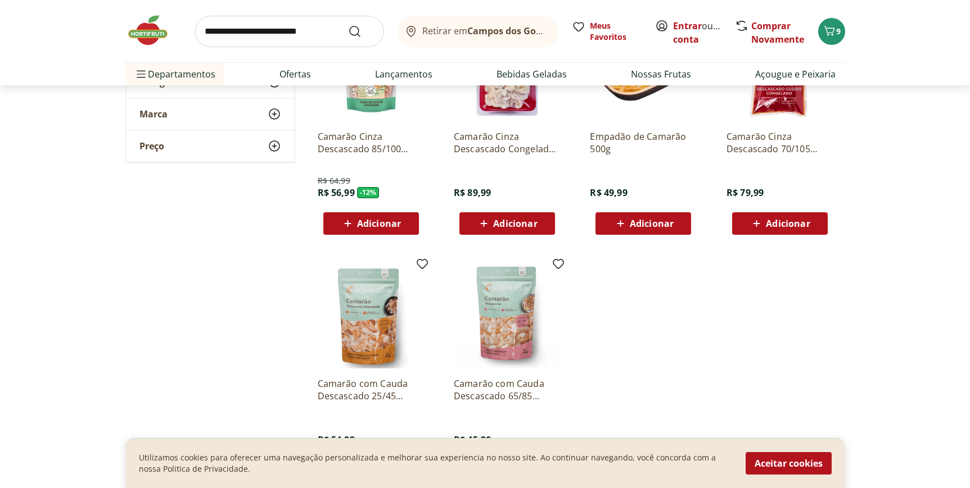
scroll to position [231, 0]
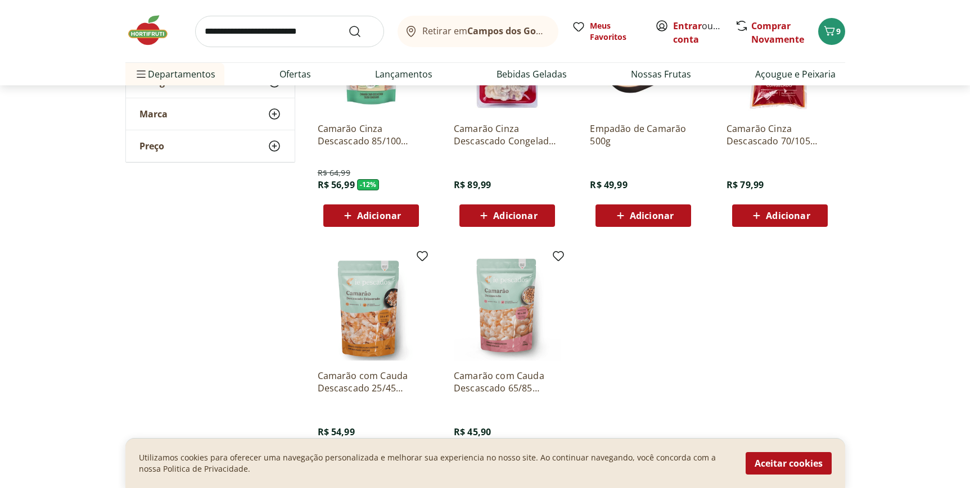
click at [504, 278] on img at bounding box center [507, 307] width 107 height 107
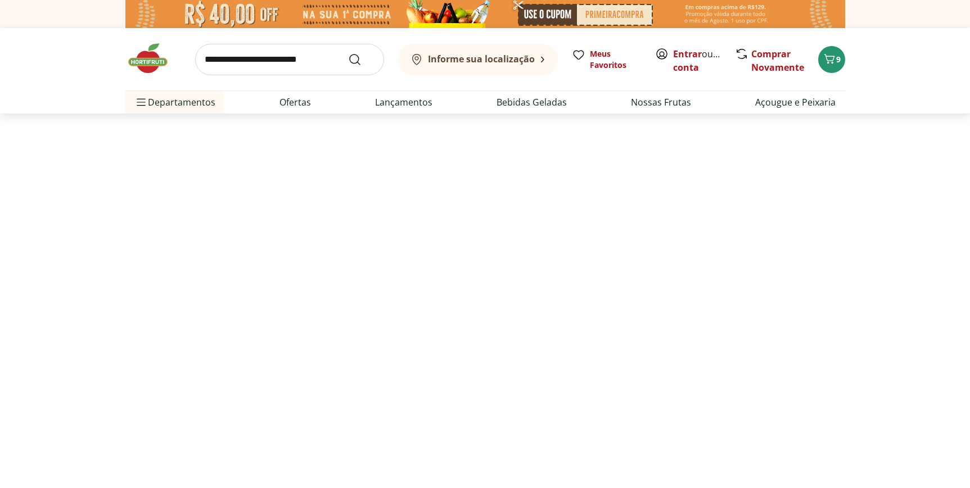
scroll to position [231, 0]
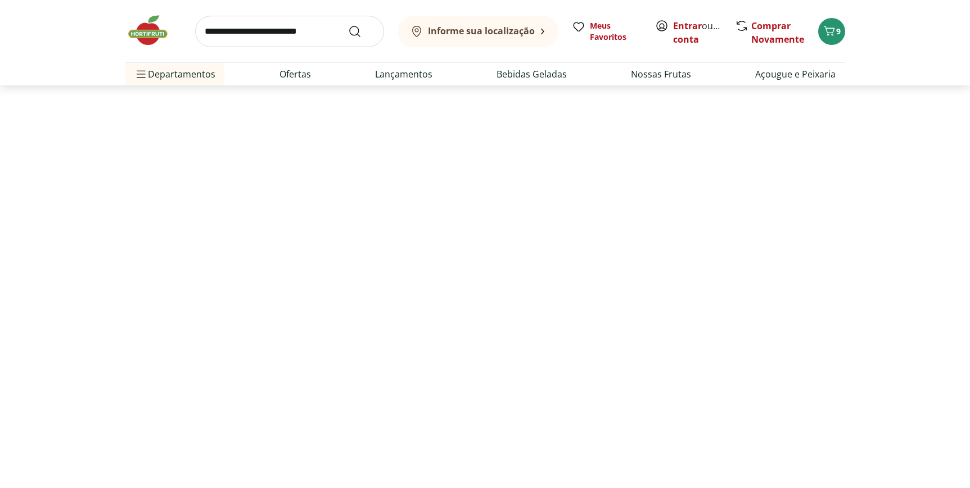
select select "**********"
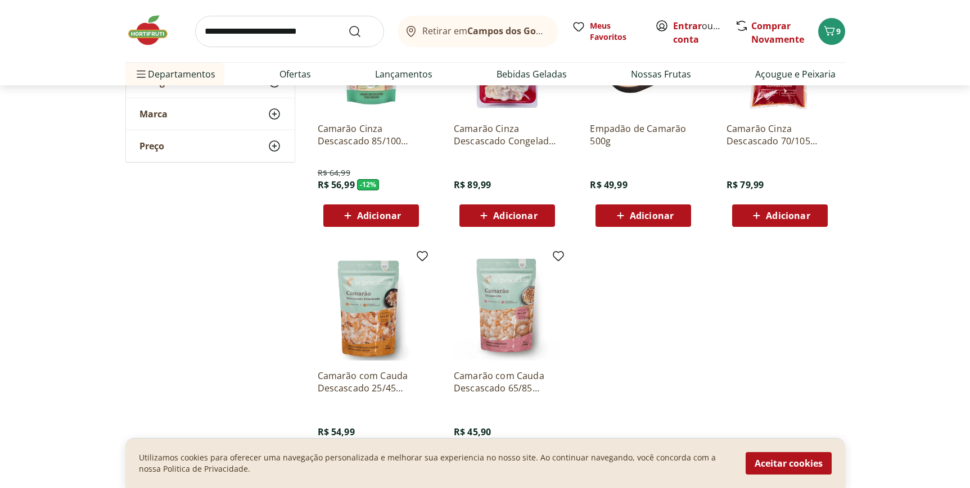
click at [366, 321] on img at bounding box center [371, 307] width 107 height 107
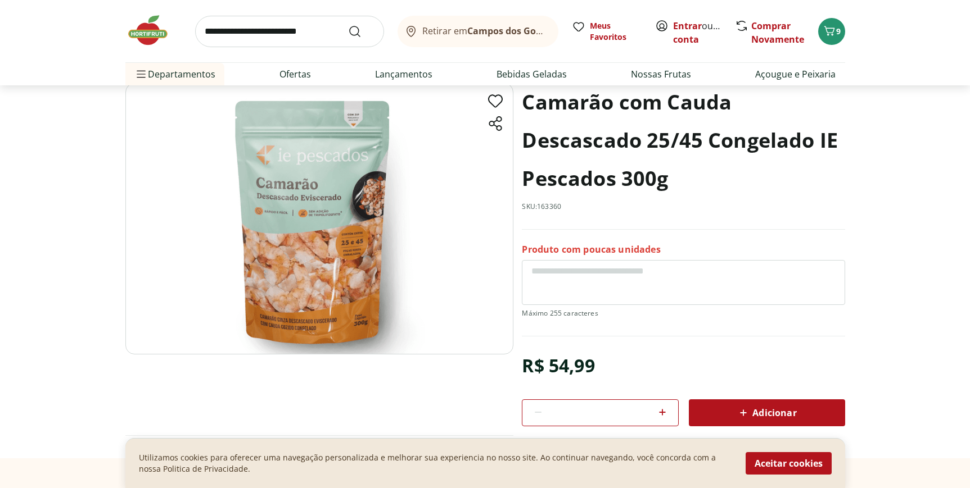
scroll to position [63, 0]
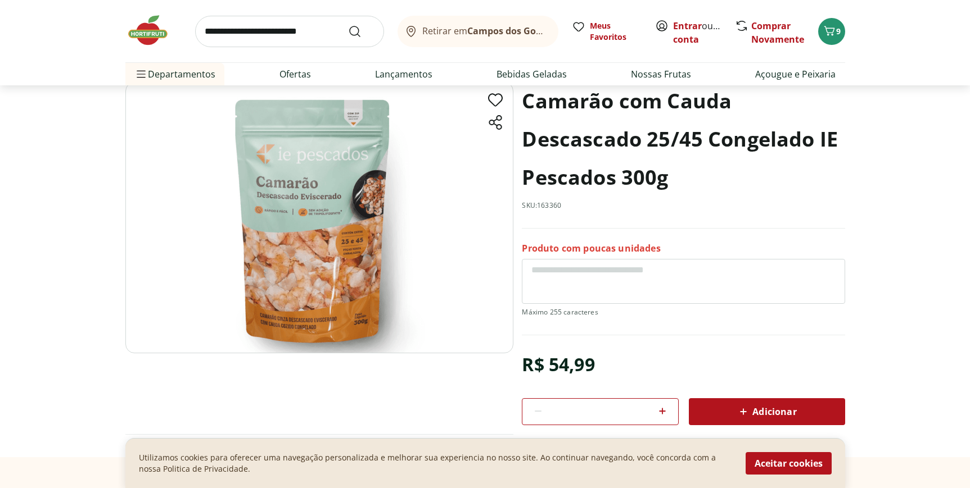
click at [733, 411] on div "Adicionar" at bounding box center [767, 412] width 138 height 20
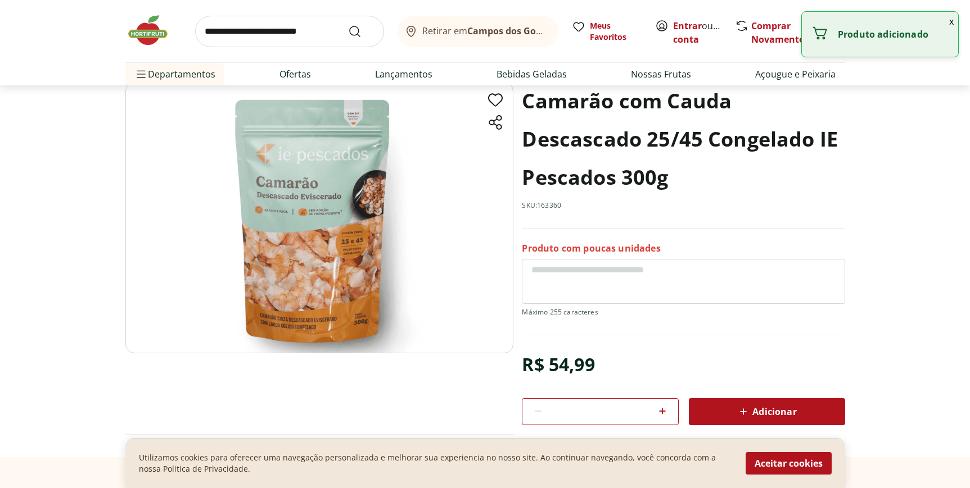
scroll to position [231, 0]
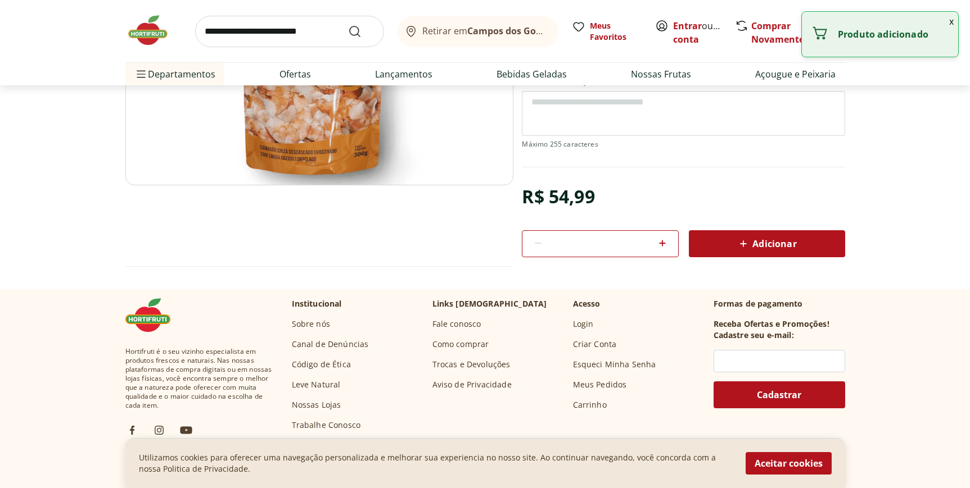
select select "**********"
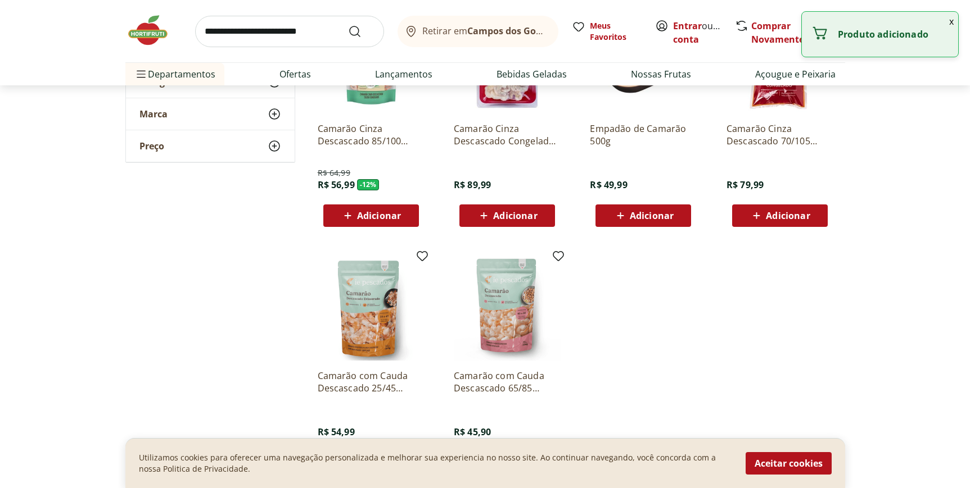
click at [499, 327] on img at bounding box center [507, 307] width 107 height 107
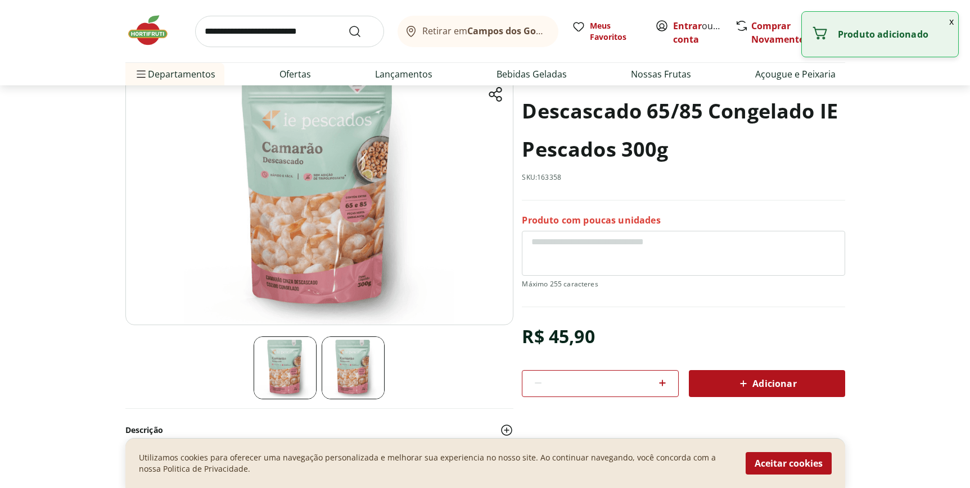
scroll to position [96, 0]
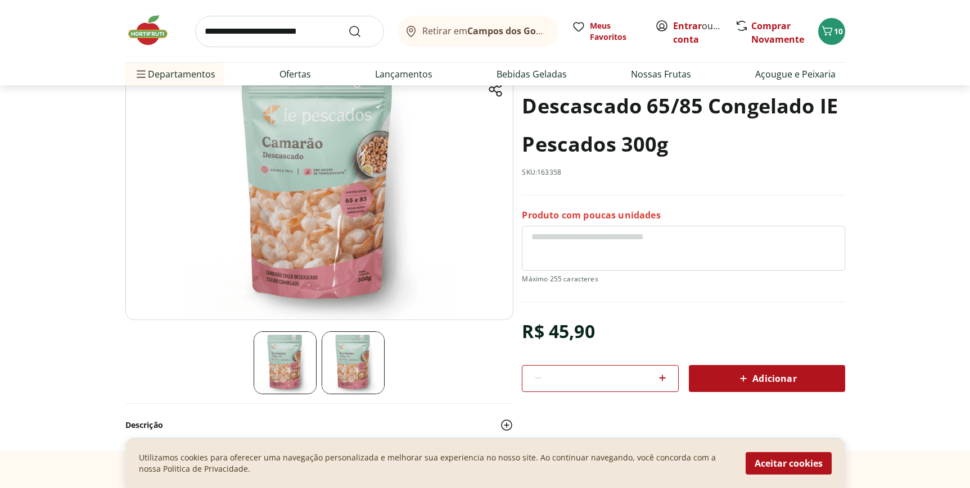
click at [703, 383] on div "Adicionar" at bounding box center [767, 379] width 138 height 20
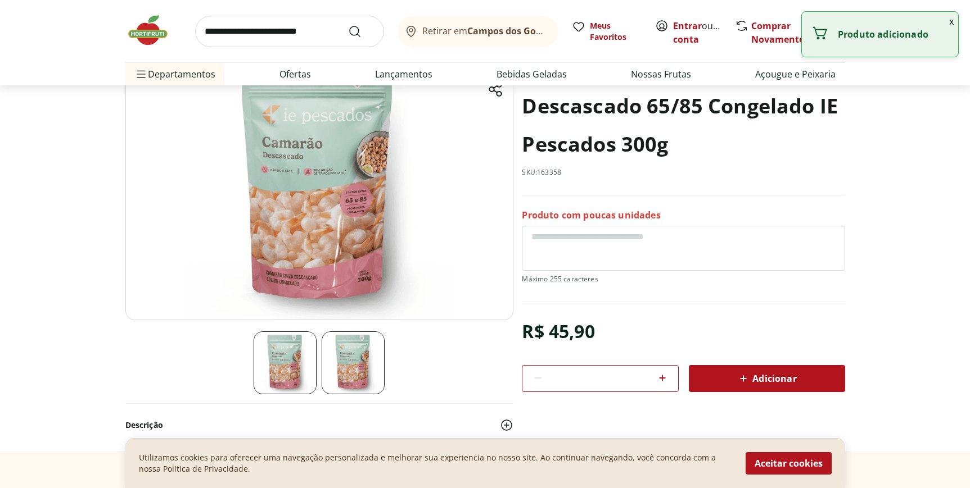
click at [950, 24] on button "x" at bounding box center [950, 21] width 13 height 19
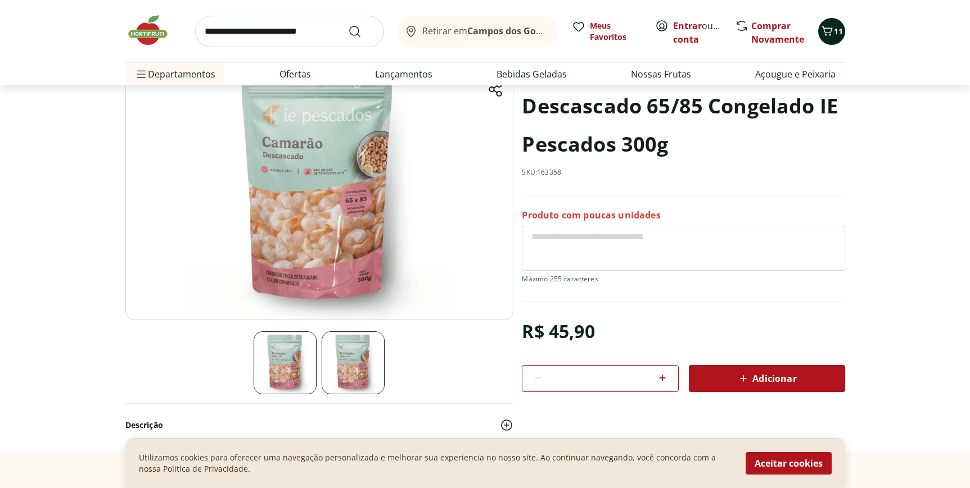
click at [827, 32] on icon "Carrinho" at bounding box center [826, 30] width 13 height 13
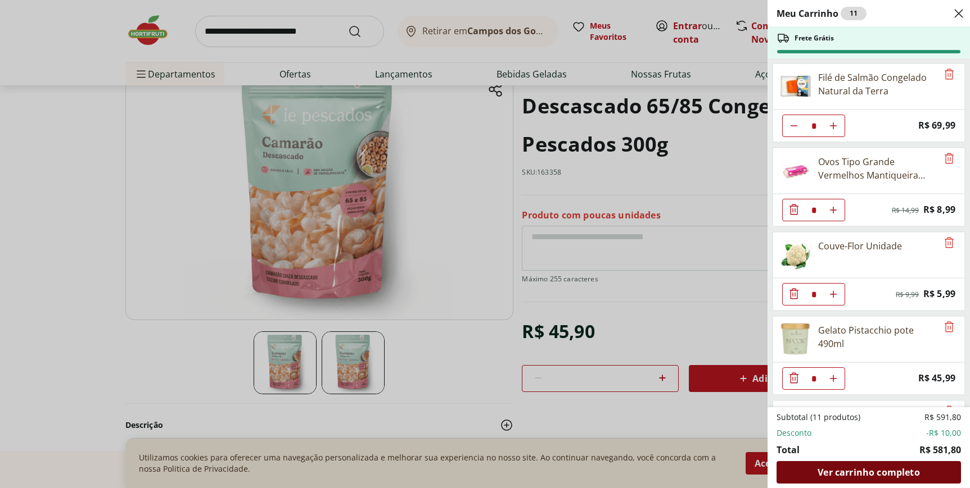
click at [890, 477] on span "Ver carrinho completo" at bounding box center [868, 472] width 102 height 9
click at [887, 468] on span "Ver carrinho completo" at bounding box center [868, 472] width 102 height 9
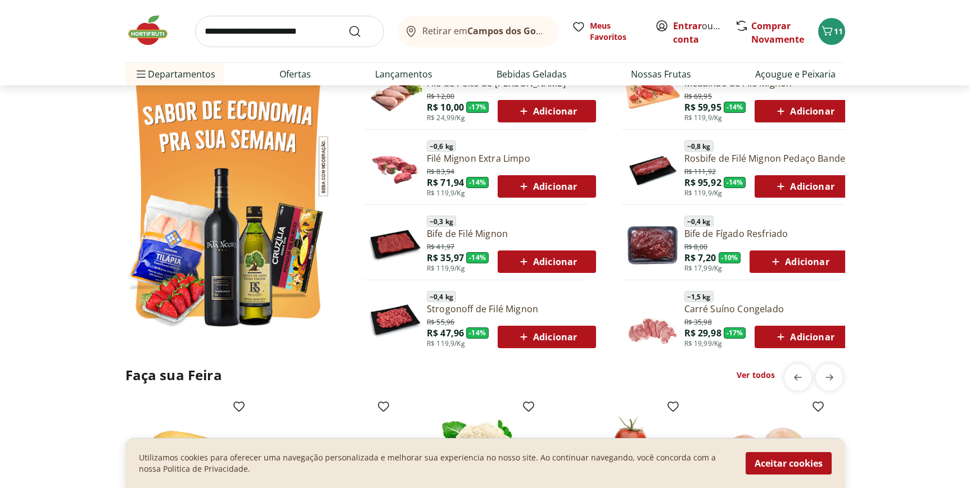
scroll to position [629, 0]
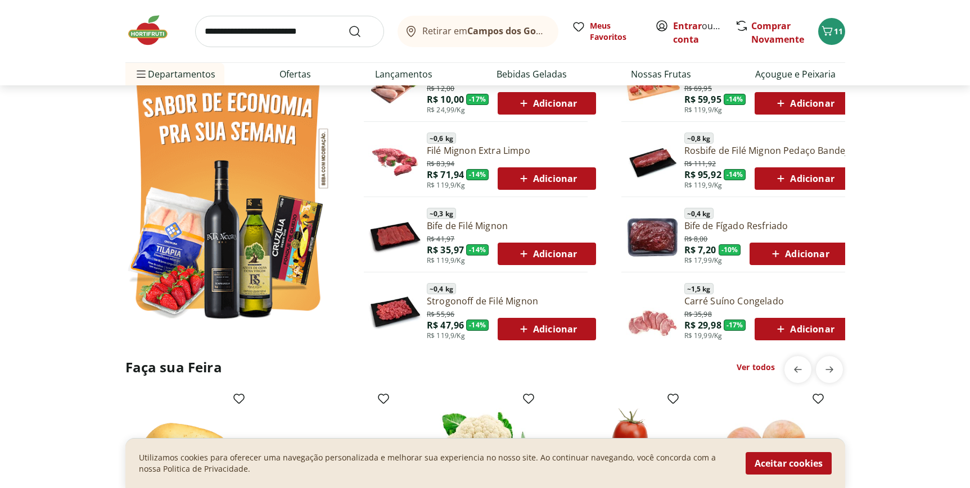
click at [768, 369] on link "Ver todos" at bounding box center [755, 367] width 38 height 11
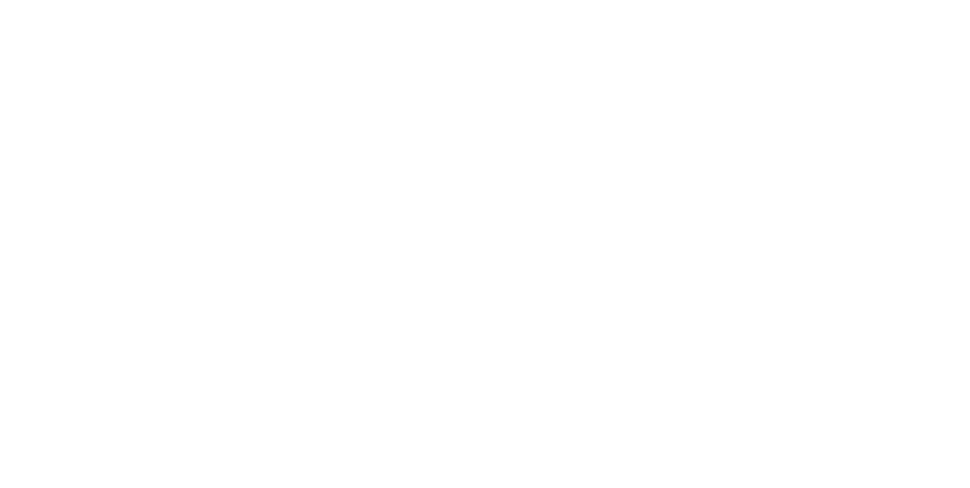
select select "**********"
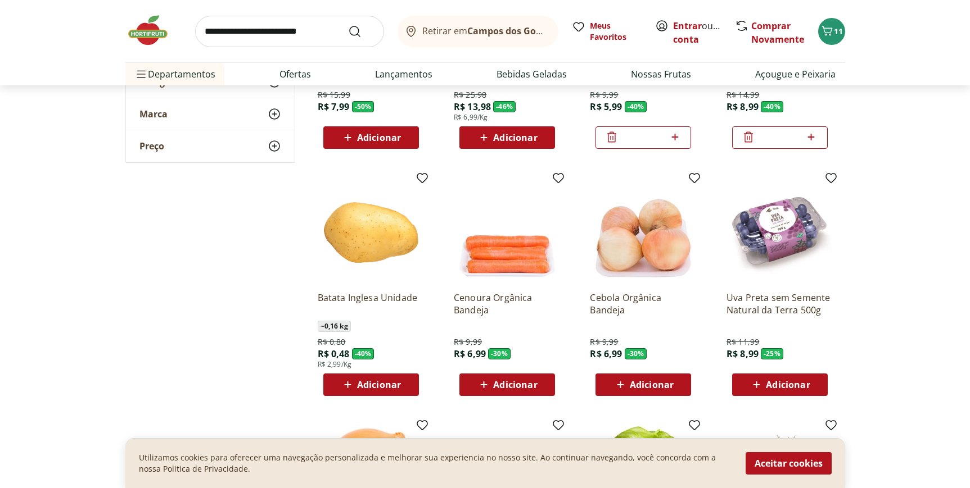
scroll to position [273, 0]
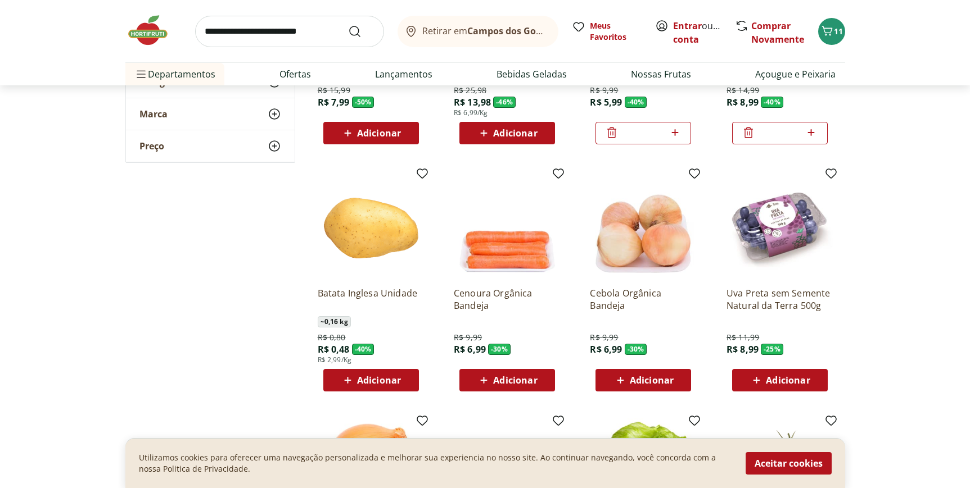
click at [860, 237] on section "**********" at bounding box center [485, 298] width 970 height 816
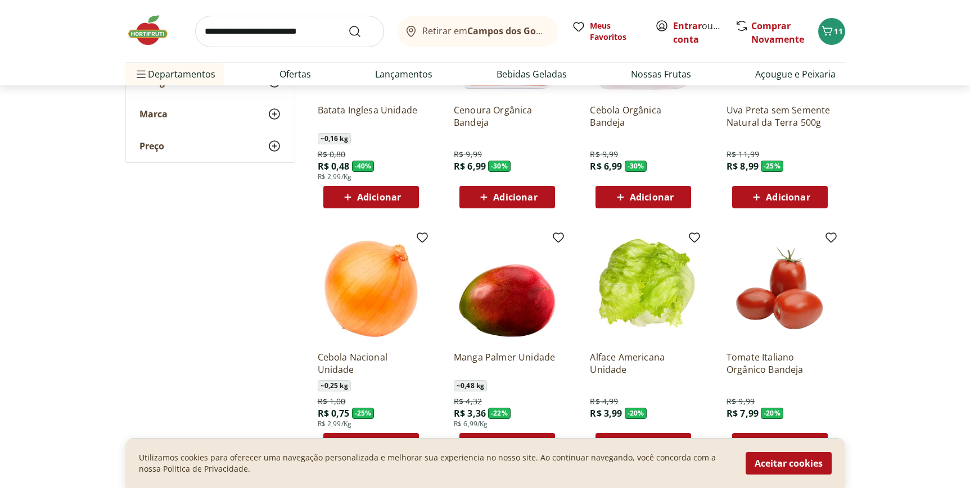
click at [860, 237] on section "**********" at bounding box center [485, 115] width 970 height 816
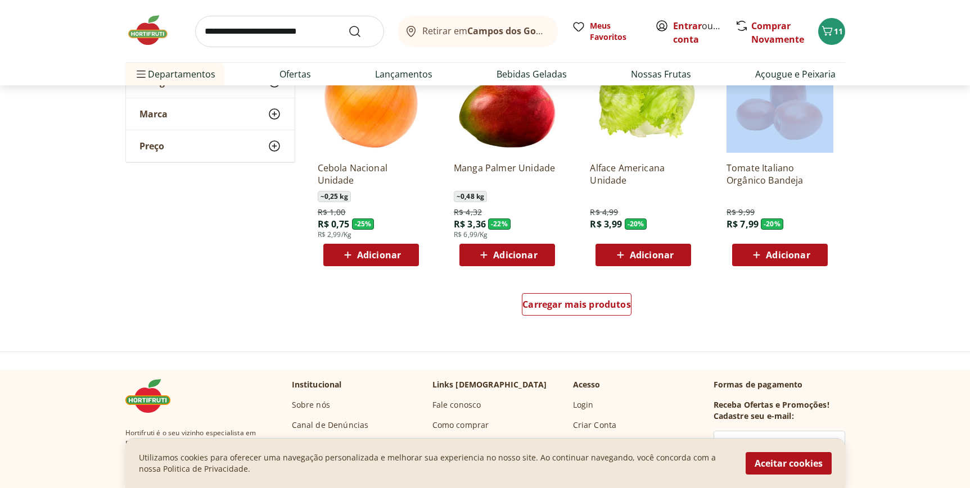
scroll to position [647, 0]
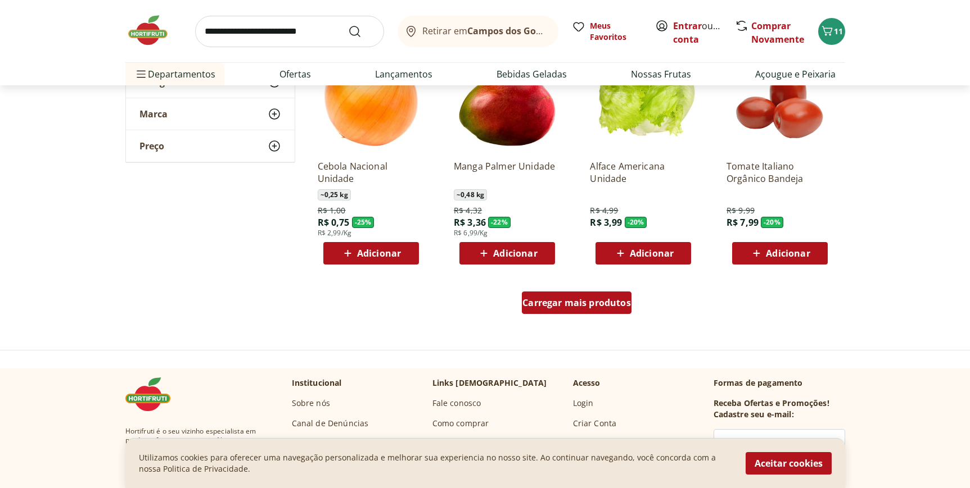
click at [606, 307] on span "Carregar mais produtos" at bounding box center [576, 302] width 108 height 9
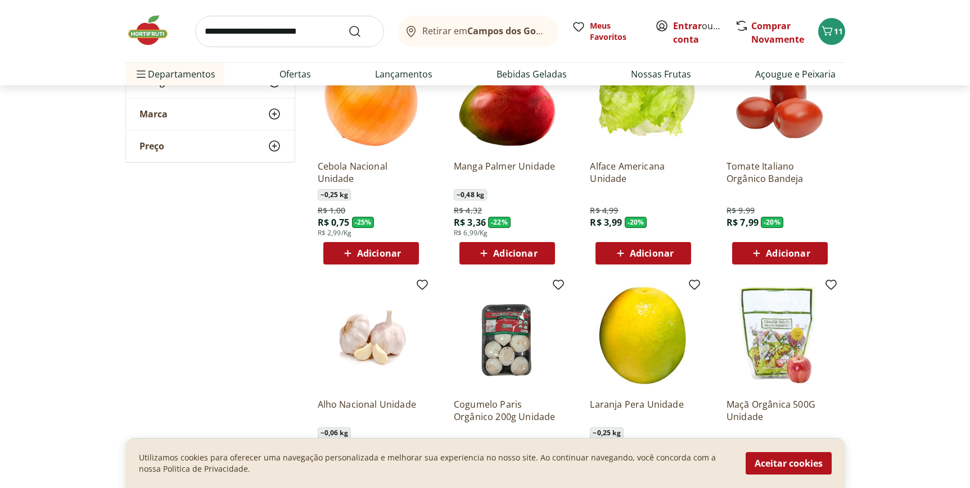
click at [606, 307] on img at bounding box center [643, 336] width 107 height 107
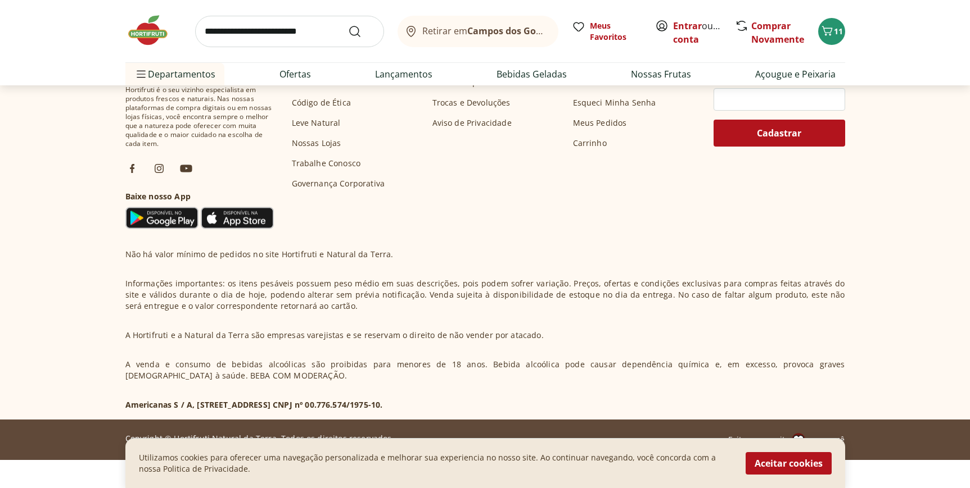
scroll to position [463, 0]
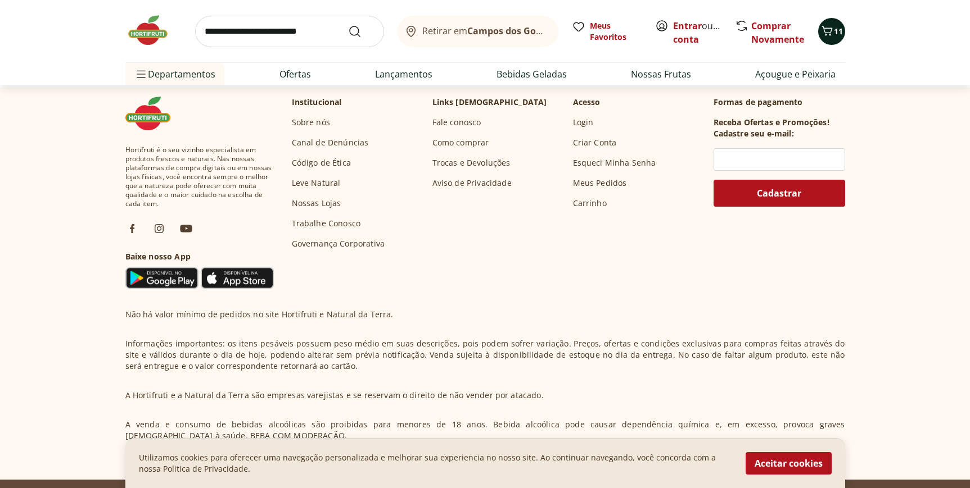
click at [840, 30] on span "11" at bounding box center [838, 31] width 9 height 11
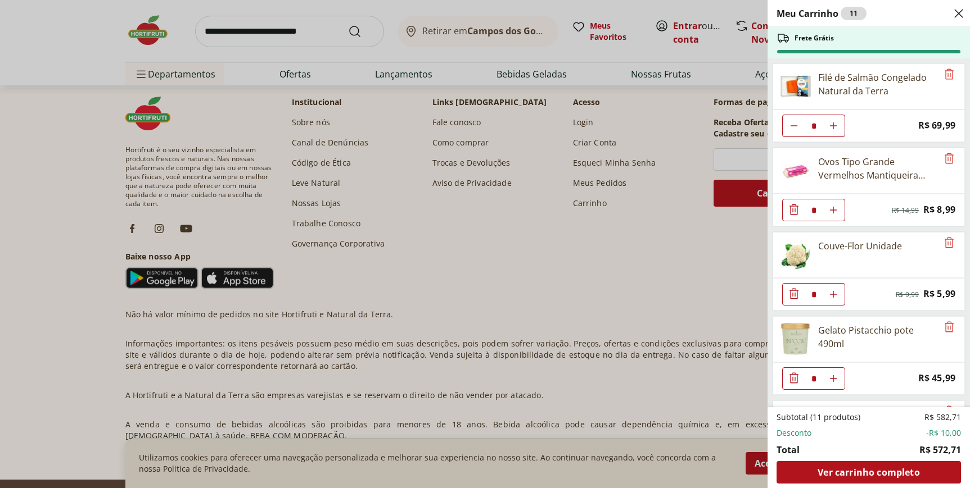
click at [617, 266] on div "Meu Carrinho 11 Frete Grátis Filé de Salmão Congelado Natural da Terra * Price:…" at bounding box center [485, 244] width 970 height 488
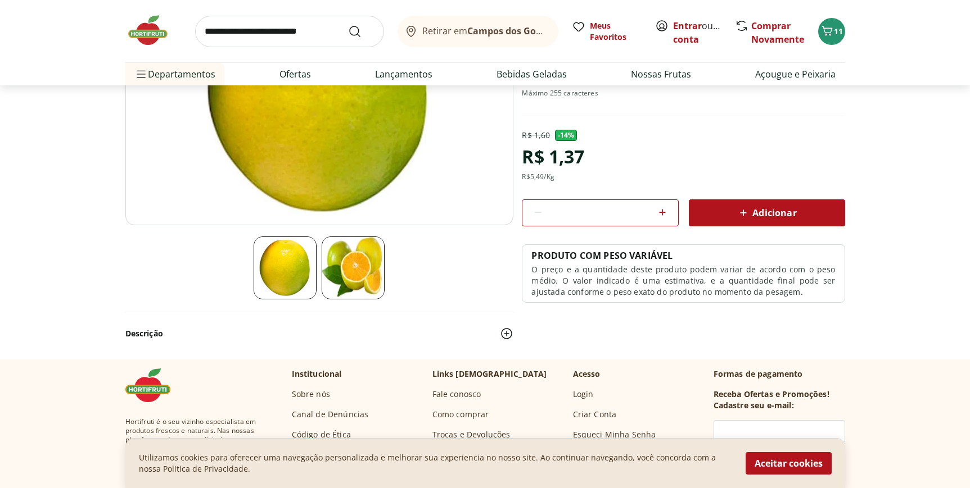
scroll to position [176, 0]
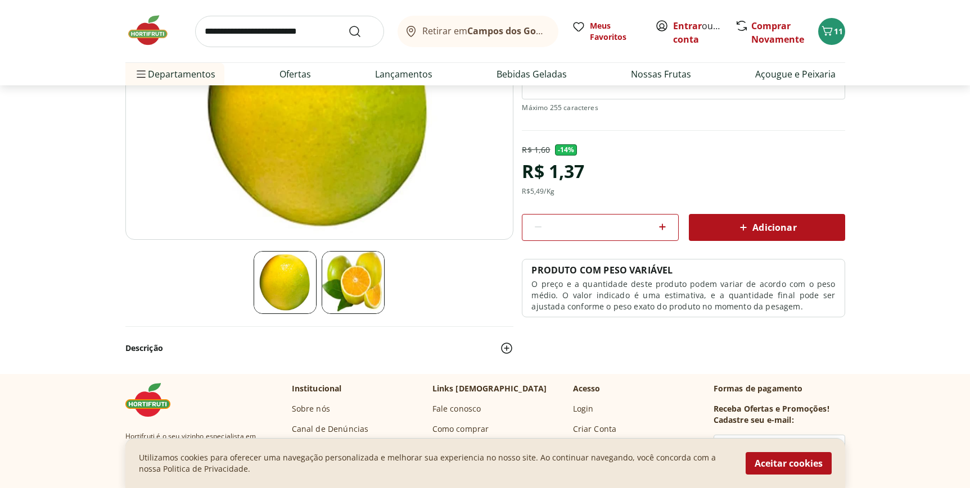
click at [148, 26] on img at bounding box center [153, 30] width 56 height 34
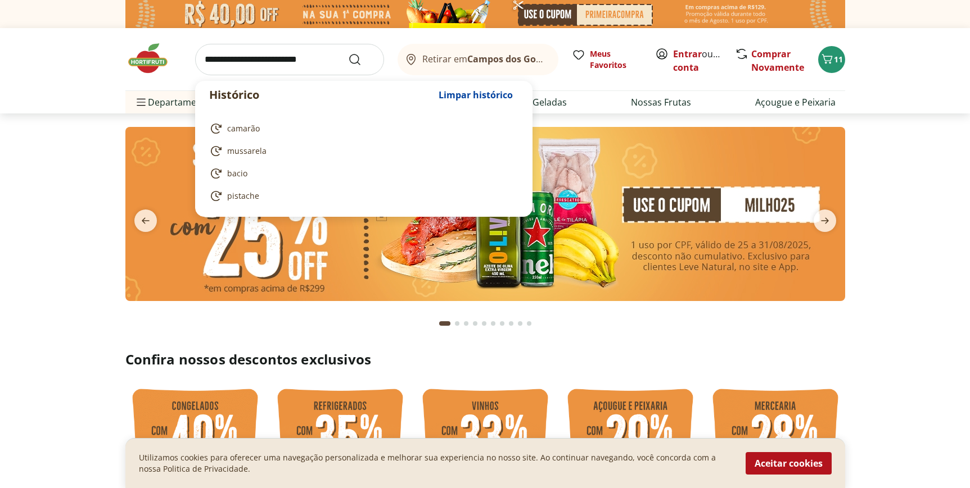
click at [257, 53] on input "search" at bounding box center [289, 59] width 189 height 31
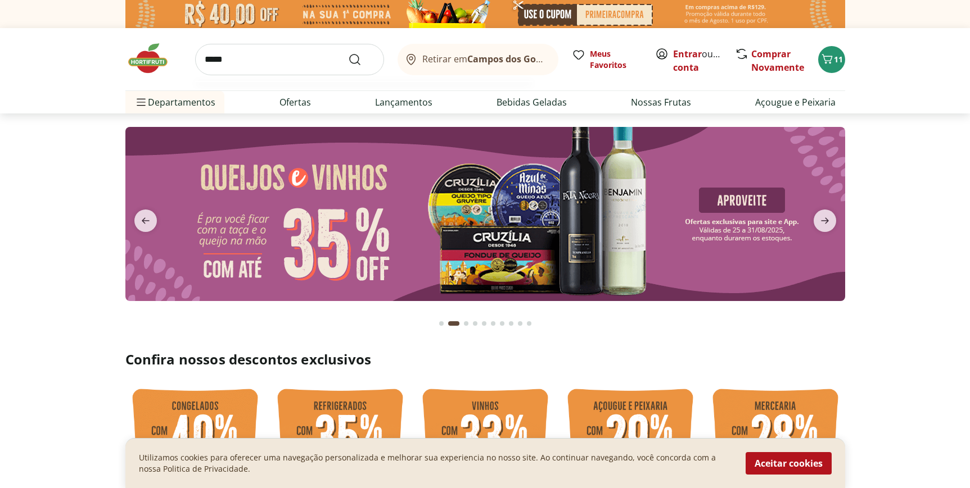
type input "*****"
click at [348, 53] on button "Submit Search" at bounding box center [361, 59] width 27 height 13
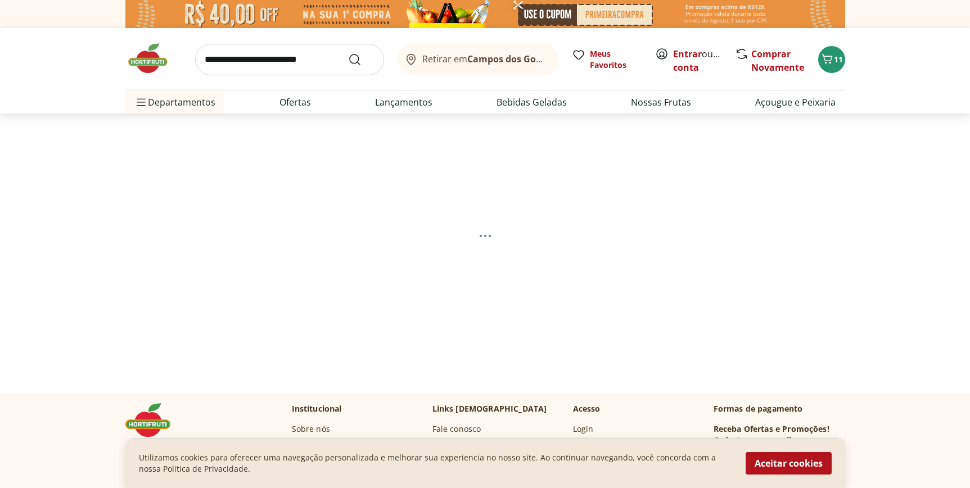
select select "**********"
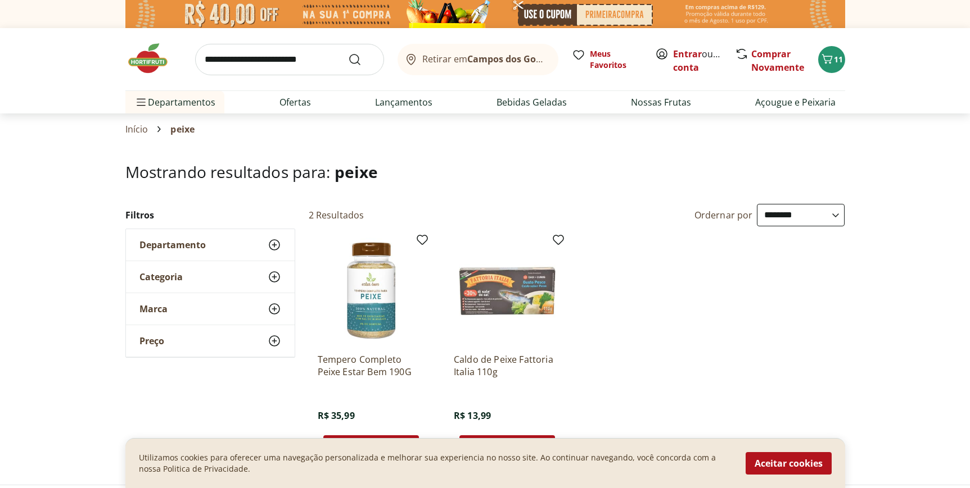
click at [296, 58] on input "search" at bounding box center [289, 59] width 189 height 31
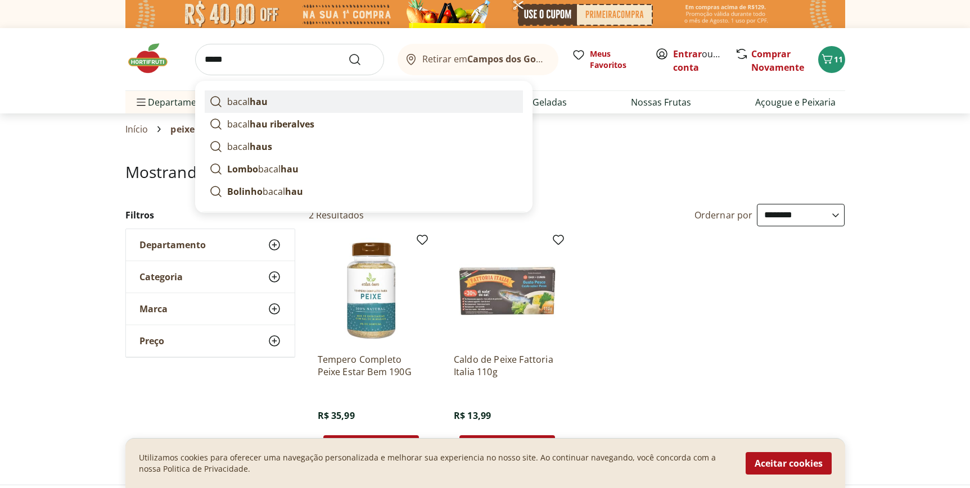
click at [283, 93] on link "bacal hau" at bounding box center [364, 101] width 318 height 22
type input "********"
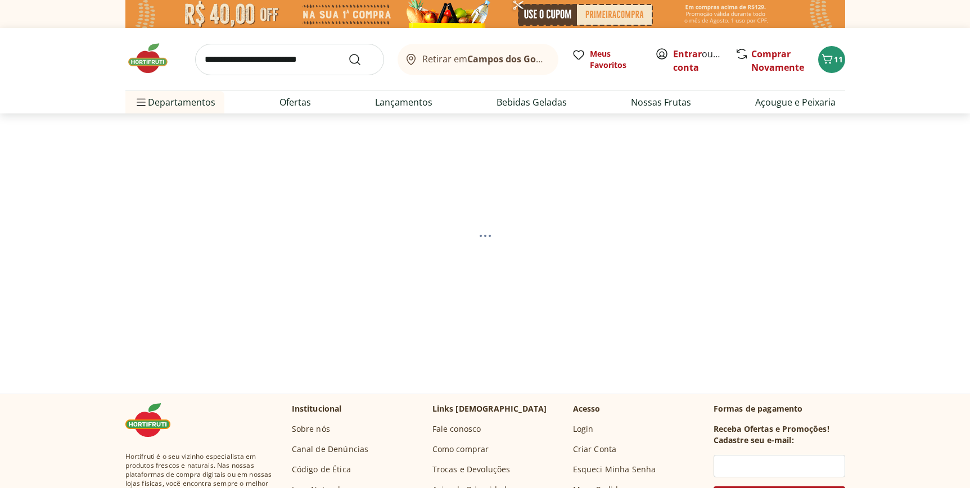
select select "**********"
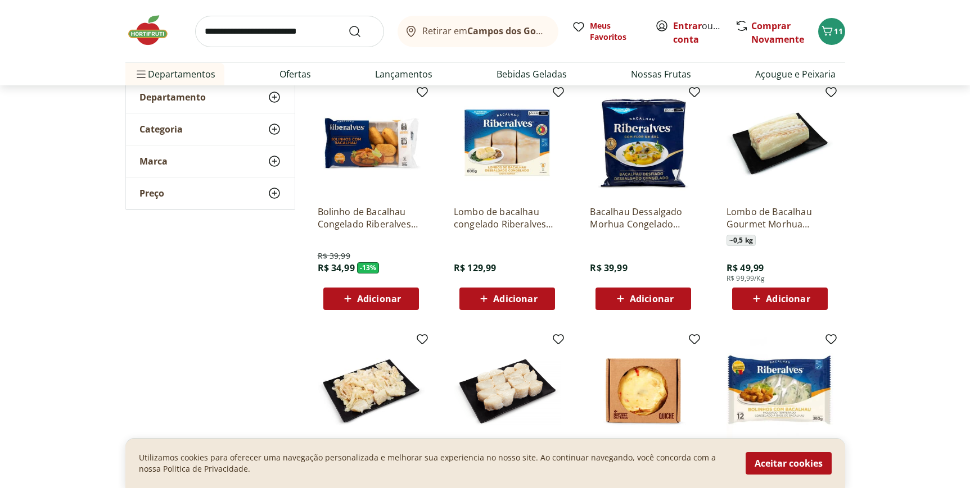
scroll to position [134, 0]
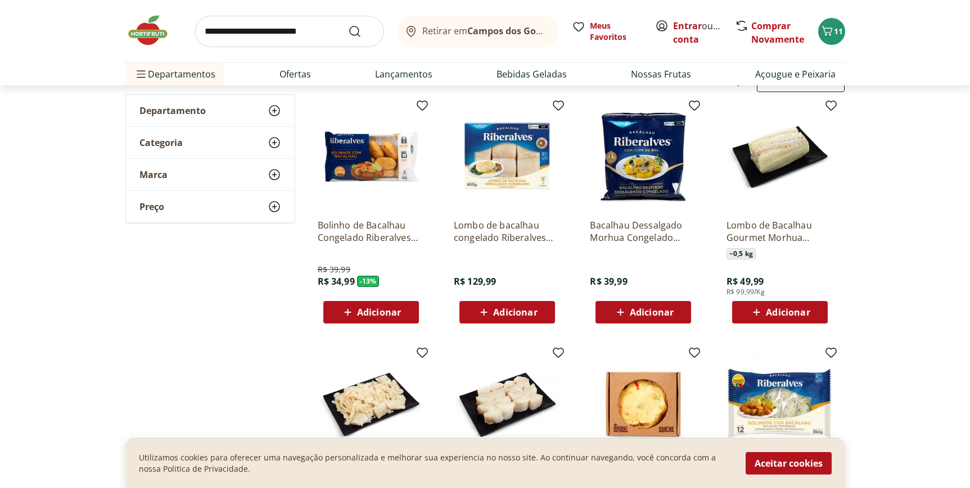
click at [731, 171] on img at bounding box center [779, 156] width 107 height 107
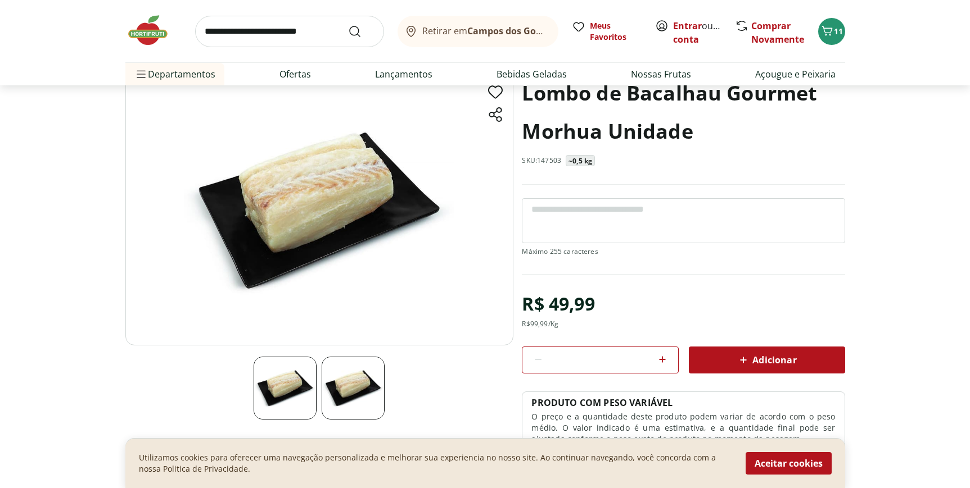
scroll to position [73, 0]
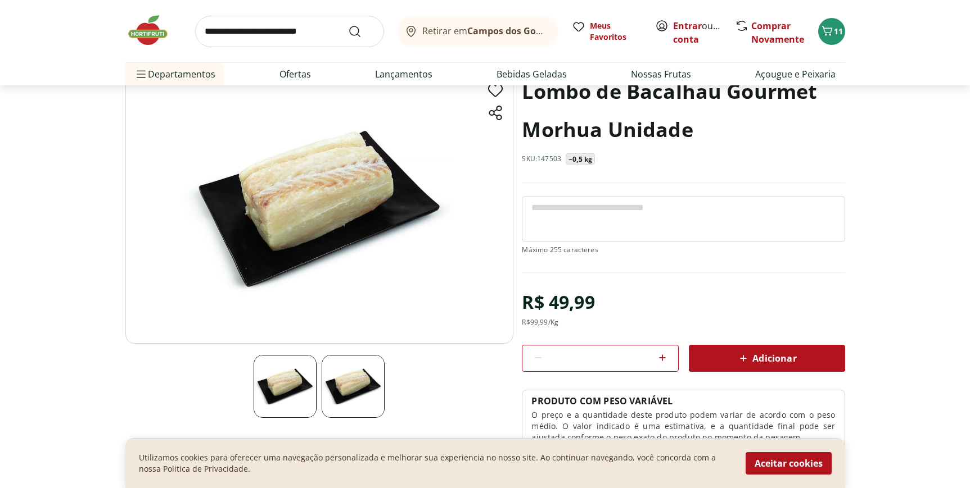
click at [664, 356] on icon at bounding box center [661, 357] width 13 height 13
type input "*"
click at [744, 369] on button "Adicionar" at bounding box center [767, 358] width 156 height 27
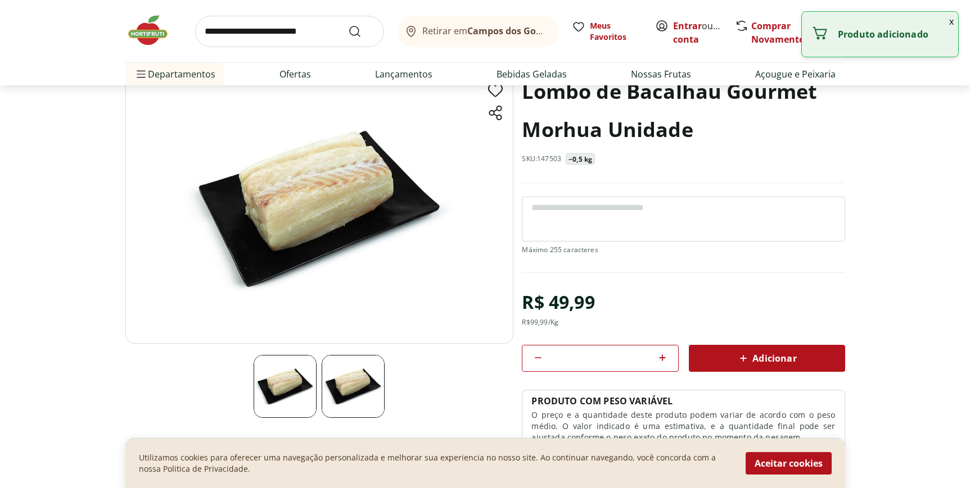
scroll to position [0, 0]
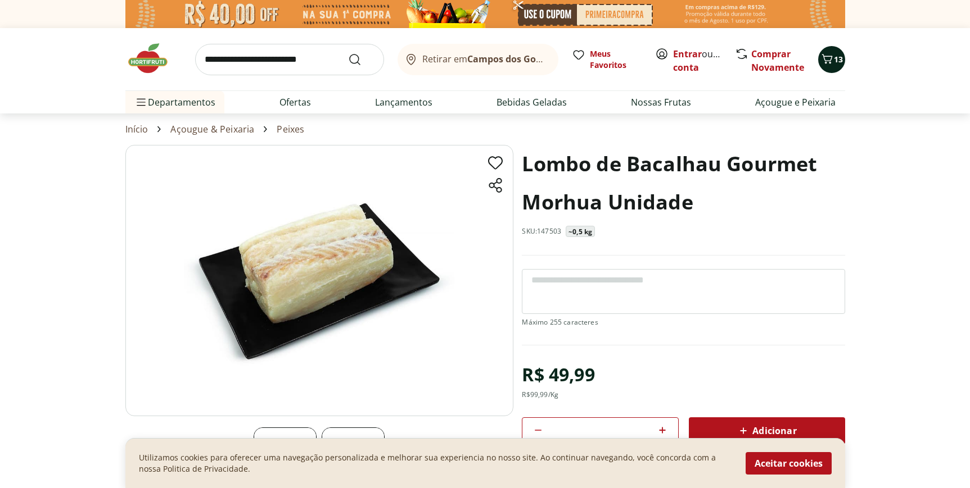
click at [831, 60] on icon "Carrinho" at bounding box center [826, 58] width 13 height 13
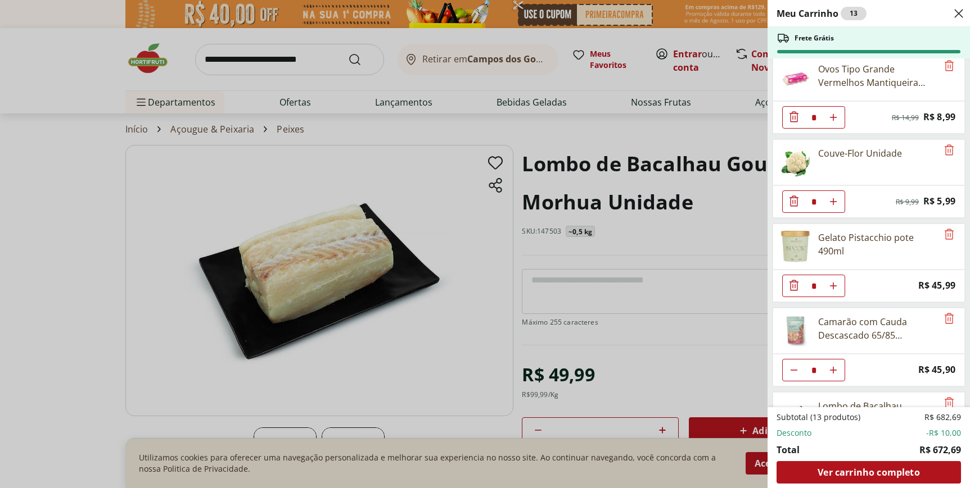
scroll to position [114, 0]
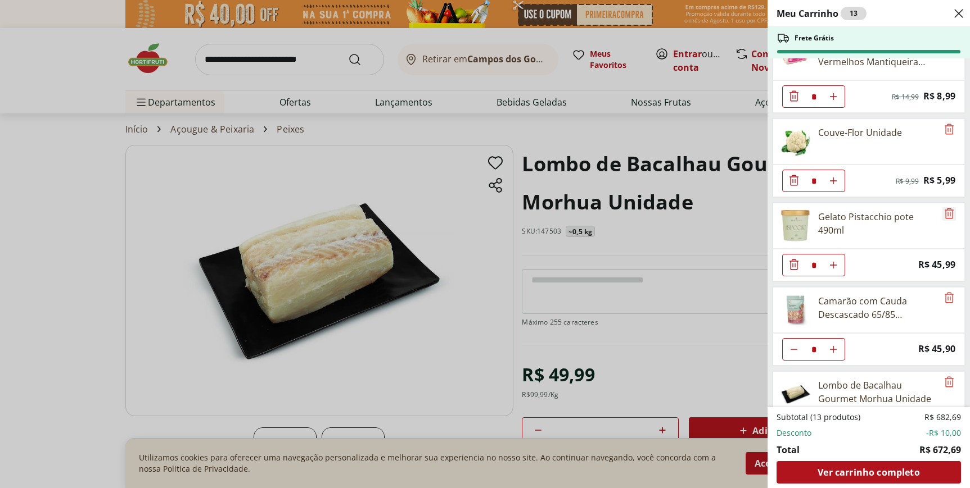
click at [945, 216] on icon "Remove" at bounding box center [948, 213] width 9 height 11
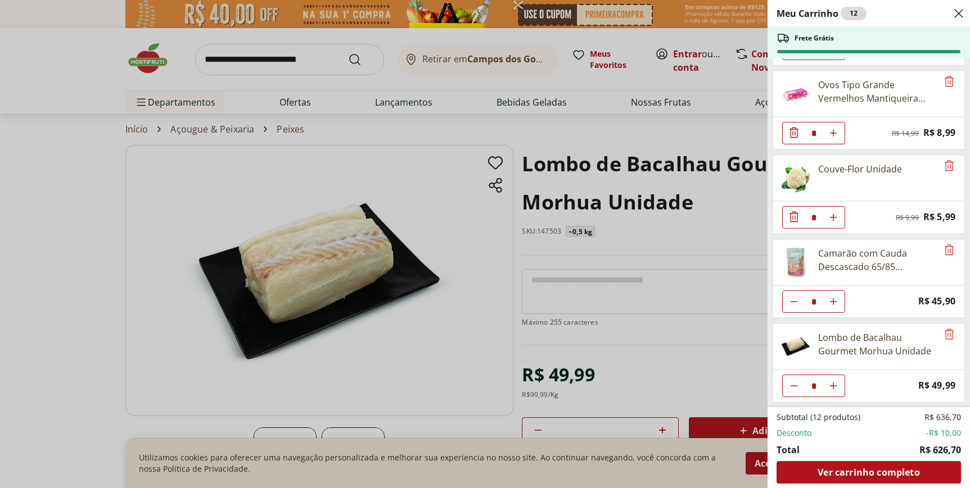
click at [790, 302] on icon "Diminuir Quantidade" at bounding box center [793, 301] width 9 height 9
type input "*"
click at [902, 474] on span "Ver carrinho completo" at bounding box center [868, 472] width 102 height 9
